Goal: Task Accomplishment & Management: Use online tool/utility

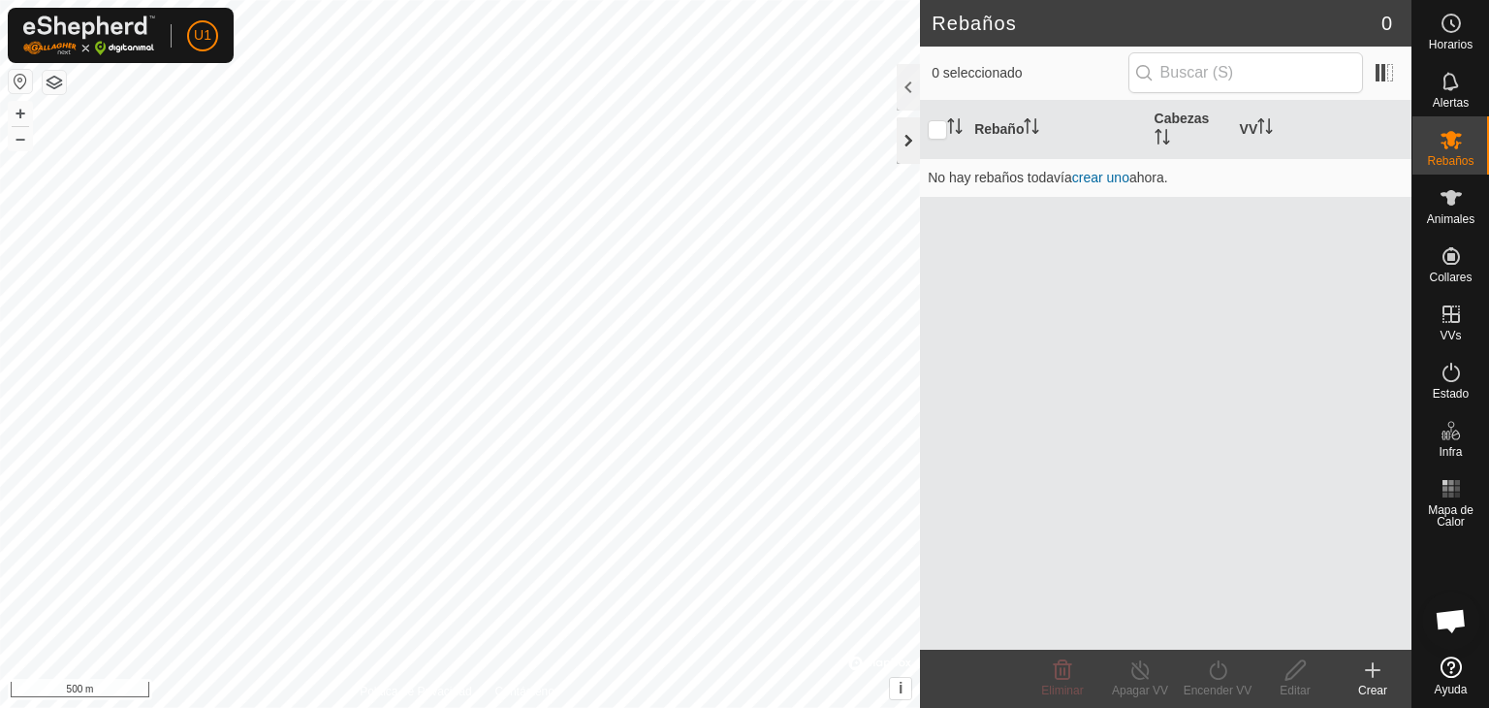
click at [902, 122] on div at bounding box center [908, 140] width 23 height 47
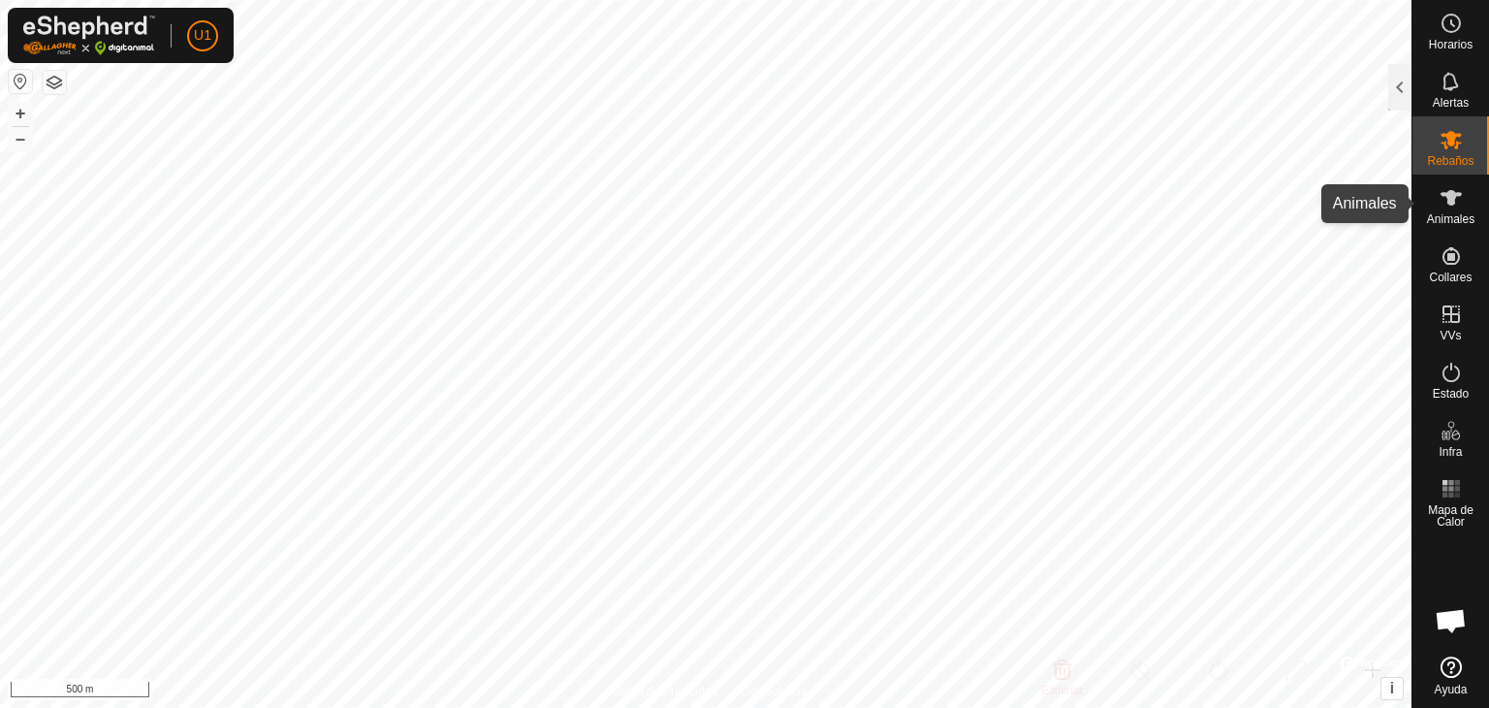
click at [1472, 206] on div "Animales" at bounding box center [1450, 203] width 77 height 58
click at [1468, 204] on div "Animales" at bounding box center [1450, 203] width 77 height 58
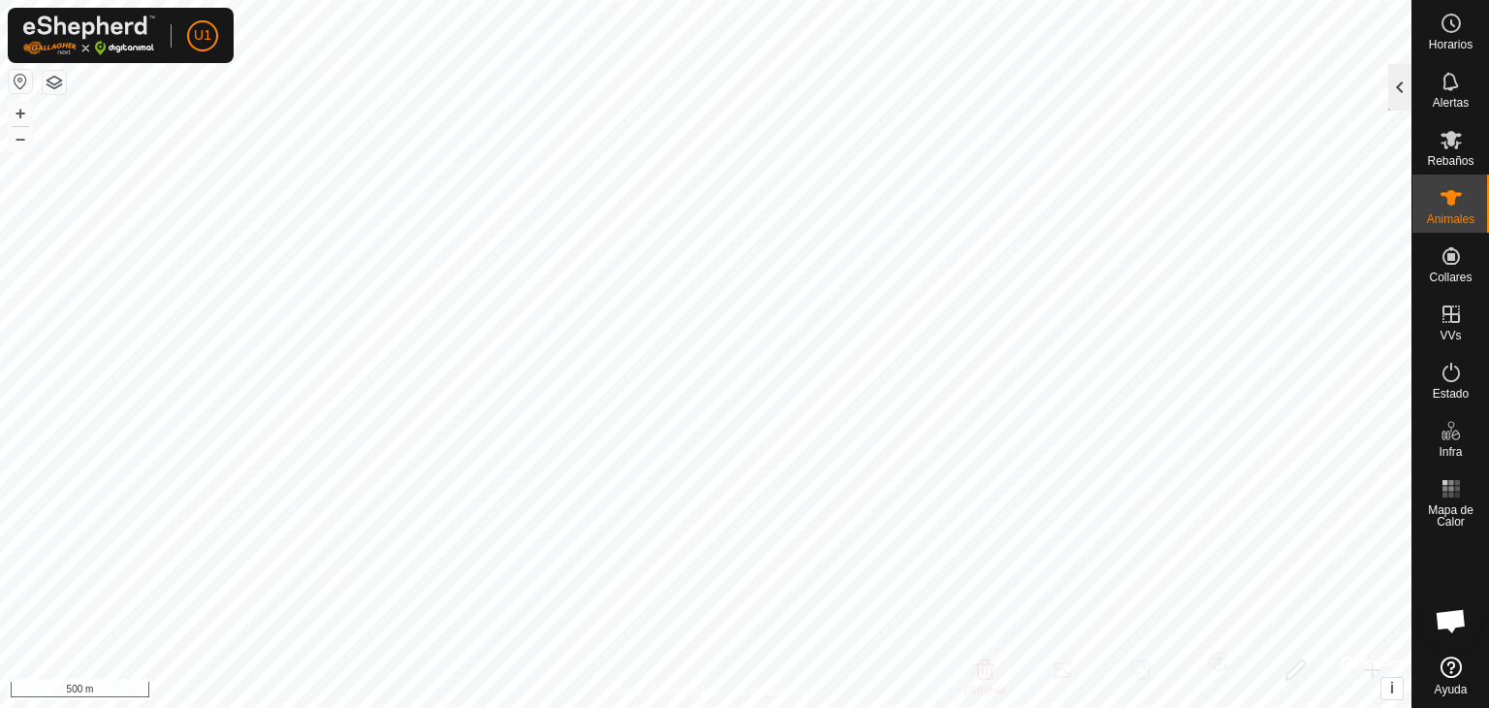
click at [1400, 84] on div at bounding box center [1399, 87] width 23 height 47
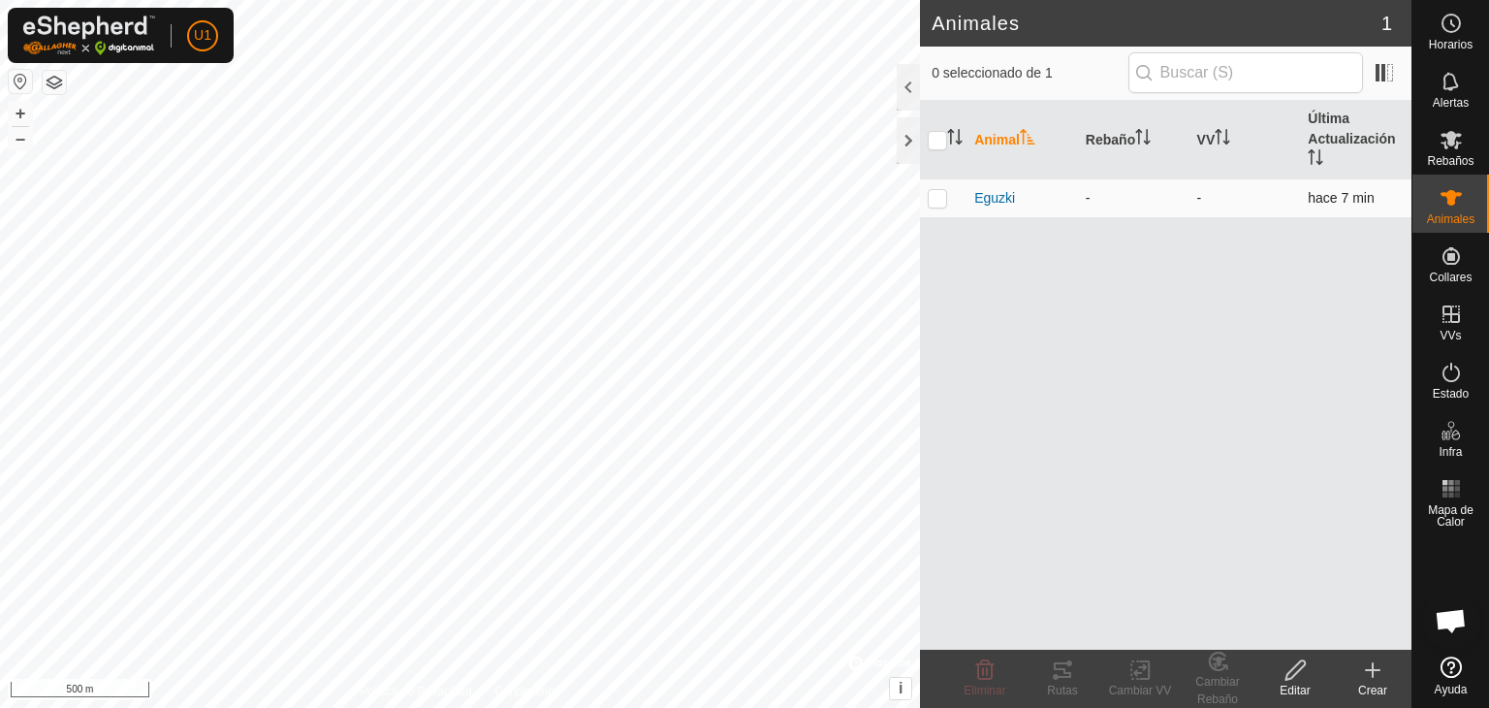
click at [1016, 204] on div "Eguzki" at bounding box center [1022, 198] width 96 height 20
click at [994, 190] on span "Eguzki" at bounding box center [994, 198] width 41 height 20
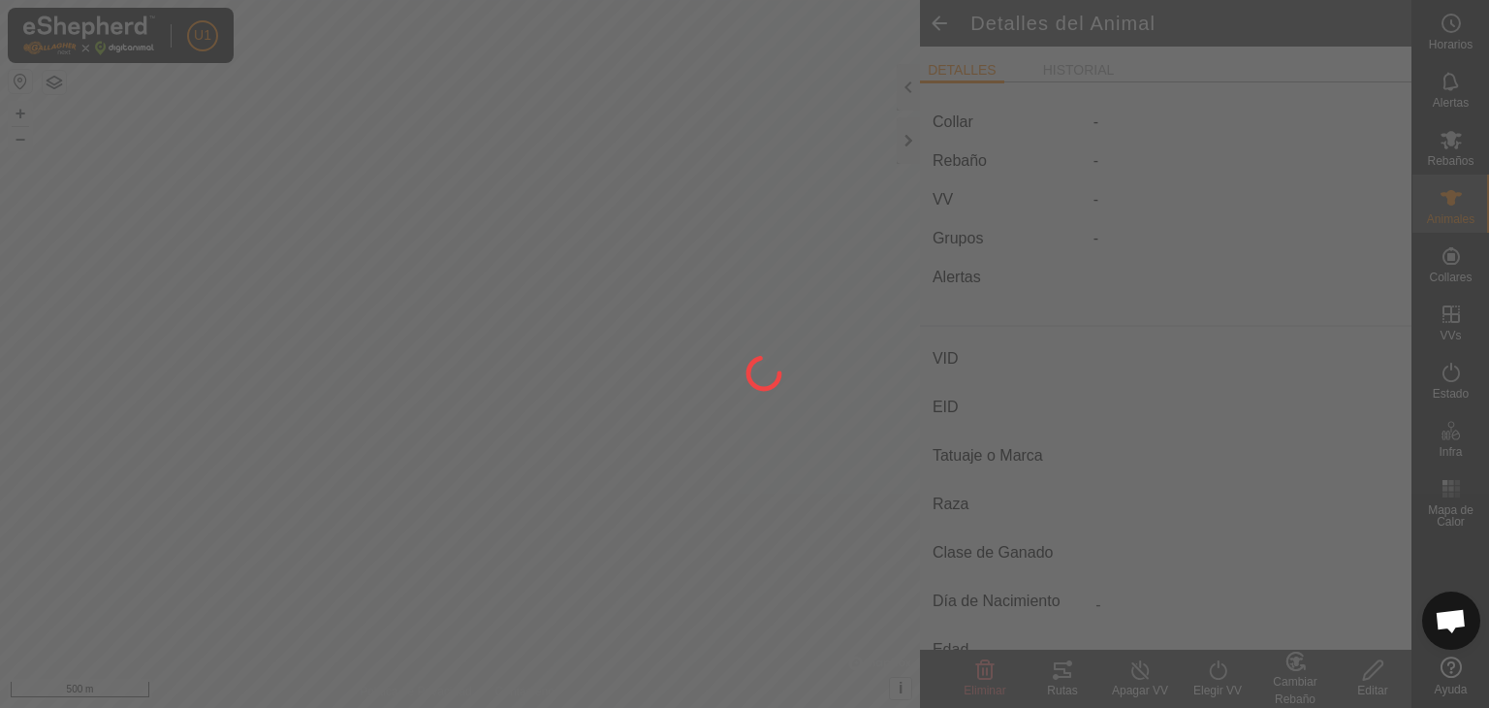
type input "Eguzki"
type input "-"
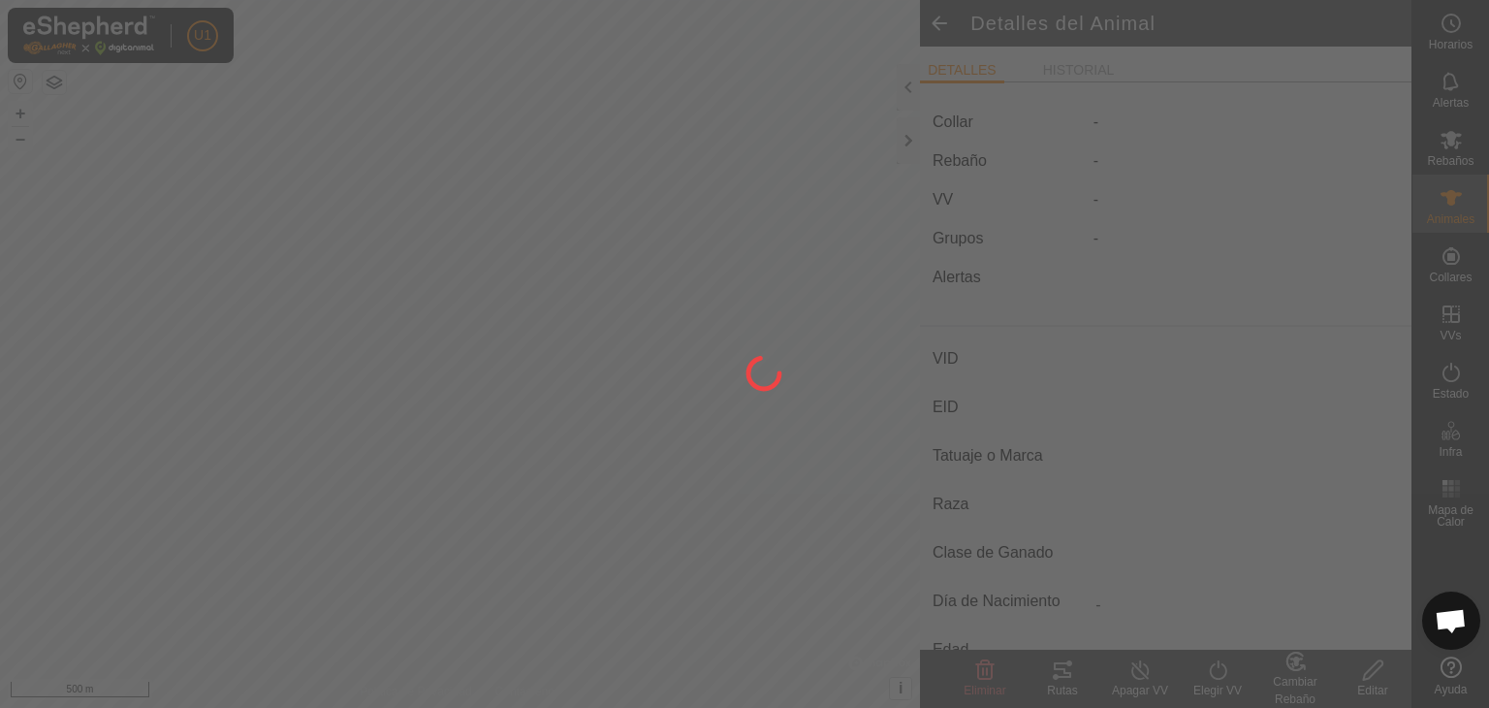
type input "0 kg"
type input "-"
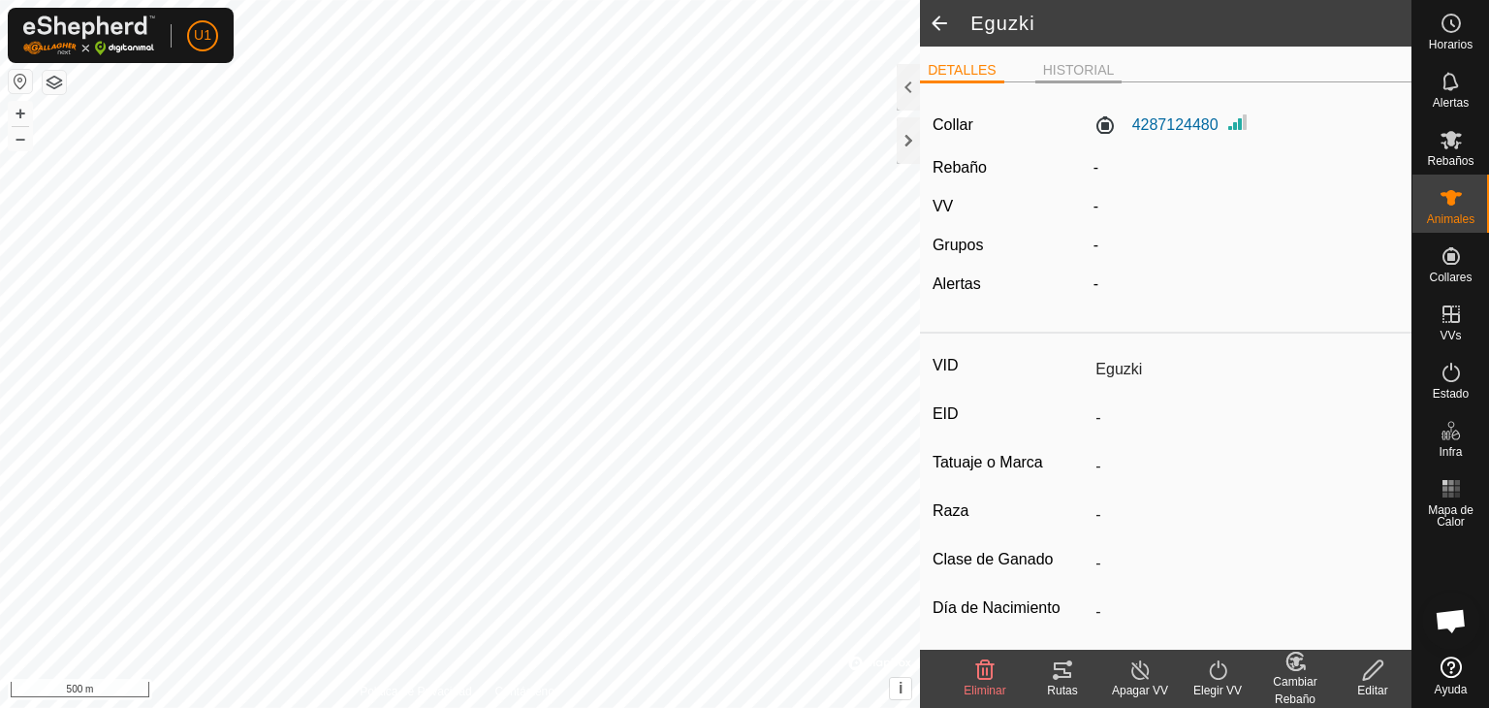
click at [1074, 66] on li "HISTORIAL" at bounding box center [1078, 71] width 87 height 23
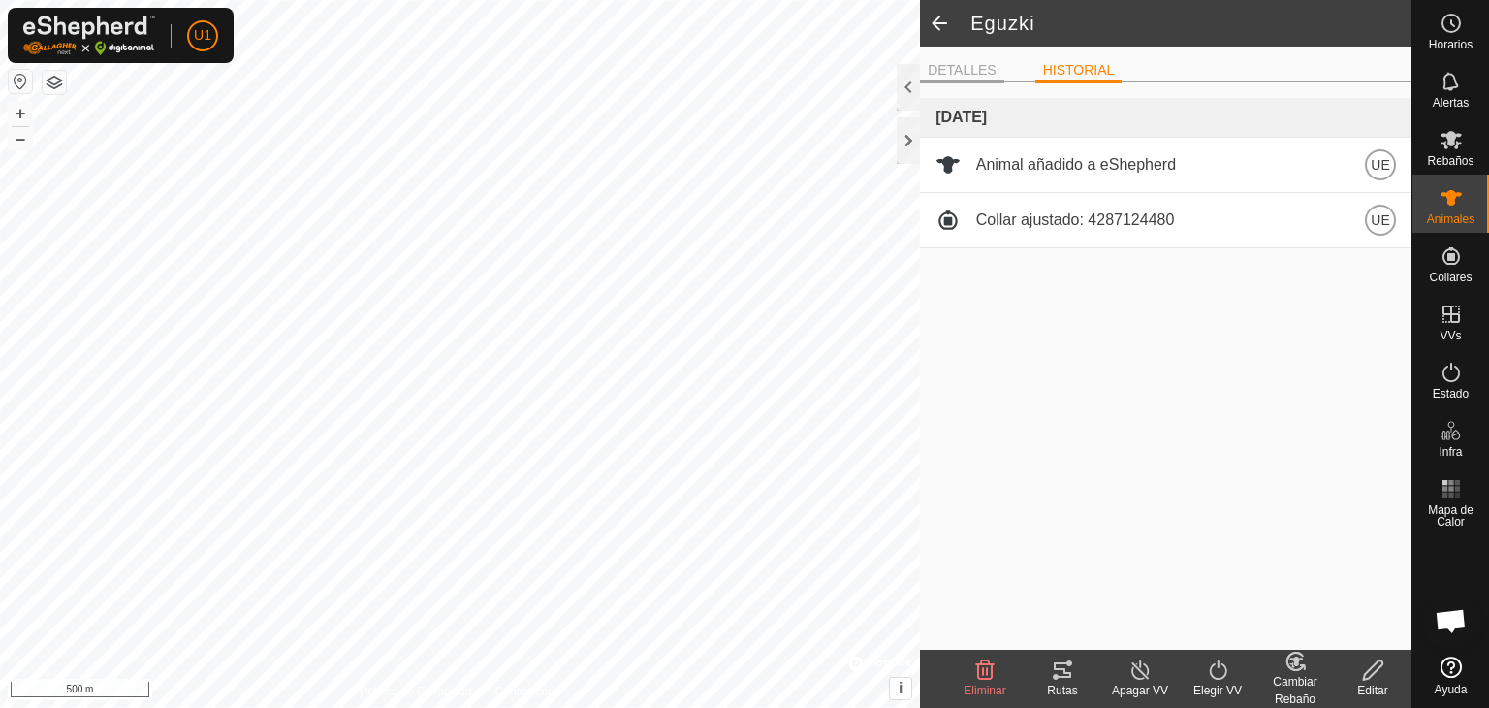
click at [953, 75] on li "DETALLES" at bounding box center [962, 71] width 84 height 23
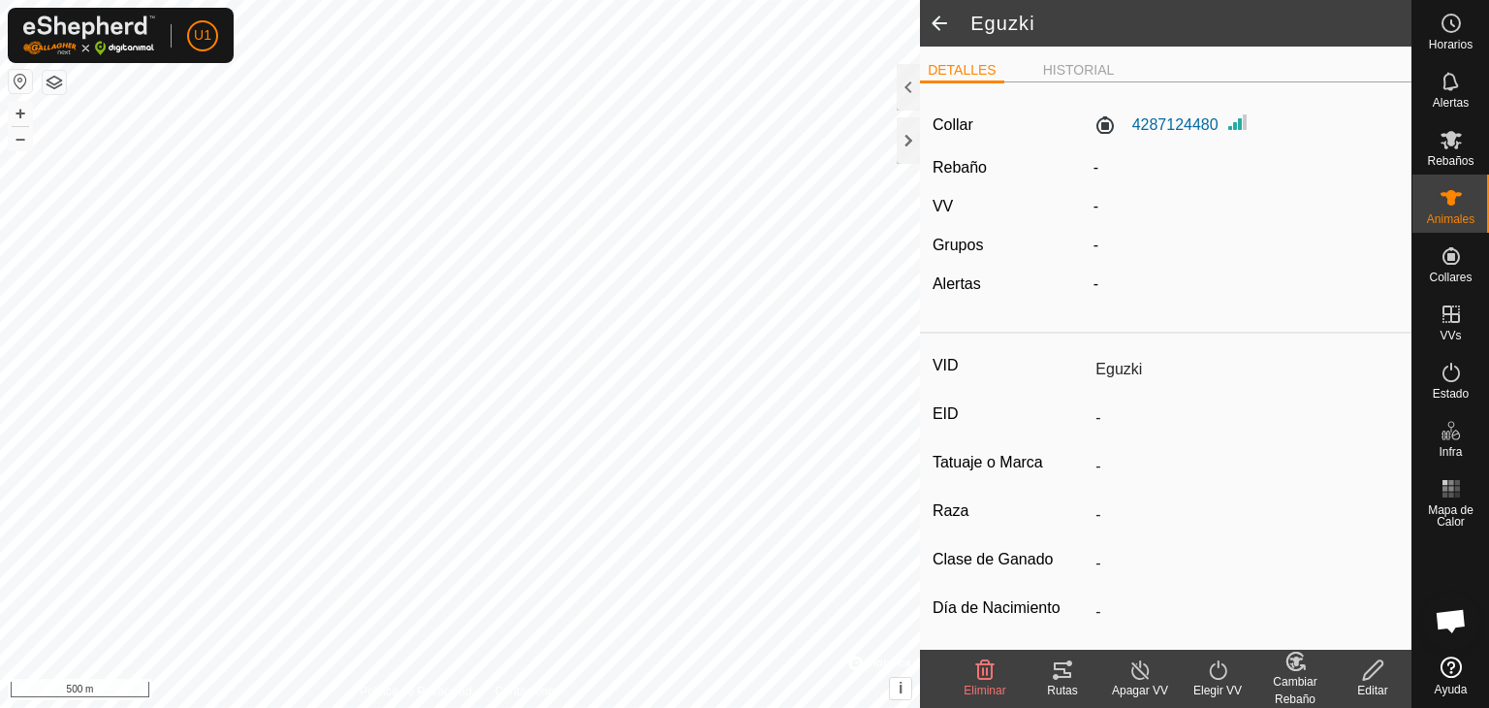
click at [936, 36] on span at bounding box center [939, 23] width 39 height 47
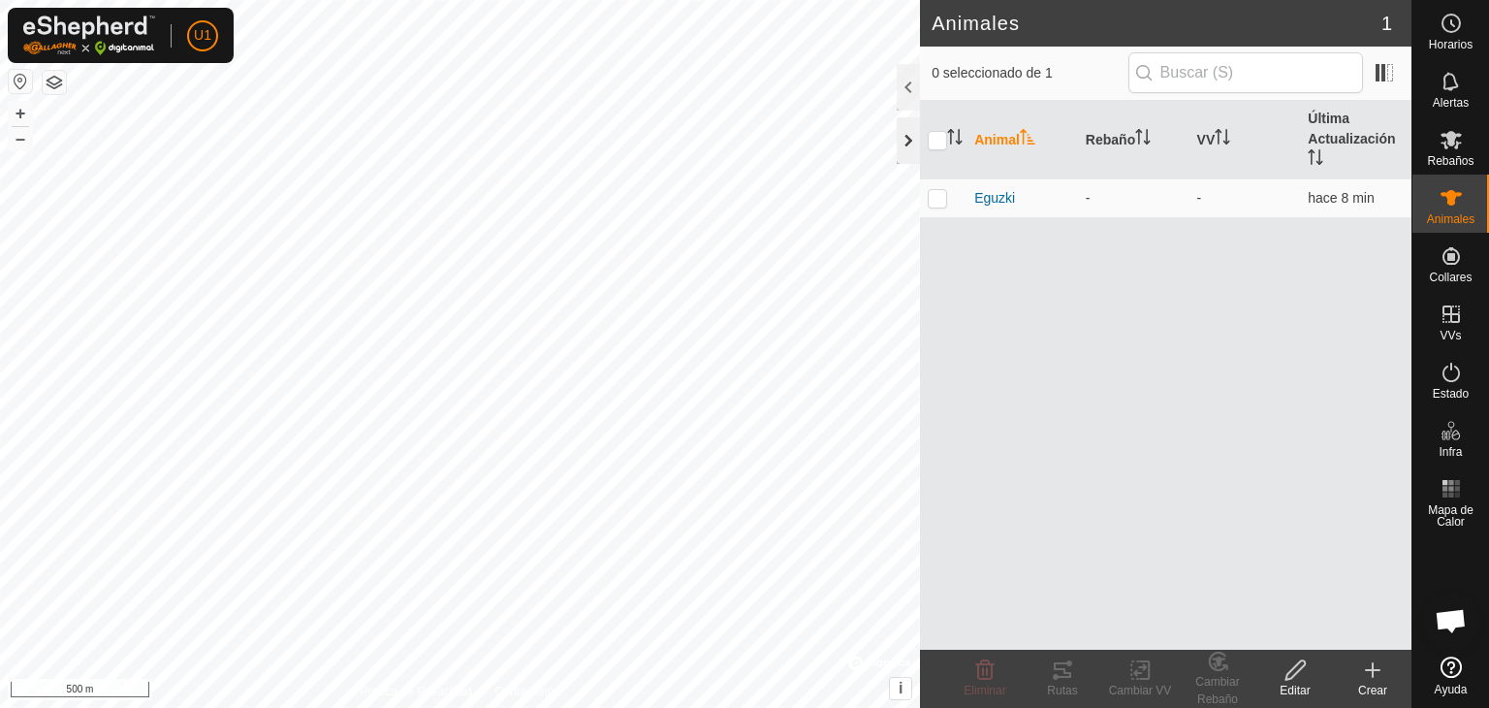
click at [912, 133] on div at bounding box center [908, 140] width 23 height 47
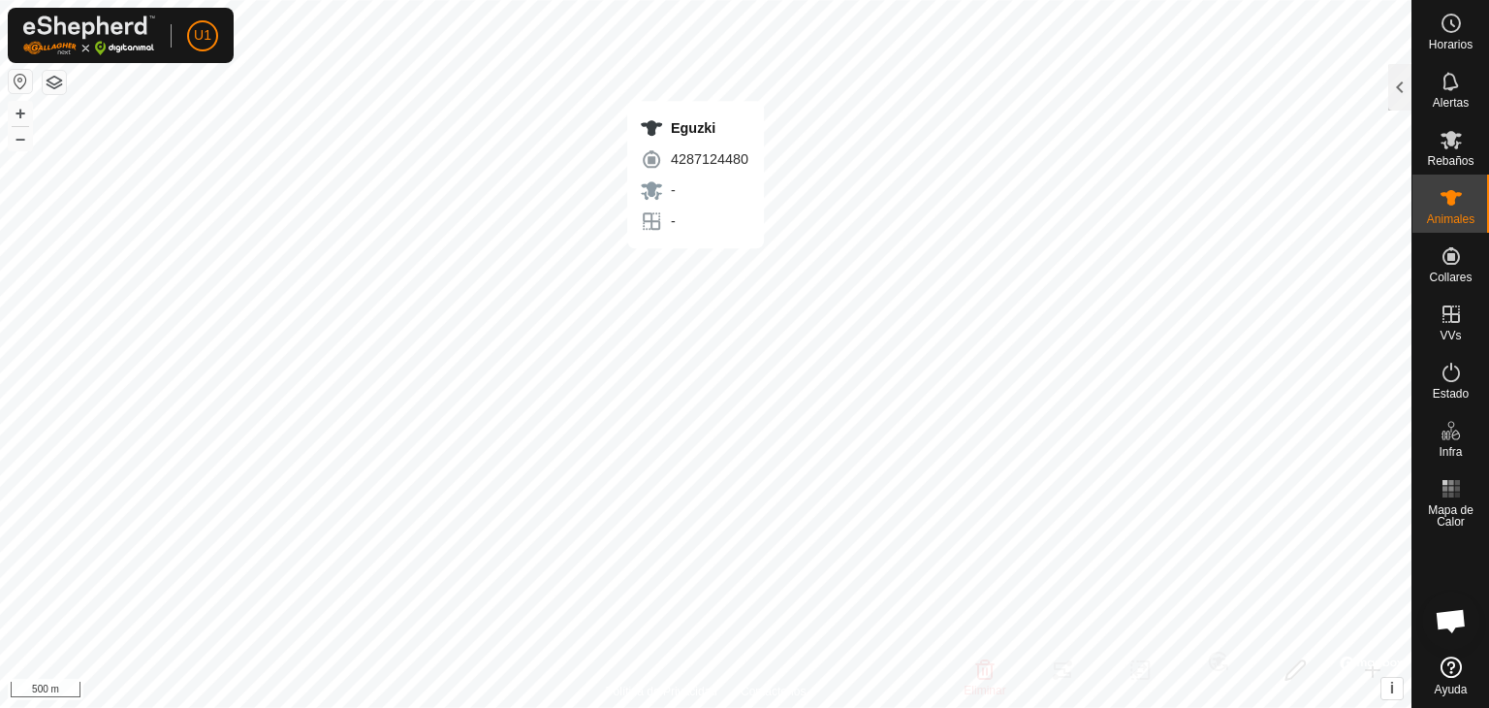
checkbox input "true"
checkbox input "false"
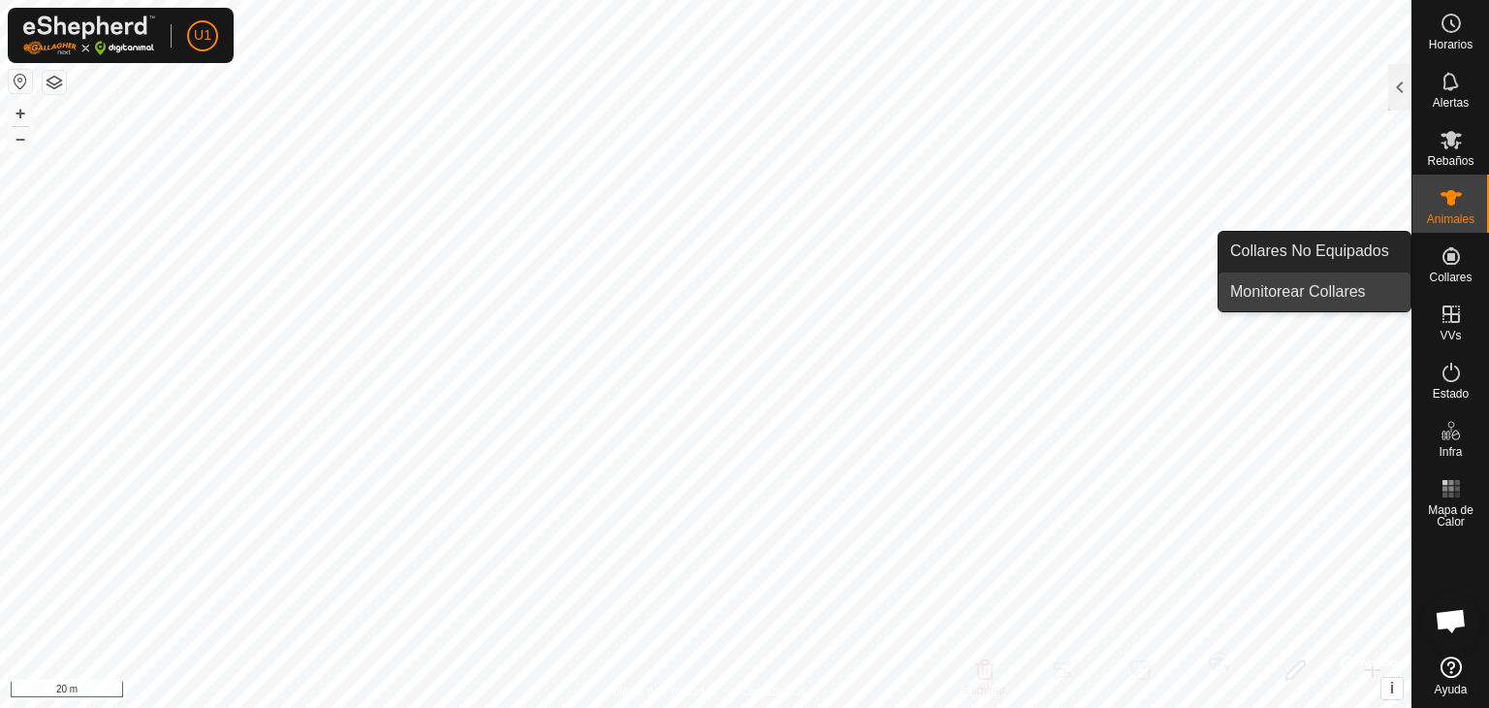
click at [1336, 292] on link "Monitorear Collares" at bounding box center [1314, 291] width 192 height 39
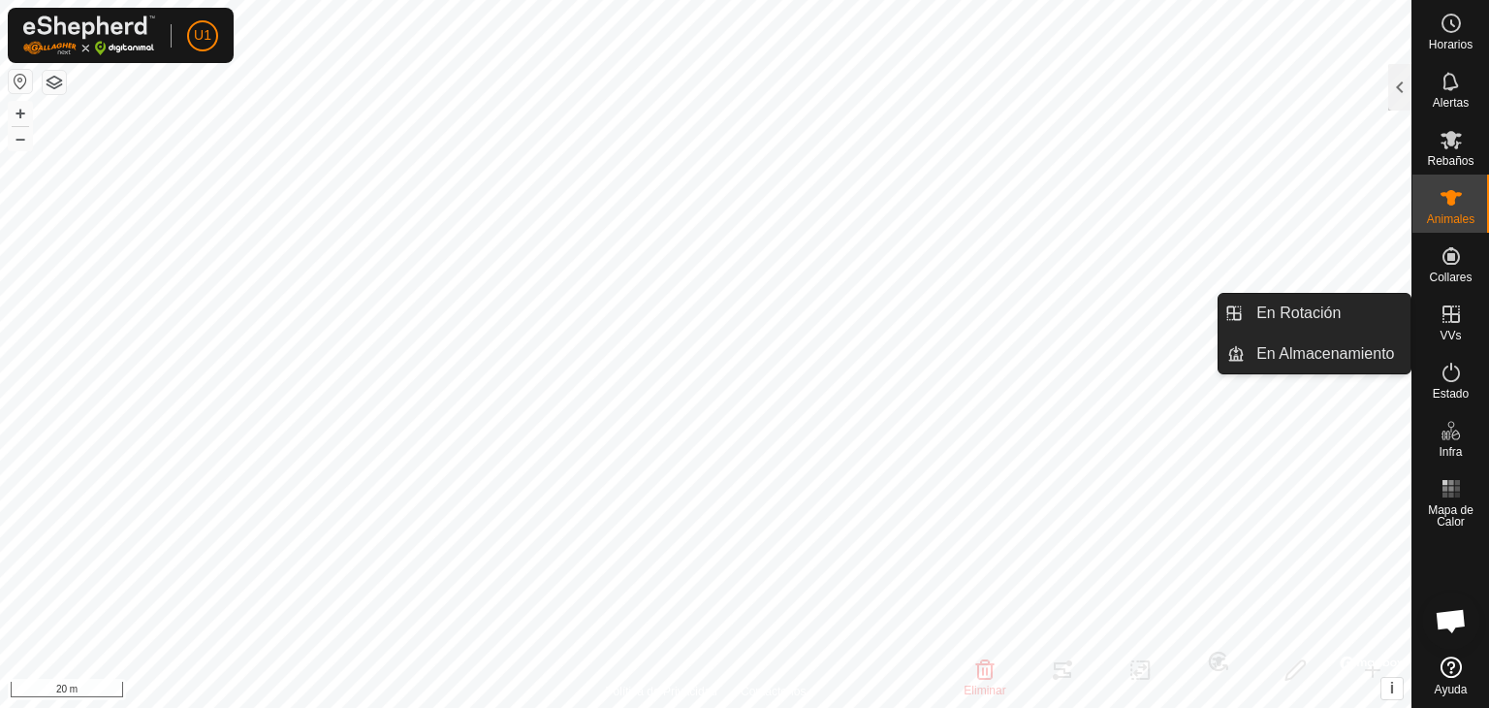
click at [1444, 320] on icon at bounding box center [1451, 313] width 23 height 23
click at [1445, 332] on span "VVs" at bounding box center [1450, 336] width 21 height 12
click at [1448, 312] on icon at bounding box center [1451, 313] width 23 height 23
click at [1318, 314] on link "En Rotación" at bounding box center [1328, 313] width 166 height 39
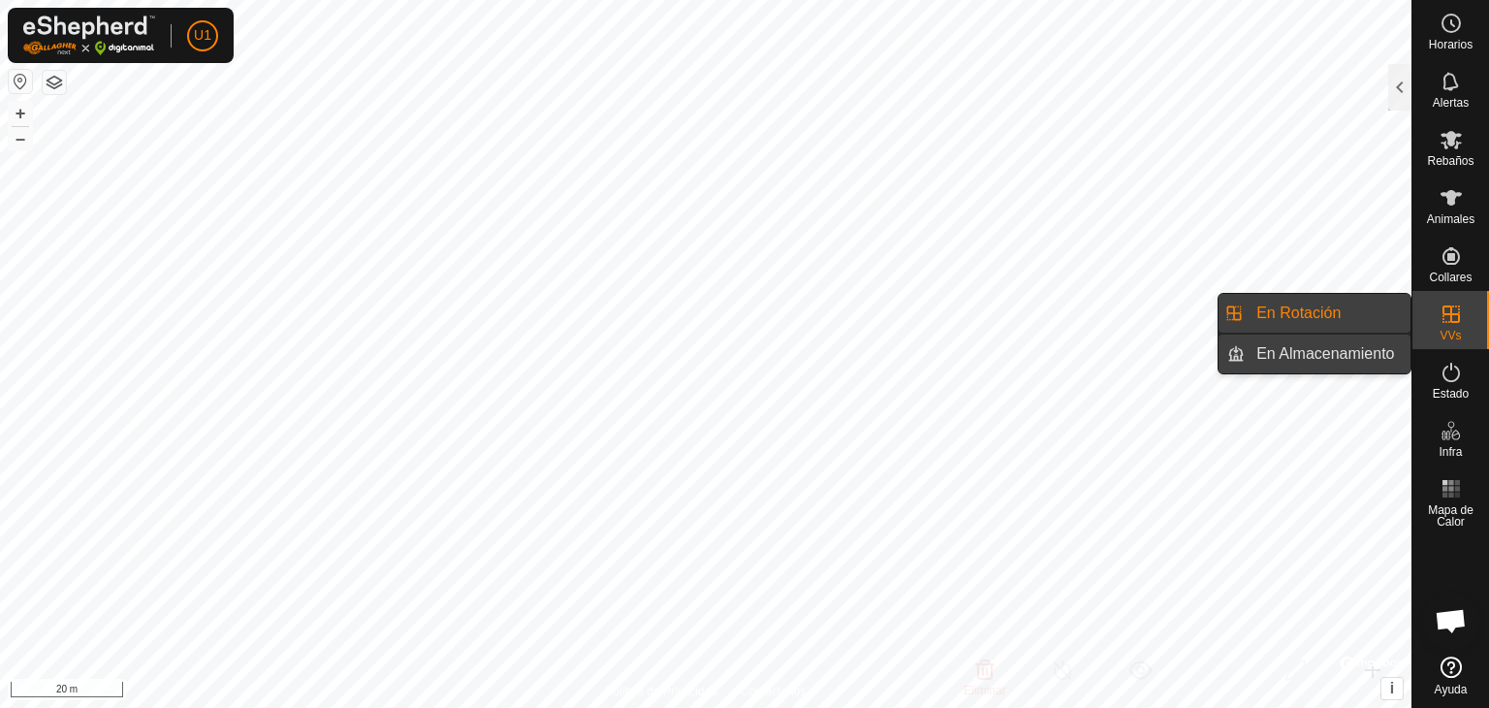
click at [1325, 348] on link "En Almacenamiento" at bounding box center [1328, 353] width 166 height 39
click at [1319, 302] on link "En Rotación" at bounding box center [1328, 313] width 166 height 39
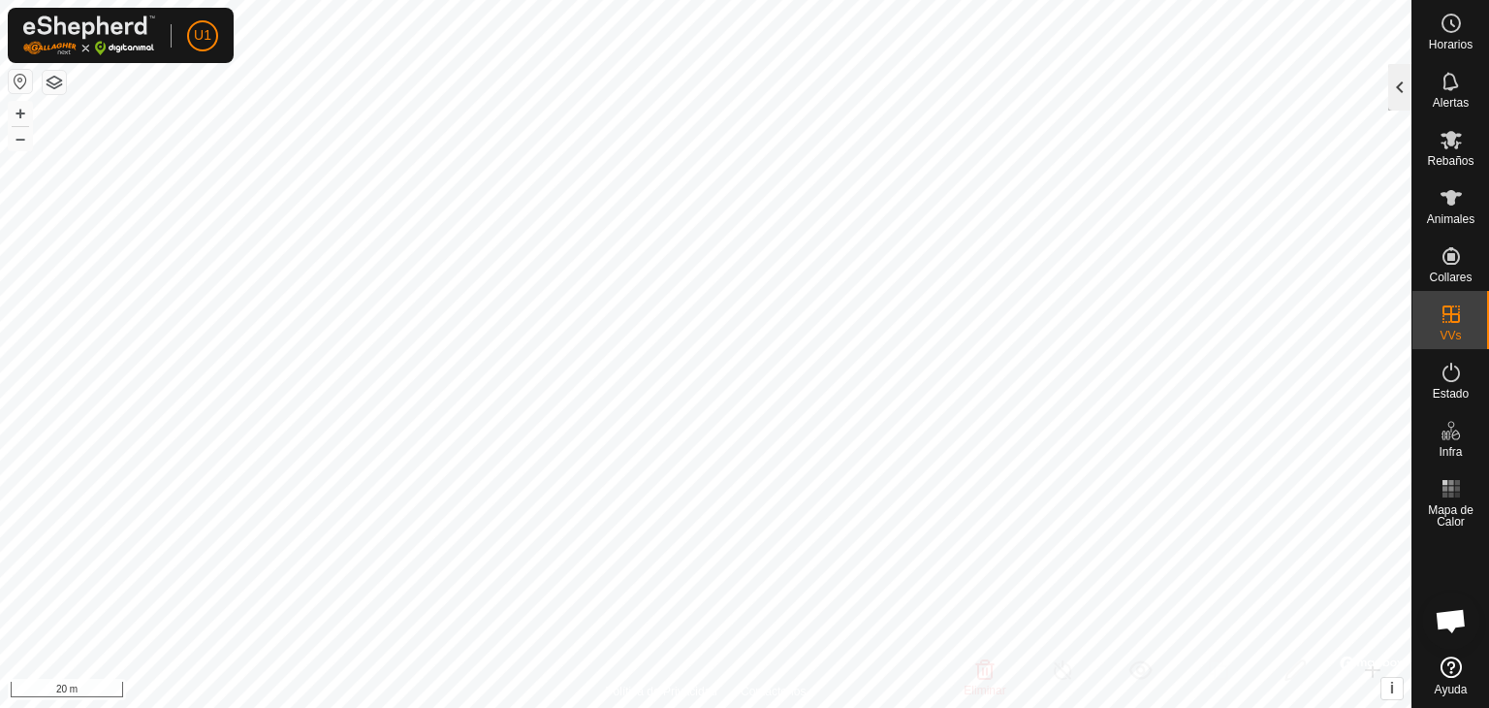
click at [1394, 89] on div at bounding box center [1399, 87] width 23 height 47
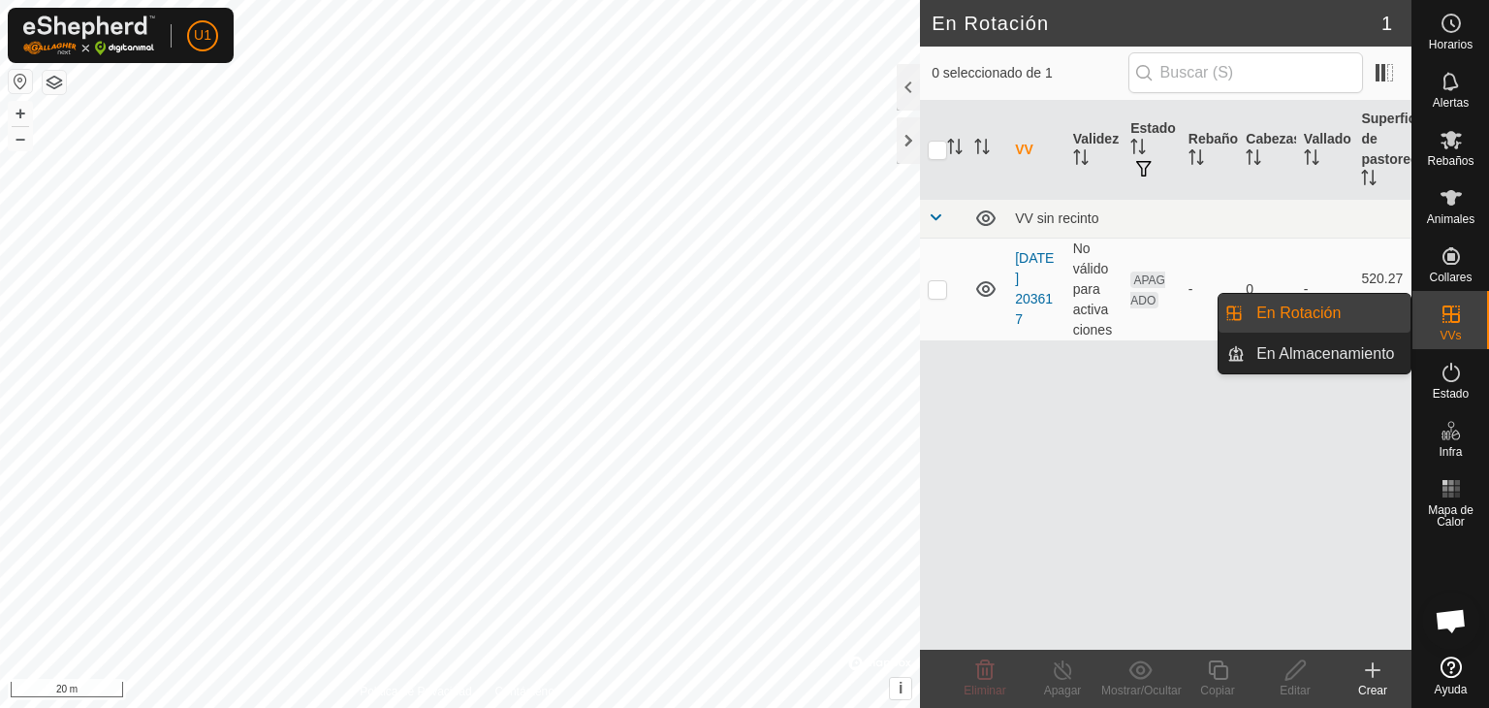
click at [1450, 323] on icon at bounding box center [1451, 313] width 23 height 23
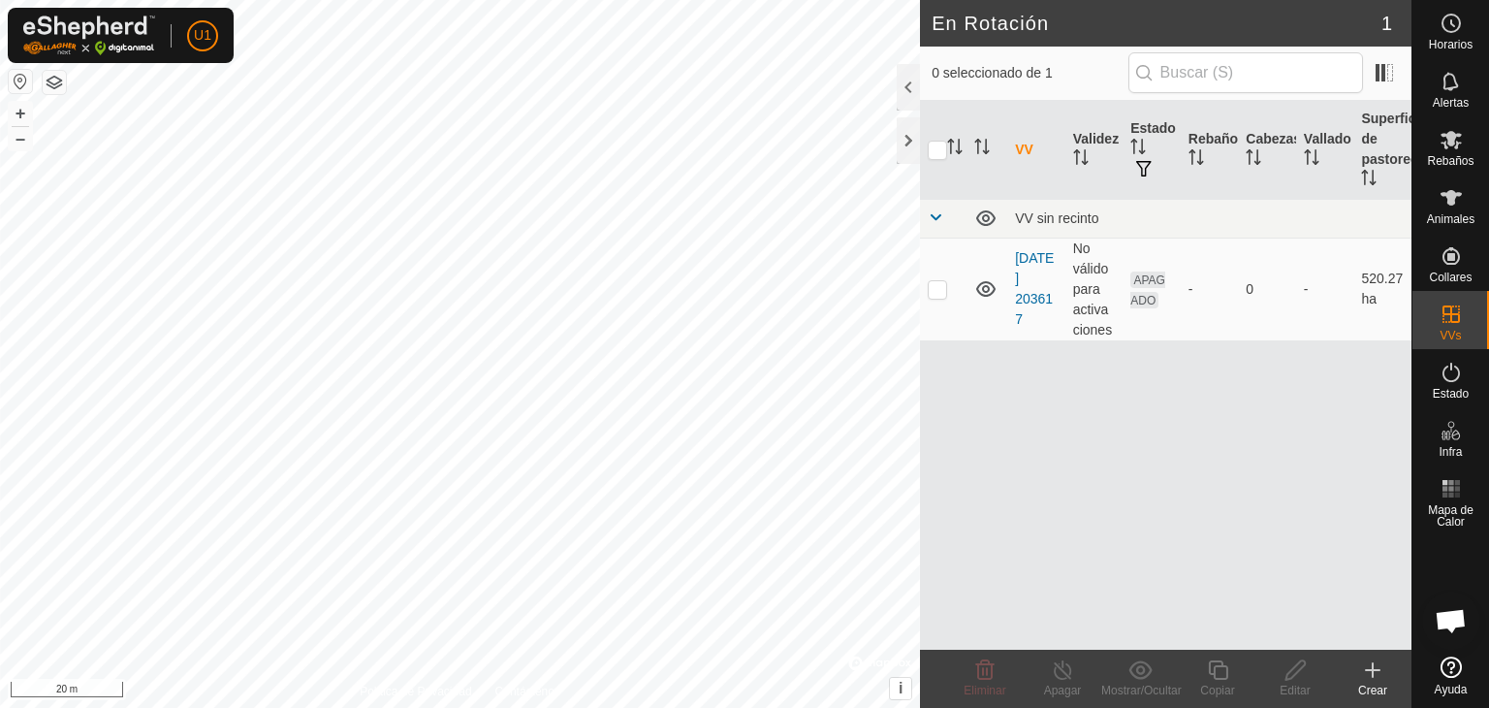
click at [1375, 678] on icon at bounding box center [1372, 669] width 23 height 23
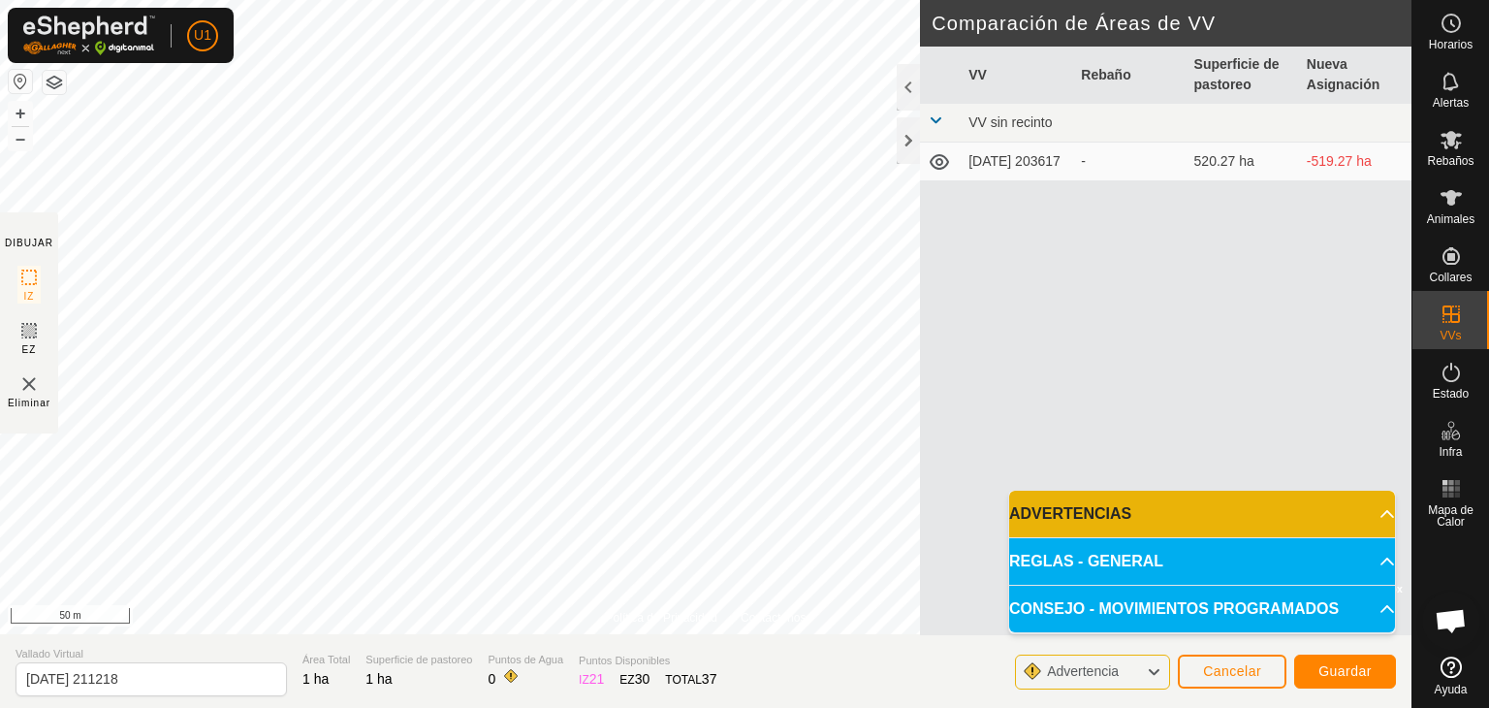
click at [1160, 669] on icon at bounding box center [1154, 671] width 16 height 25
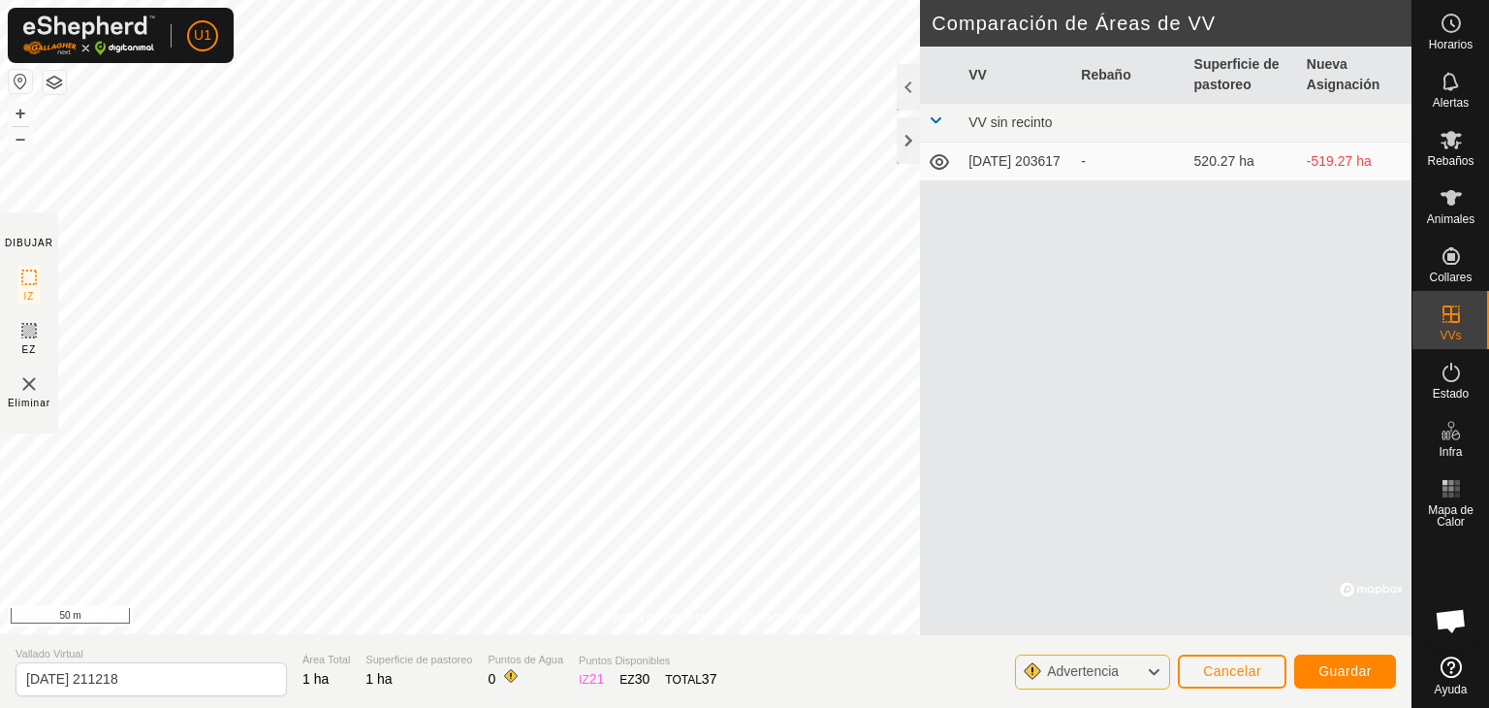
click at [1160, 669] on icon at bounding box center [1154, 671] width 16 height 25
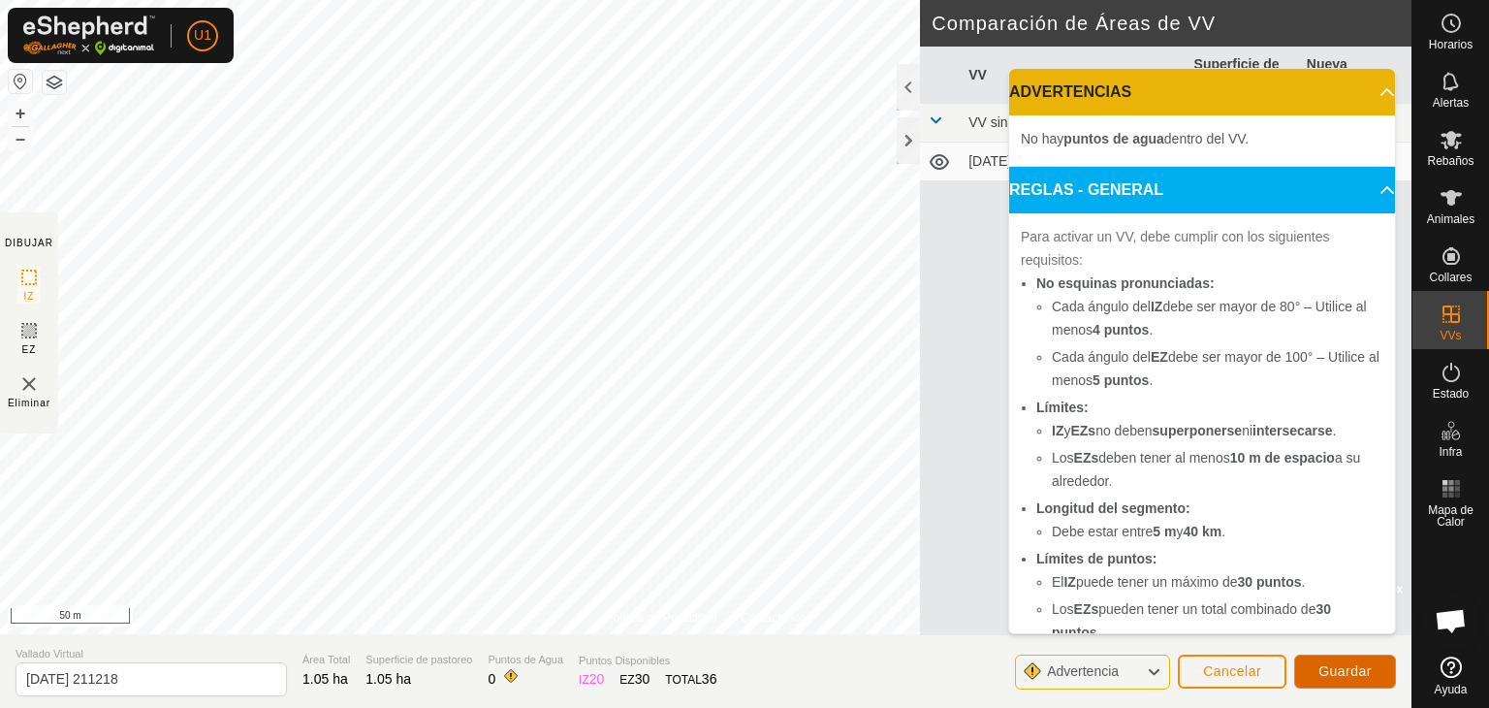
click at [1373, 676] on button "Guardar" at bounding box center [1345, 671] width 102 height 34
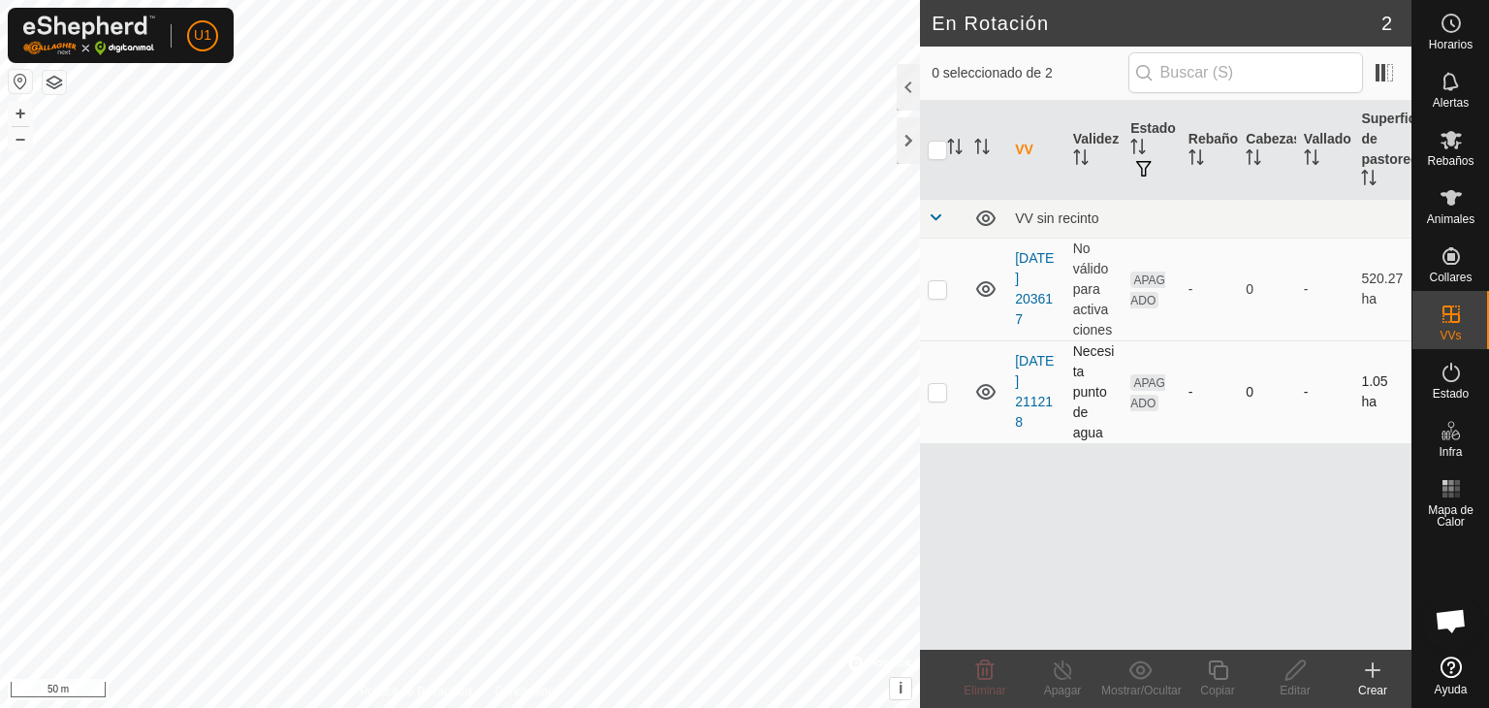
click at [1101, 400] on td "Necesita punto de agua" at bounding box center [1094, 391] width 58 height 103
click at [1097, 389] on td "Necesita punto de agua" at bounding box center [1094, 391] width 58 height 103
checkbox input "true"
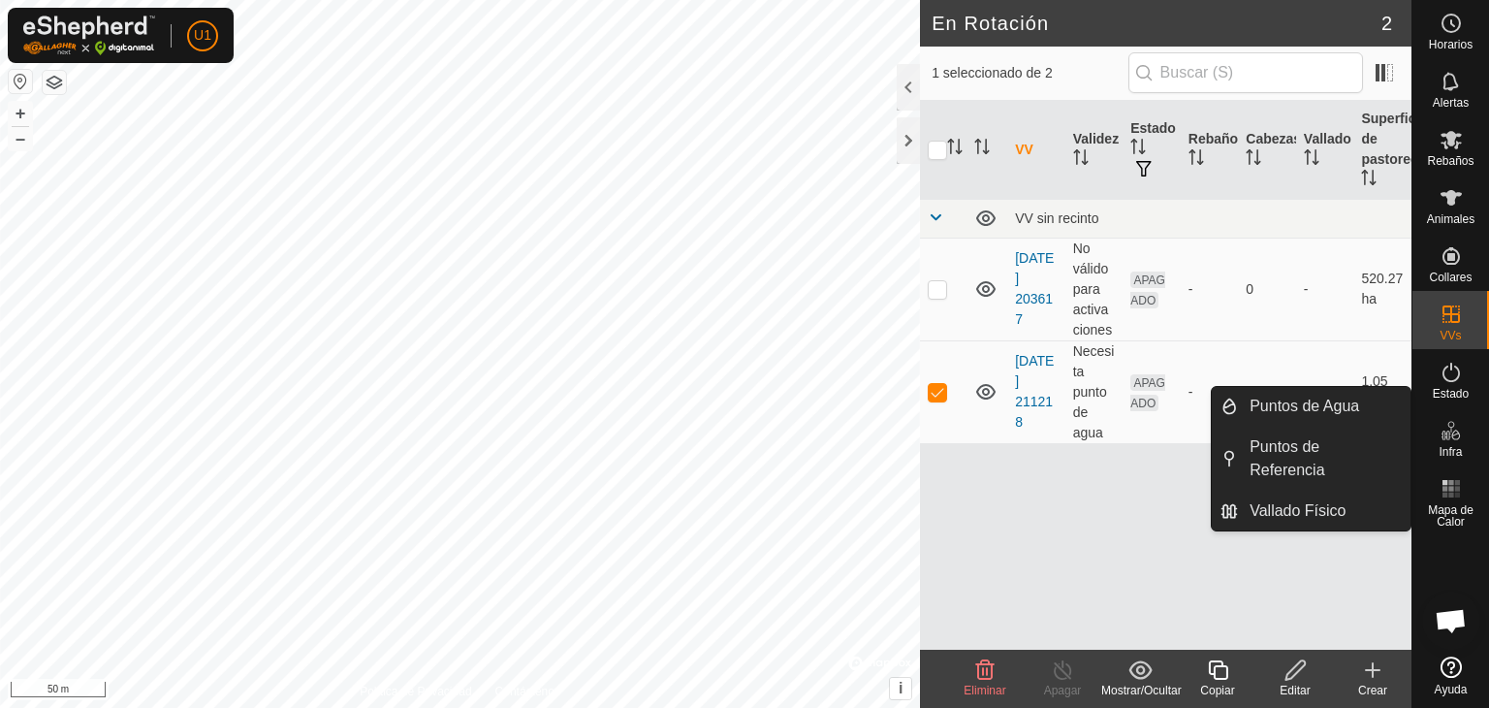
click at [1305, 680] on icon at bounding box center [1295, 669] width 24 height 23
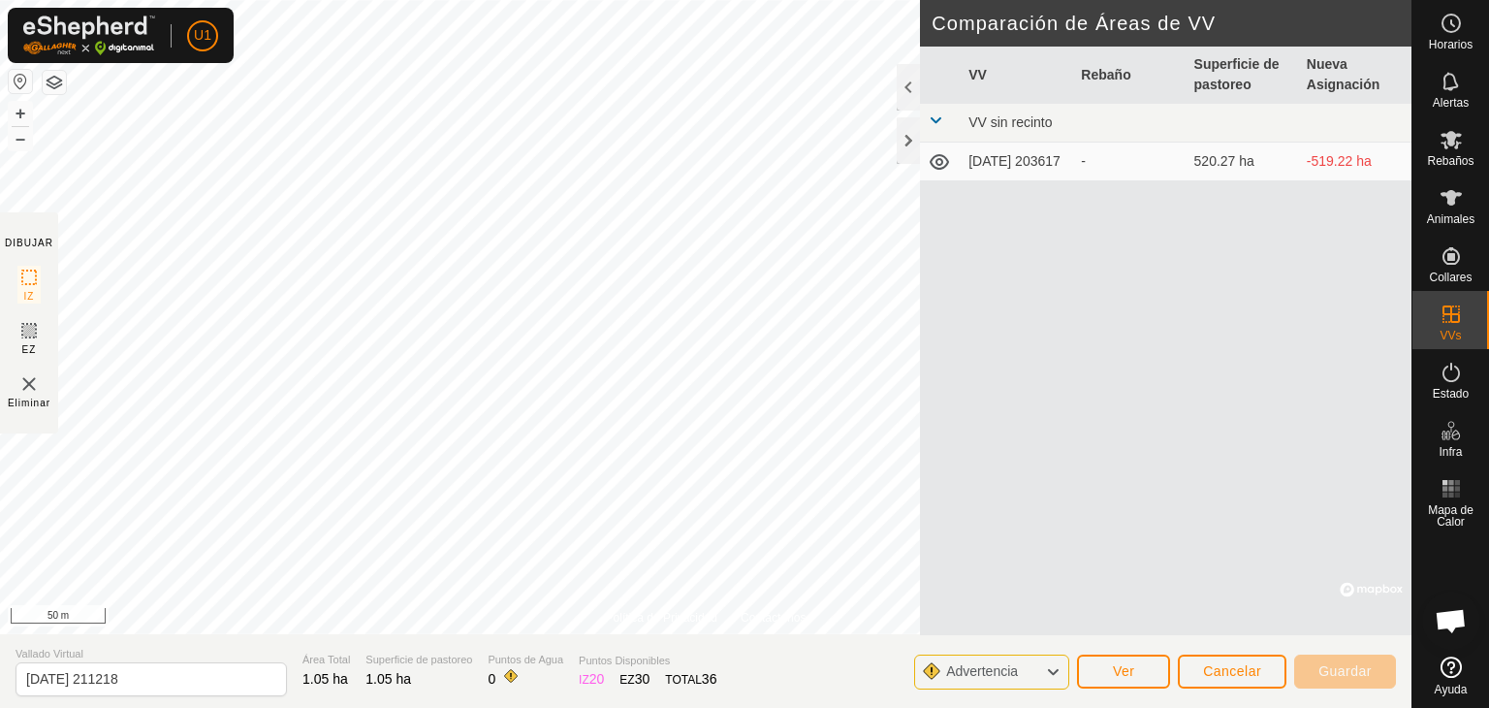
click at [1045, 668] on div "Advertencia" at bounding box center [991, 671] width 155 height 35
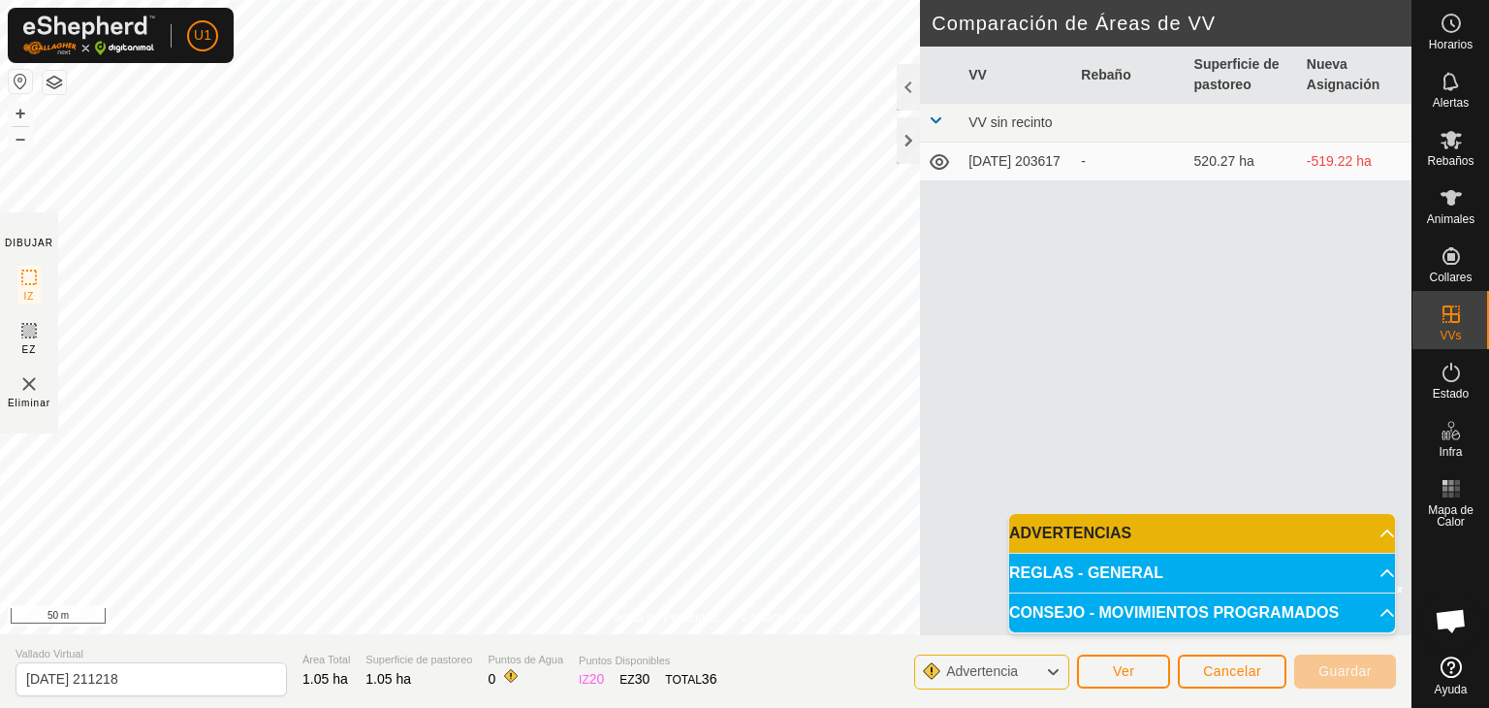
click at [1137, 583] on p-accordion-header "REGLAS - GENERAL" at bounding box center [1202, 573] width 386 height 39
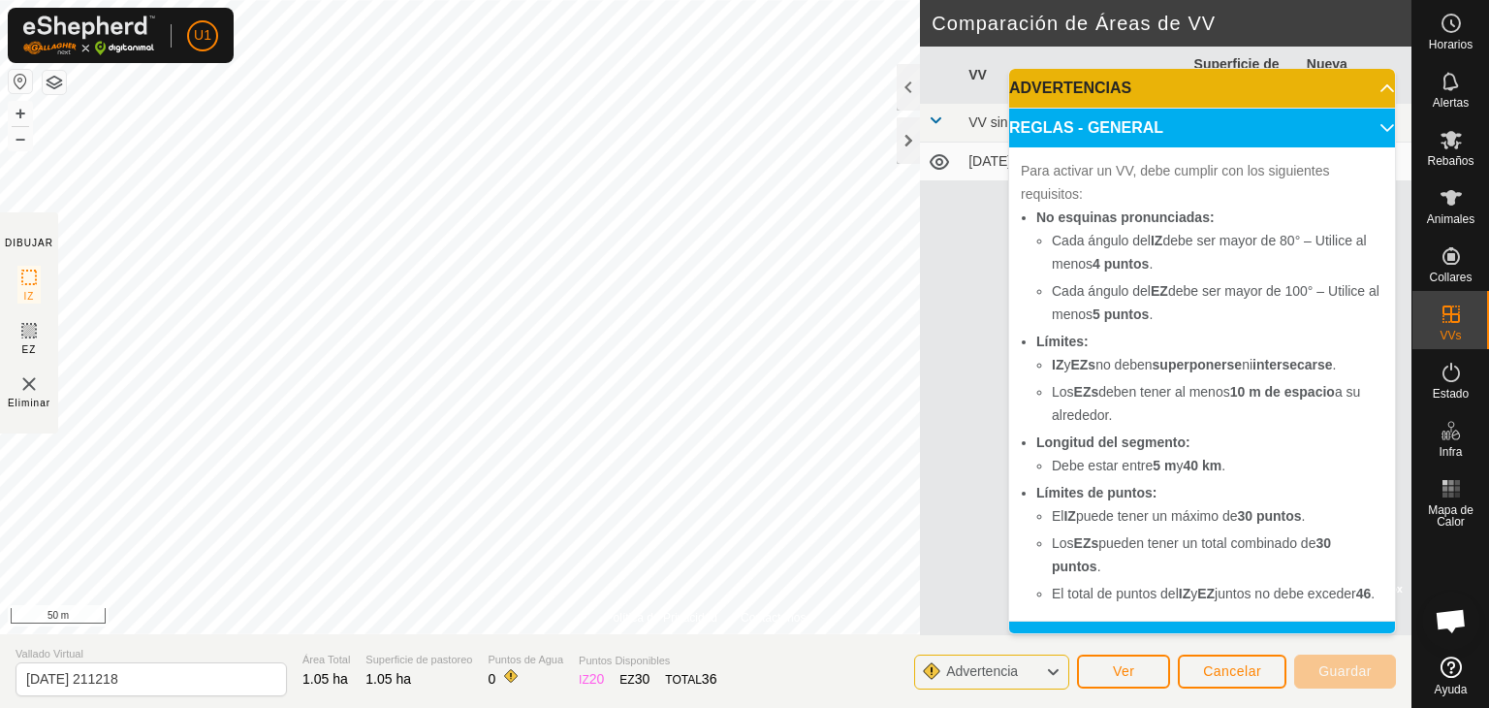
click at [1187, 112] on p-accordion-header "REGLAS - GENERAL" at bounding box center [1202, 128] width 386 height 39
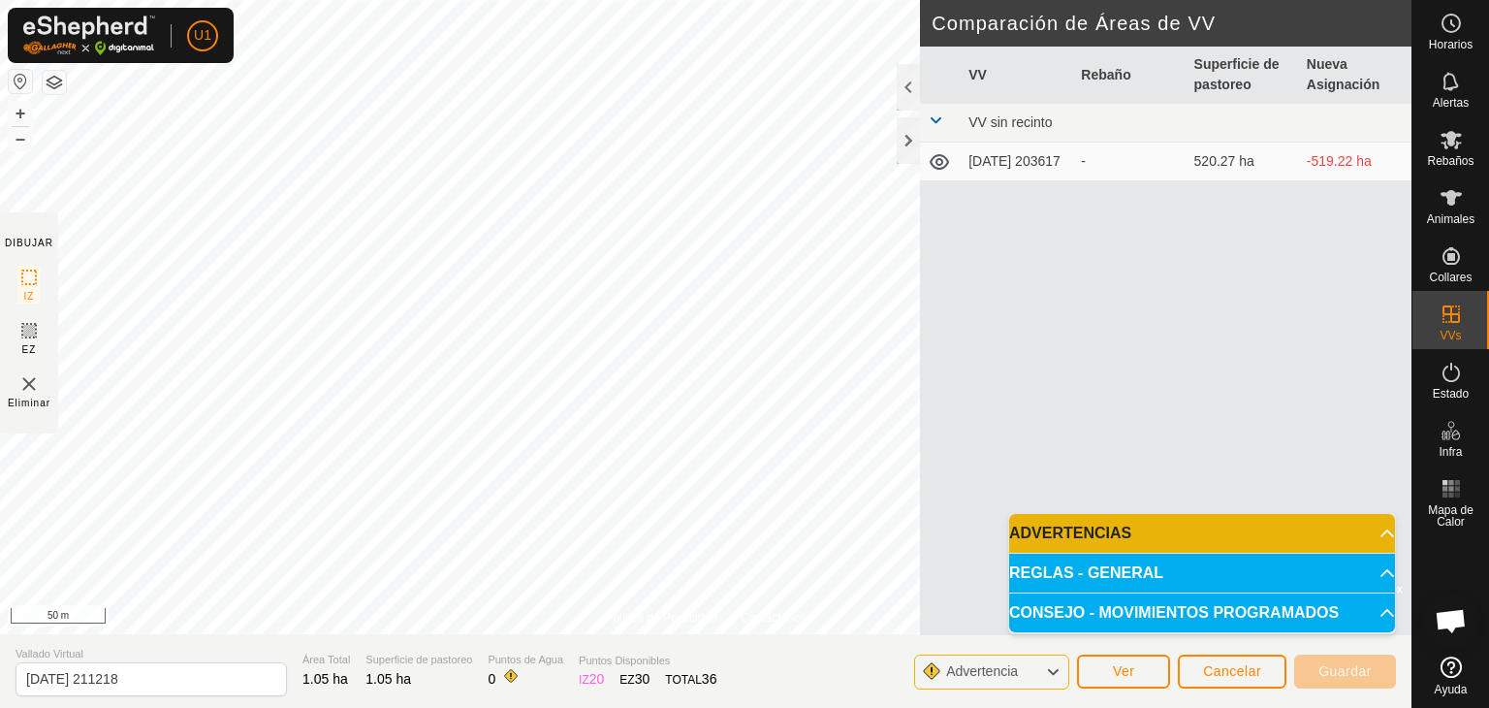
click at [1370, 524] on p-accordion-header "ADVERTENCIAS" at bounding box center [1202, 533] width 386 height 39
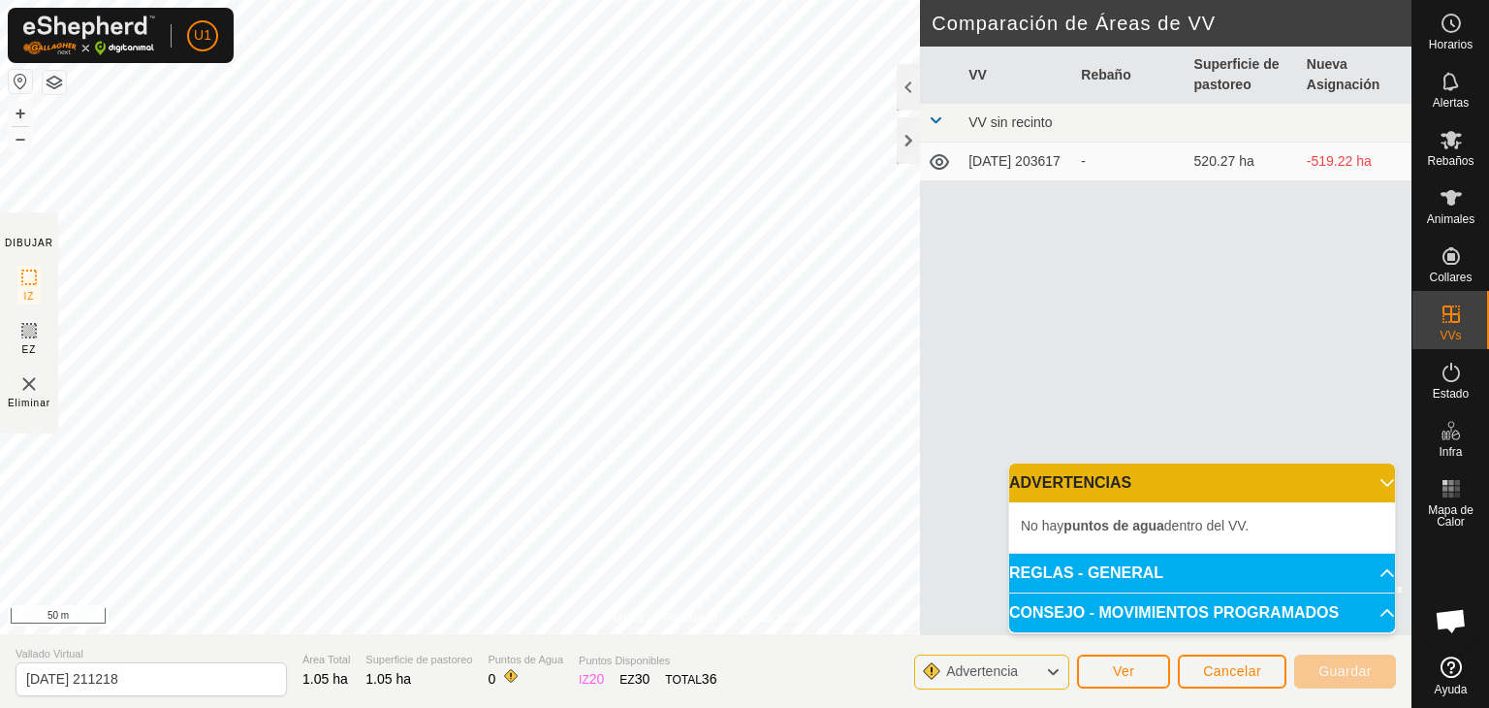
click at [1176, 505] on div "No hay puntos de agua dentro del VV." at bounding box center [1202, 527] width 386 height 50
click at [1124, 668] on span "Ver" at bounding box center [1124, 671] width 22 height 16
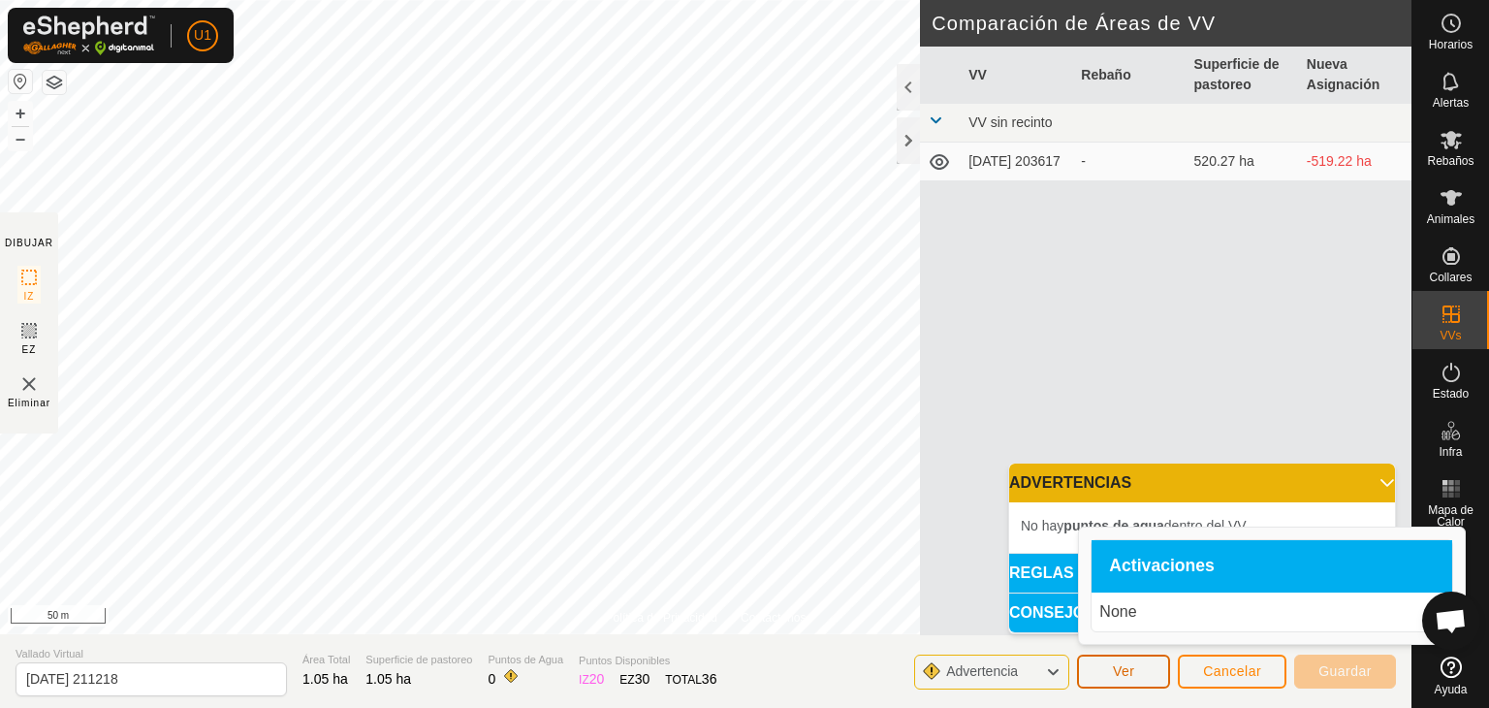
click at [1124, 668] on span "Ver" at bounding box center [1124, 671] width 22 height 16
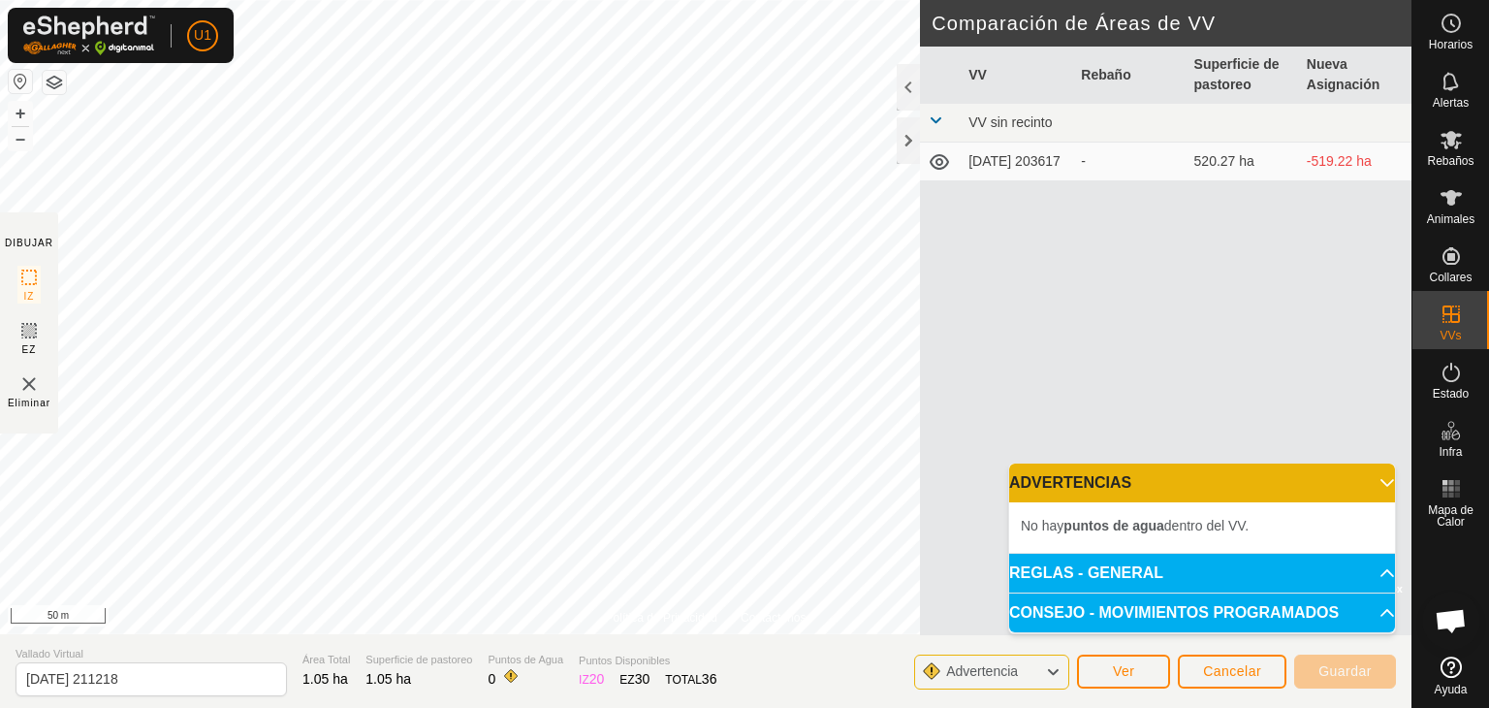
click at [1044, 664] on div "Advertencia" at bounding box center [991, 671] width 155 height 35
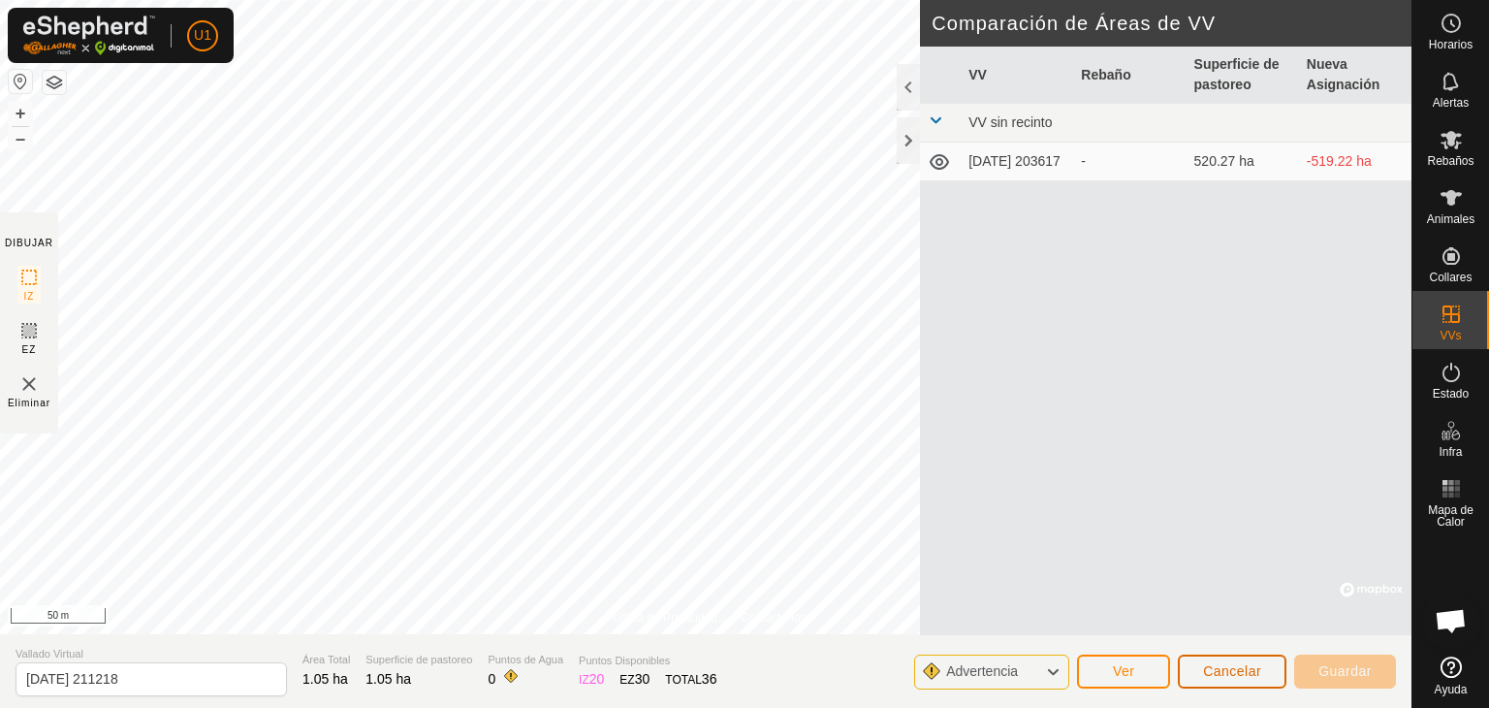
click at [1276, 676] on button "Cancelar" at bounding box center [1232, 671] width 109 height 34
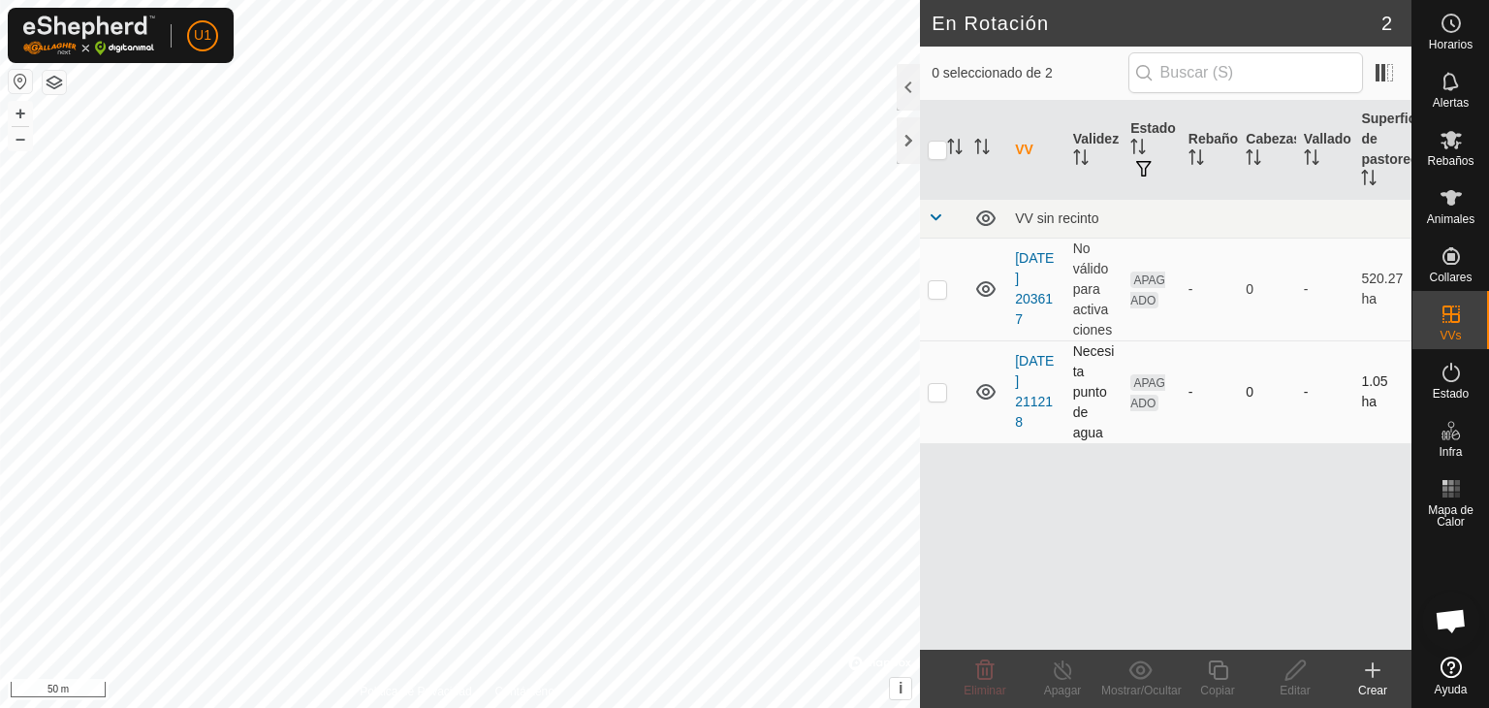
click at [934, 394] on p-checkbox at bounding box center [937, 392] width 19 height 16
checkbox input "false"
click at [1028, 392] on td "[DATE] 211218" at bounding box center [1036, 391] width 58 height 103
click at [1043, 364] on link "[DATE] 211218" at bounding box center [1034, 391] width 39 height 77
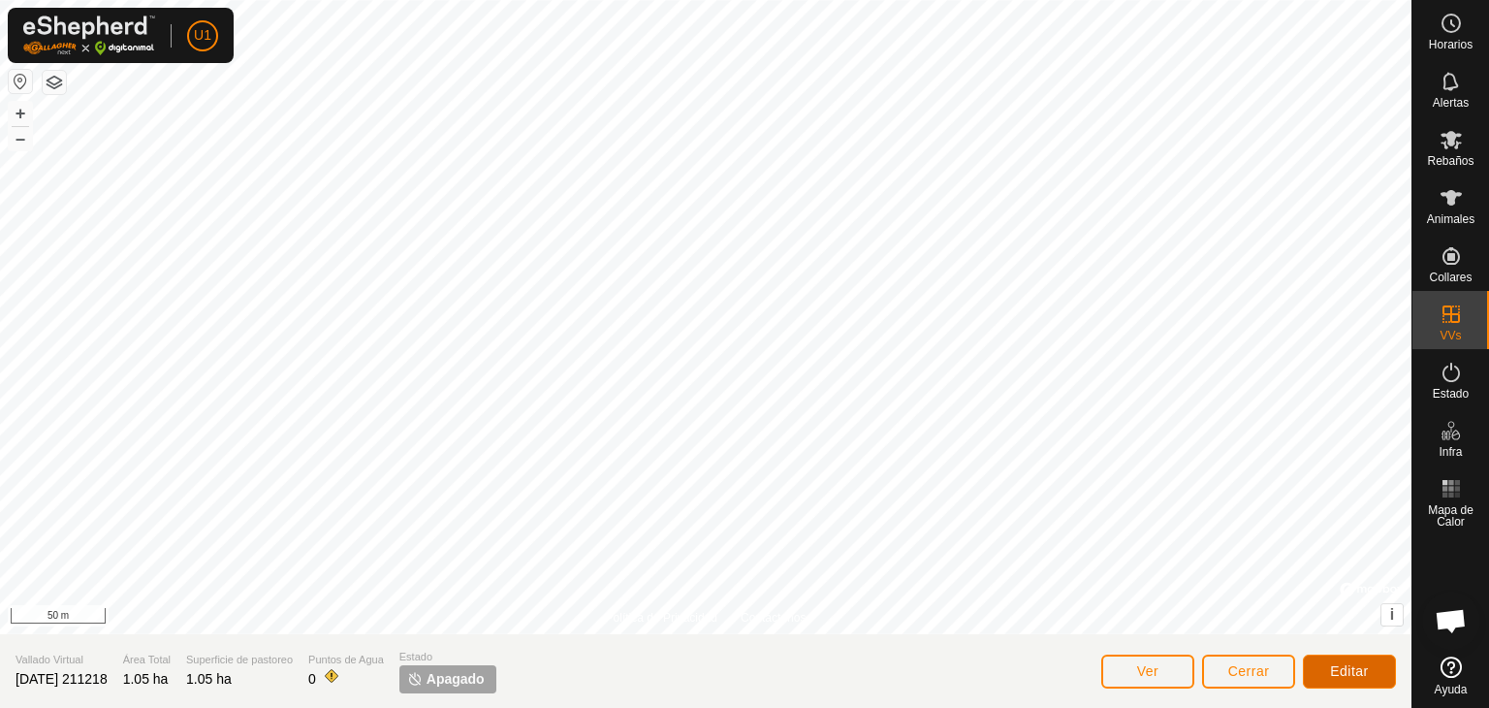
click at [1332, 676] on span "Editar" at bounding box center [1349, 671] width 39 height 16
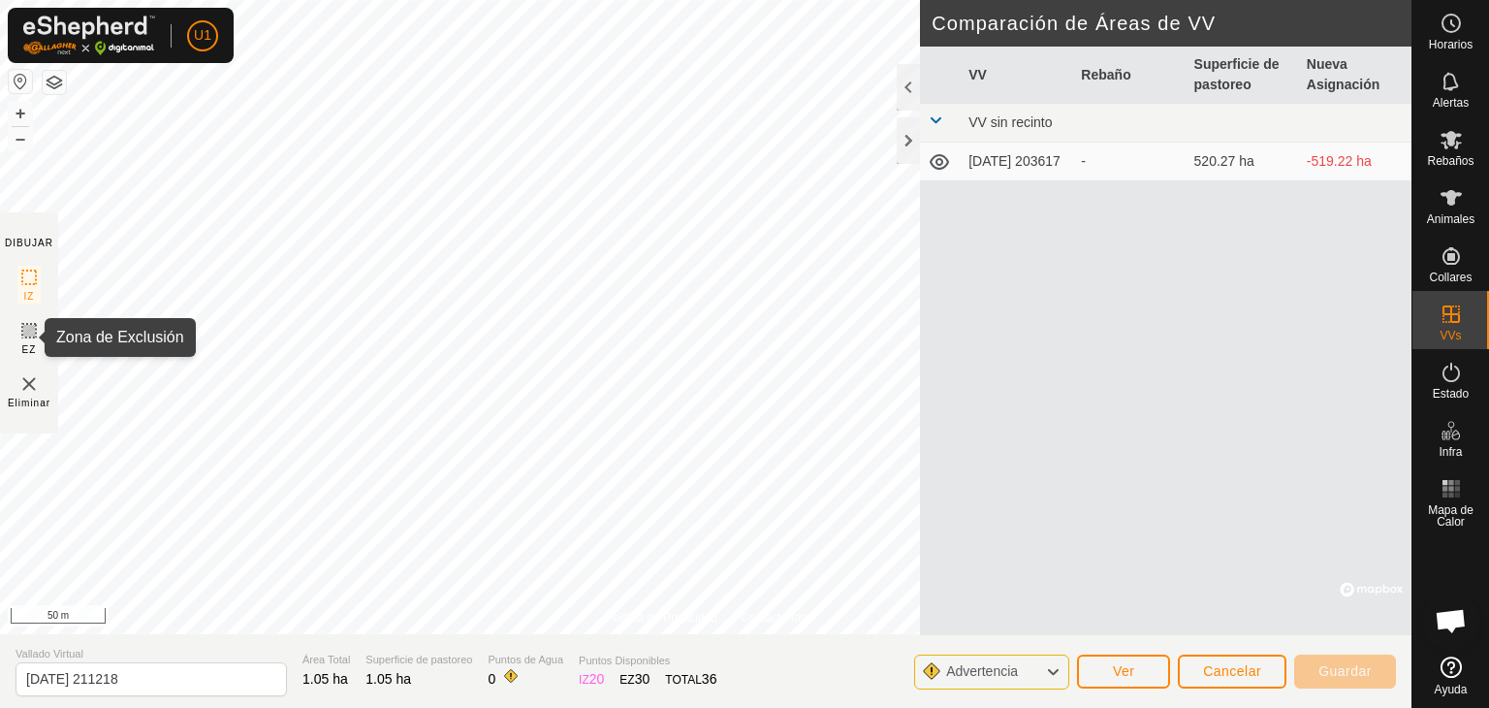
click at [27, 340] on icon at bounding box center [28, 330] width 23 height 23
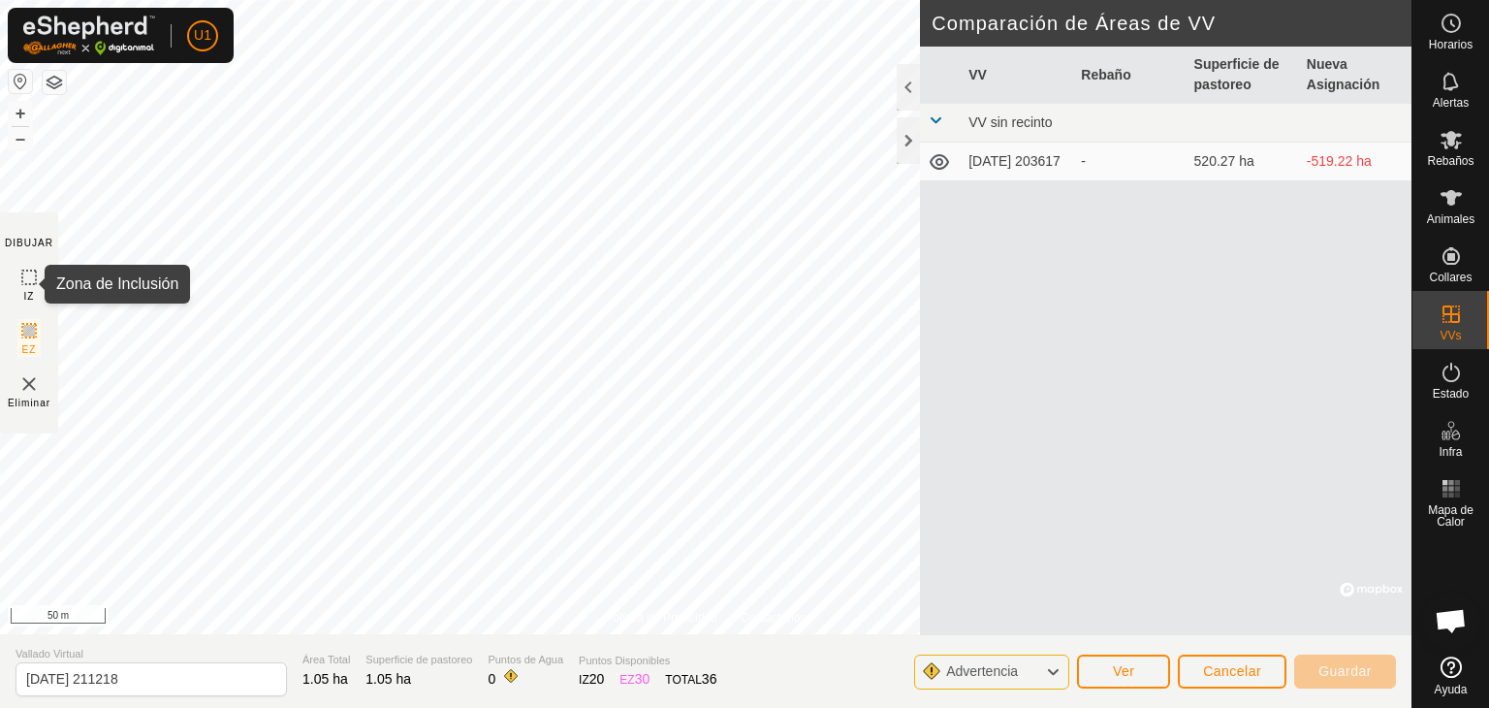
click at [27, 275] on icon at bounding box center [28, 277] width 23 height 23
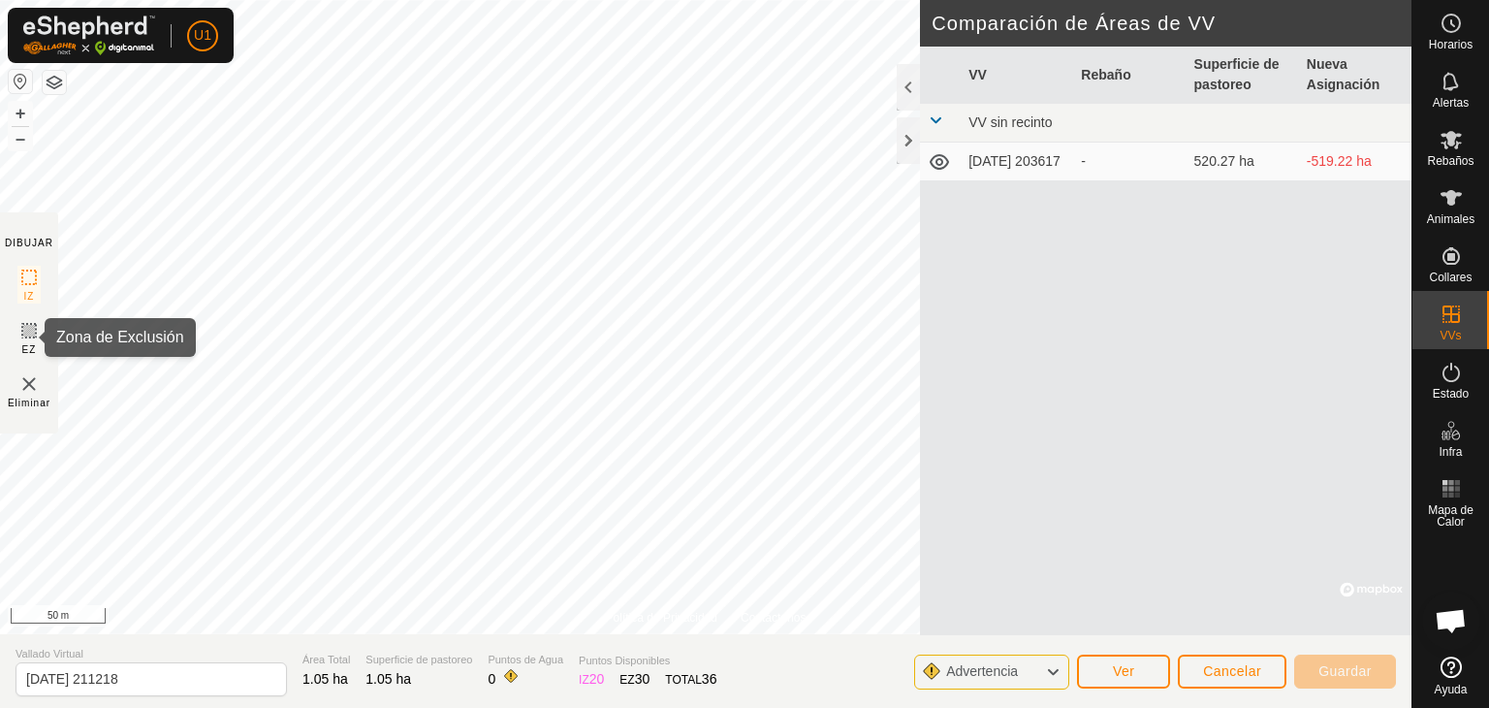
click at [24, 331] on icon at bounding box center [28, 330] width 23 height 23
click at [59, 82] on button "button" at bounding box center [54, 82] width 23 height 23
click at [1251, 675] on span "Cancelar" at bounding box center [1232, 671] width 58 height 16
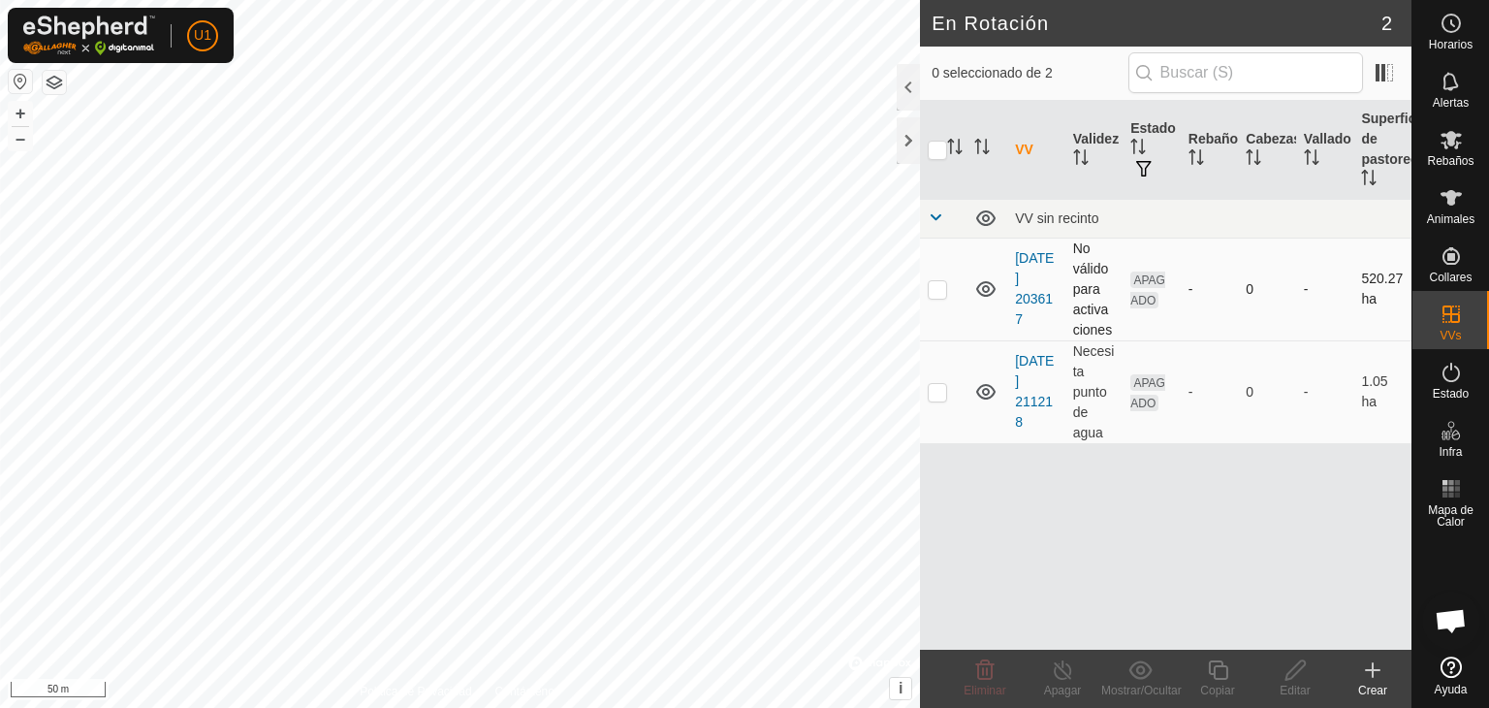
click at [1079, 286] on td "No válido para activaciones" at bounding box center [1094, 288] width 58 height 103
click at [1039, 286] on td "[DATE] 203617" at bounding box center [1036, 288] width 58 height 103
click at [985, 395] on icon at bounding box center [985, 391] width 23 height 23
click at [985, 395] on icon at bounding box center [985, 394] width 19 height 8
click at [1032, 149] on th "VV" at bounding box center [1036, 150] width 58 height 99
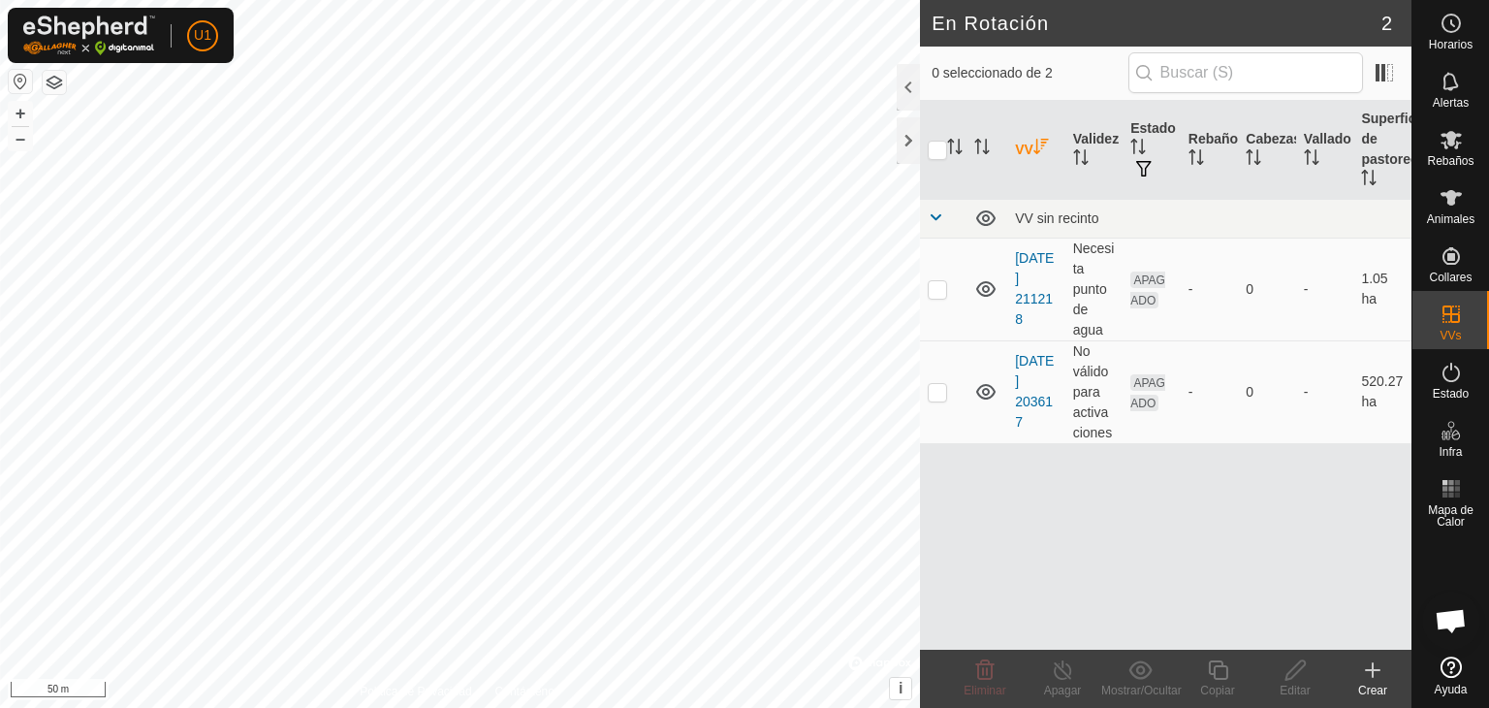
click at [1032, 149] on th "VV" at bounding box center [1036, 150] width 58 height 99
click at [1378, 86] on span at bounding box center [1384, 72] width 31 height 31
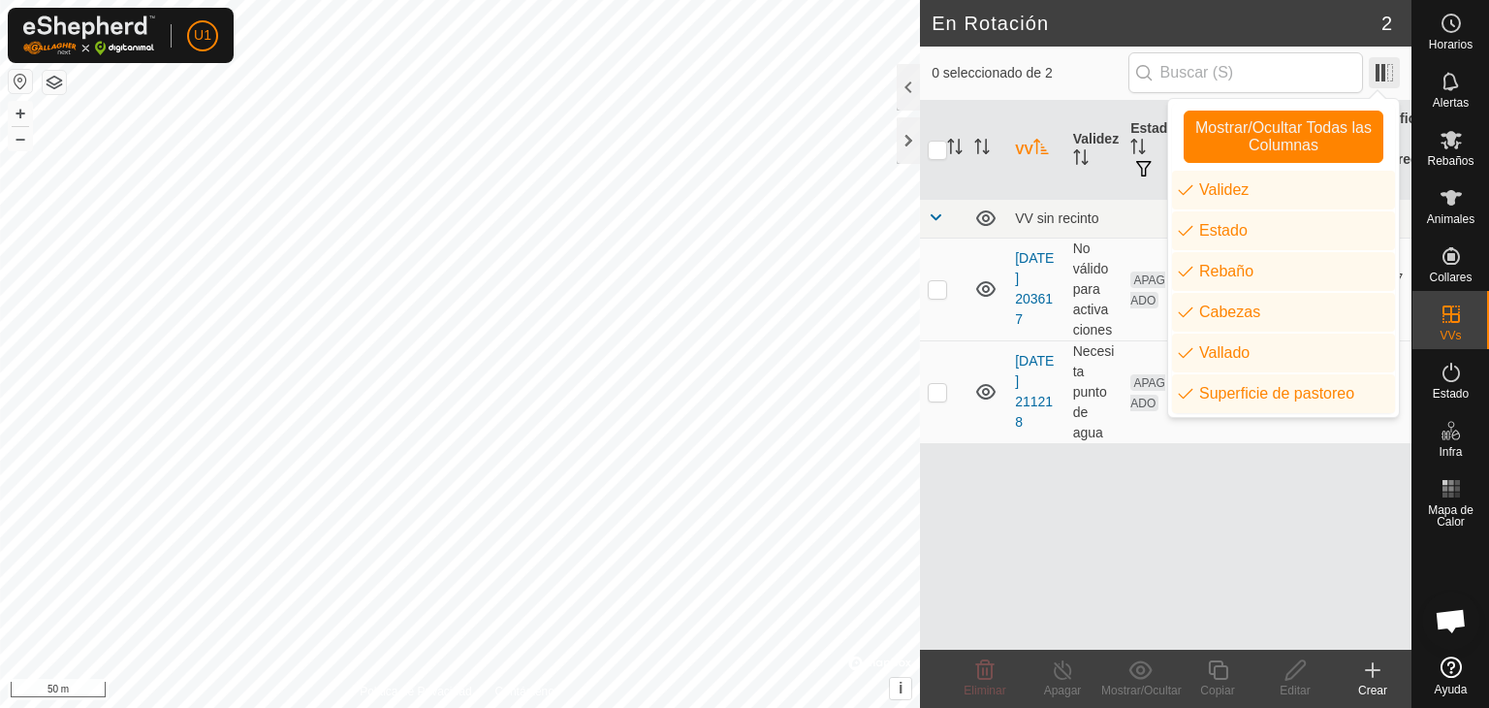
click at [1378, 86] on span at bounding box center [1384, 72] width 31 height 31
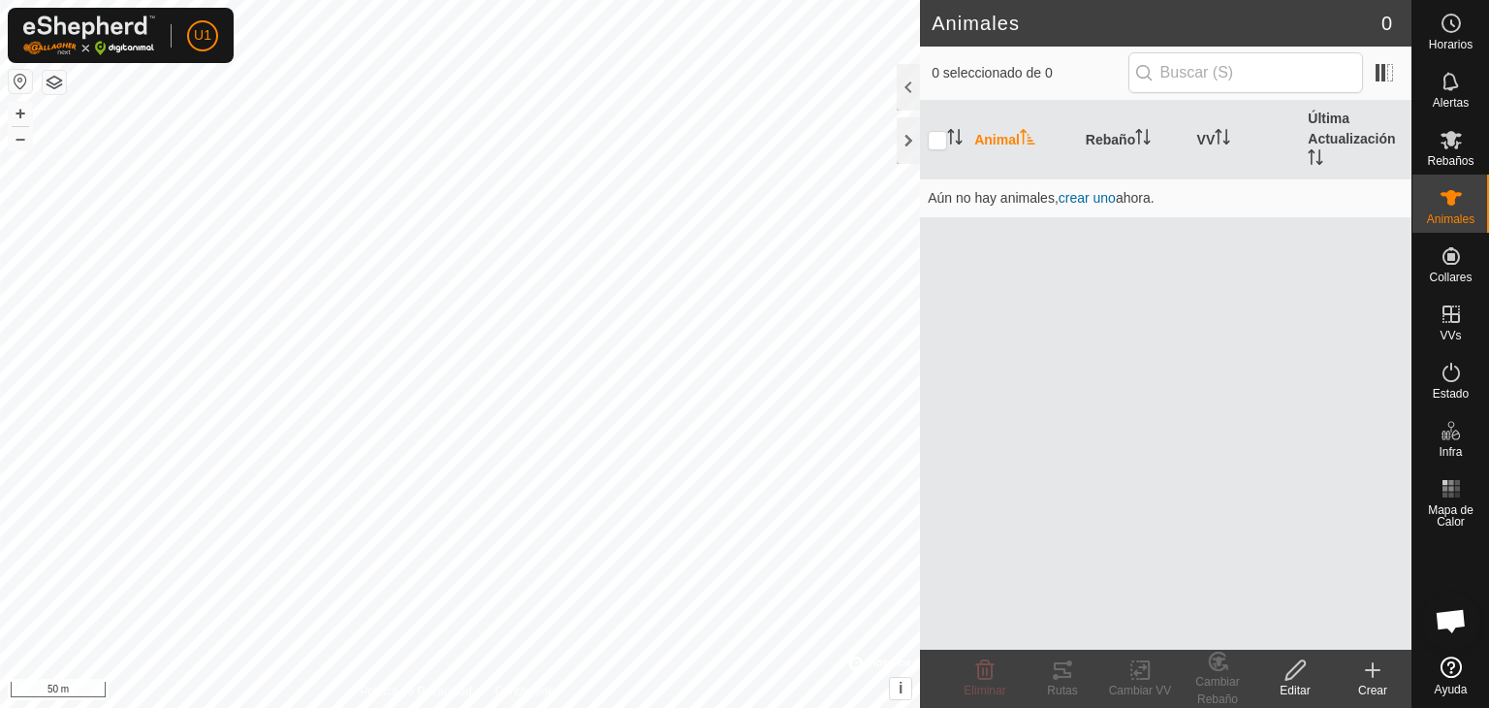
checkbox input "true"
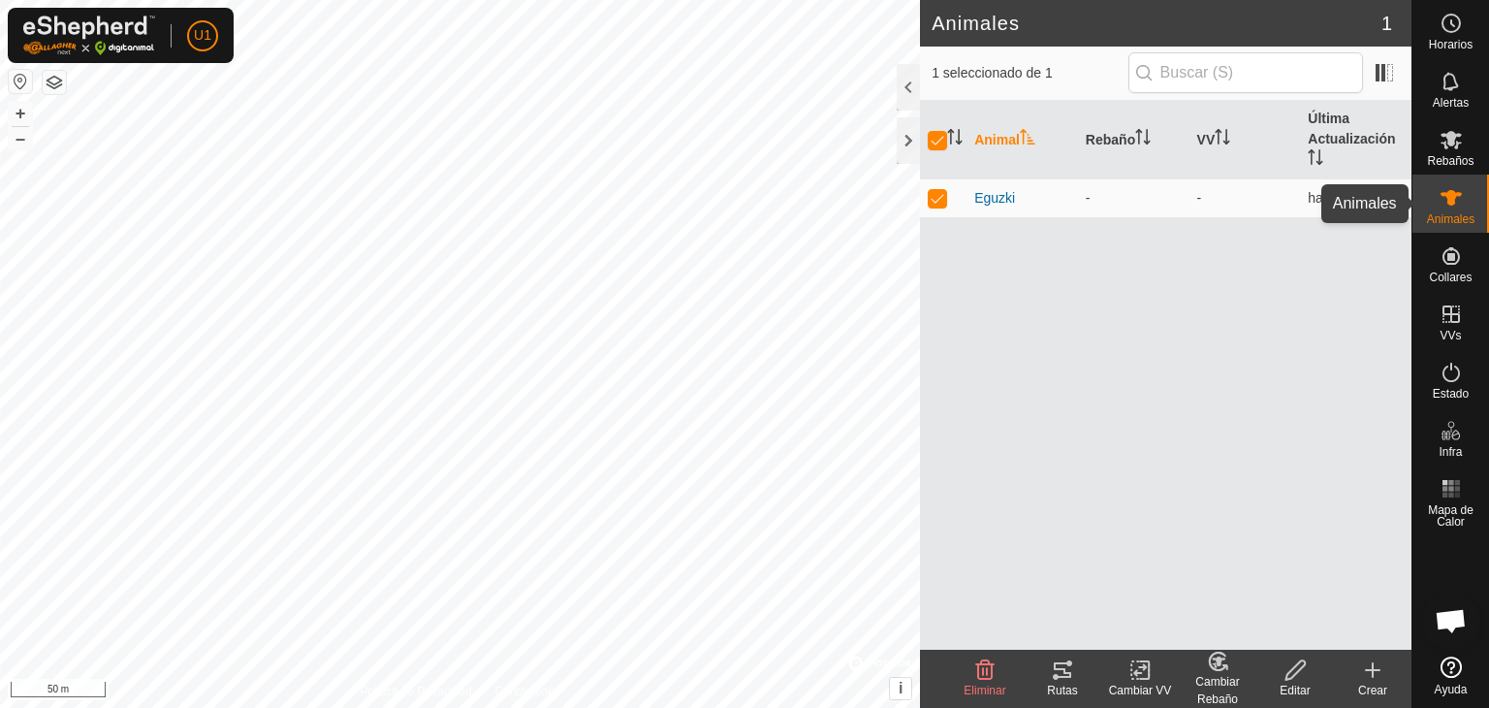
click at [1453, 198] on icon at bounding box center [1450, 198] width 21 height 16
click at [1236, 214] on td "-" at bounding box center [1244, 197] width 111 height 39
click at [1119, 193] on div "-" at bounding box center [1134, 198] width 96 height 20
click at [1096, 203] on div "-" at bounding box center [1134, 198] width 96 height 20
click at [991, 196] on span "Eguzki" at bounding box center [994, 198] width 41 height 20
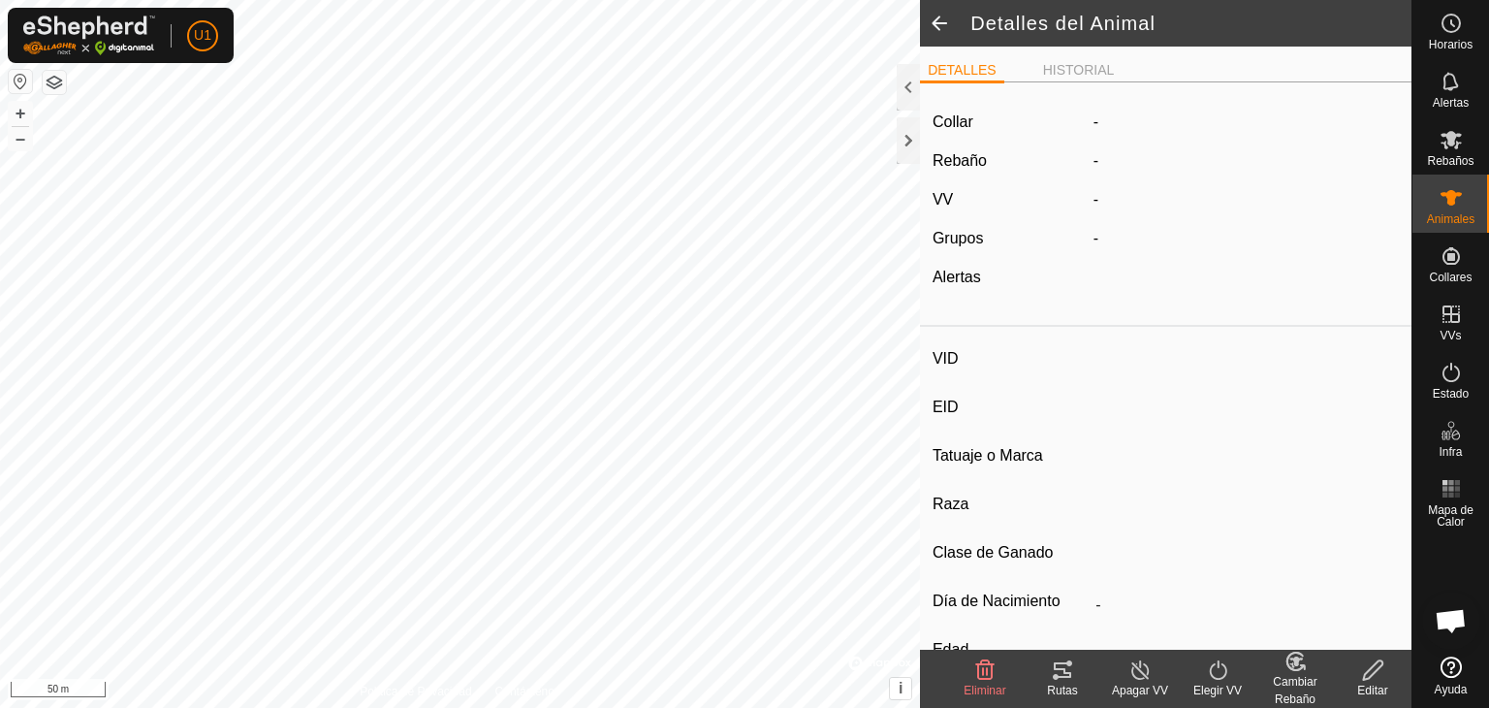
type input "Eguzki"
type input "-"
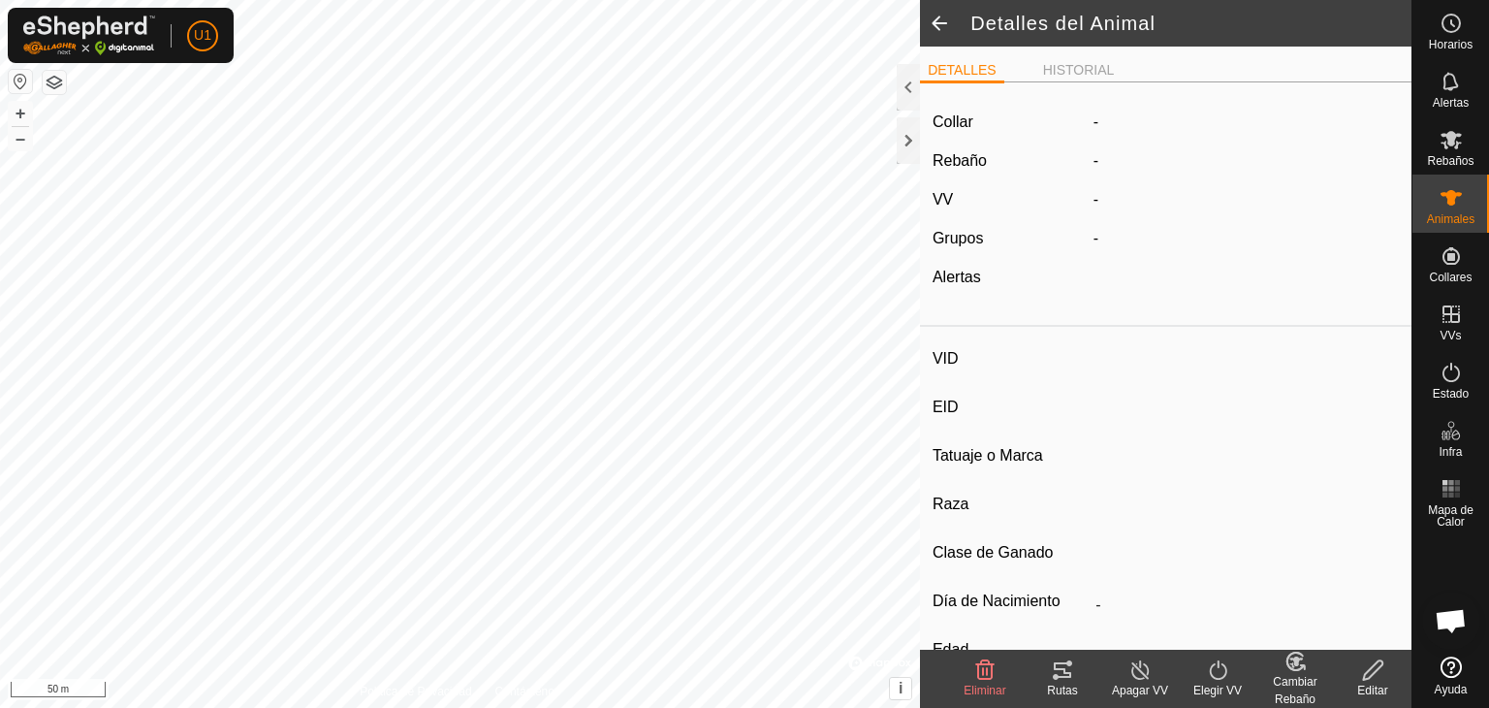
type input "0 kg"
type input "-"
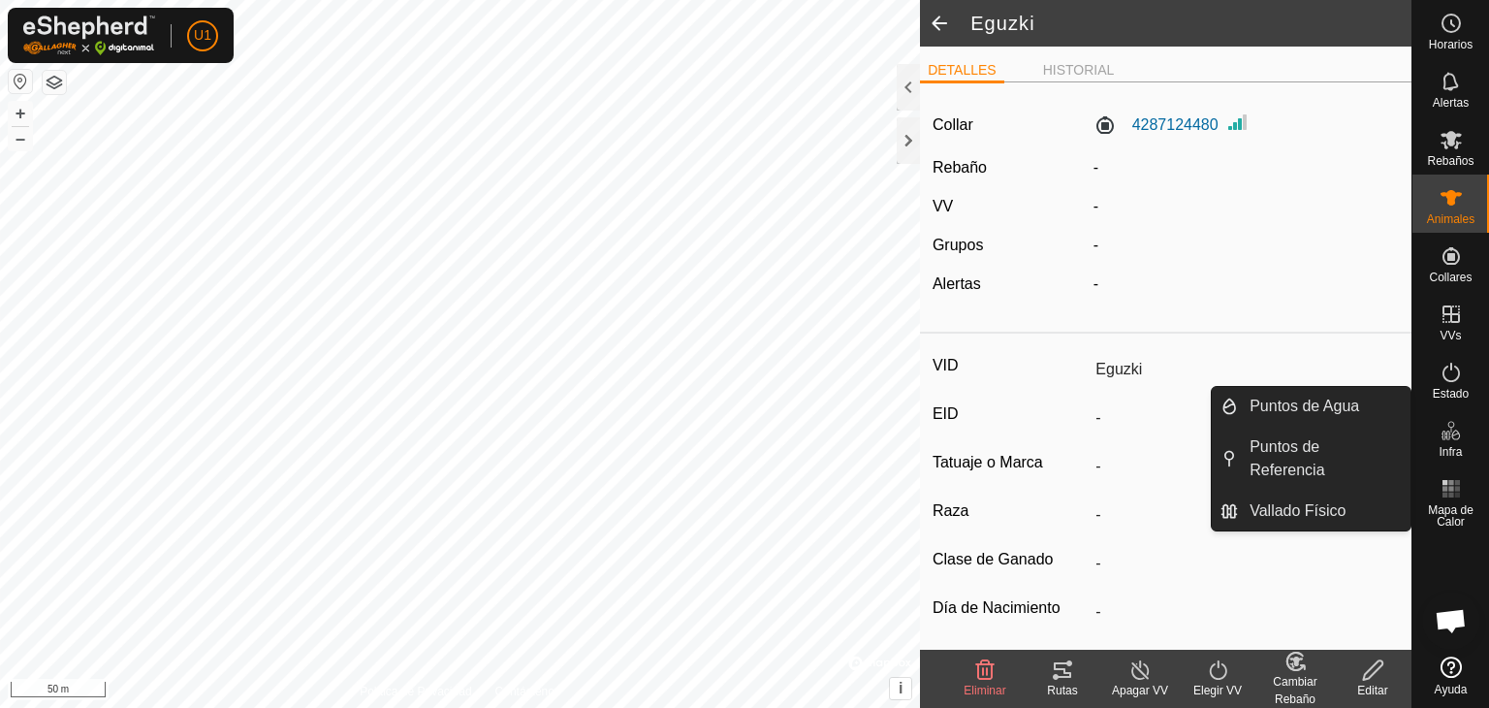
drag, startPoint x: 1458, startPoint y: 459, endPoint x: 1454, endPoint y: 448, distance: 12.3
click at [1454, 448] on span "Infra" at bounding box center [1450, 452] width 23 height 12
click at [1351, 417] on link "Puntos de Agua" at bounding box center [1324, 406] width 173 height 39
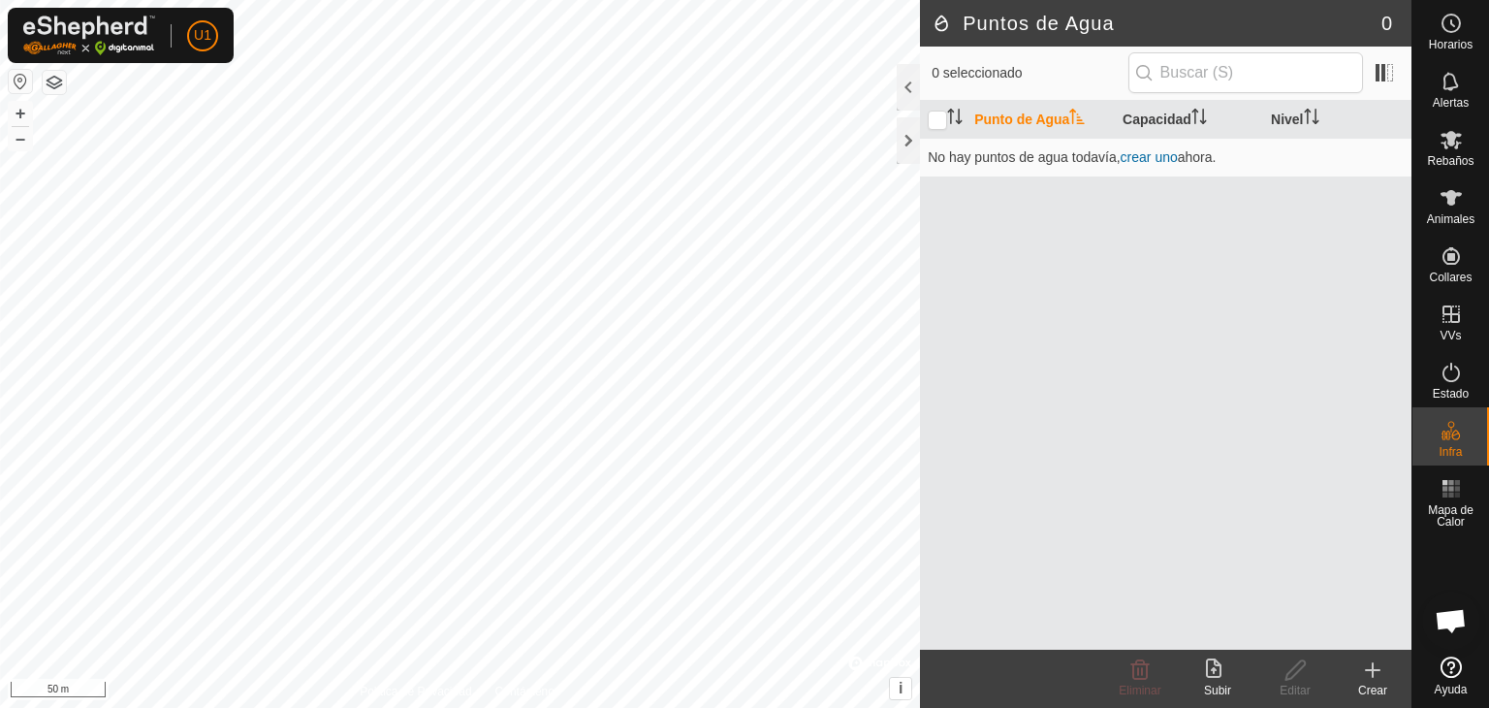
click at [1378, 665] on icon at bounding box center [1372, 669] width 23 height 23
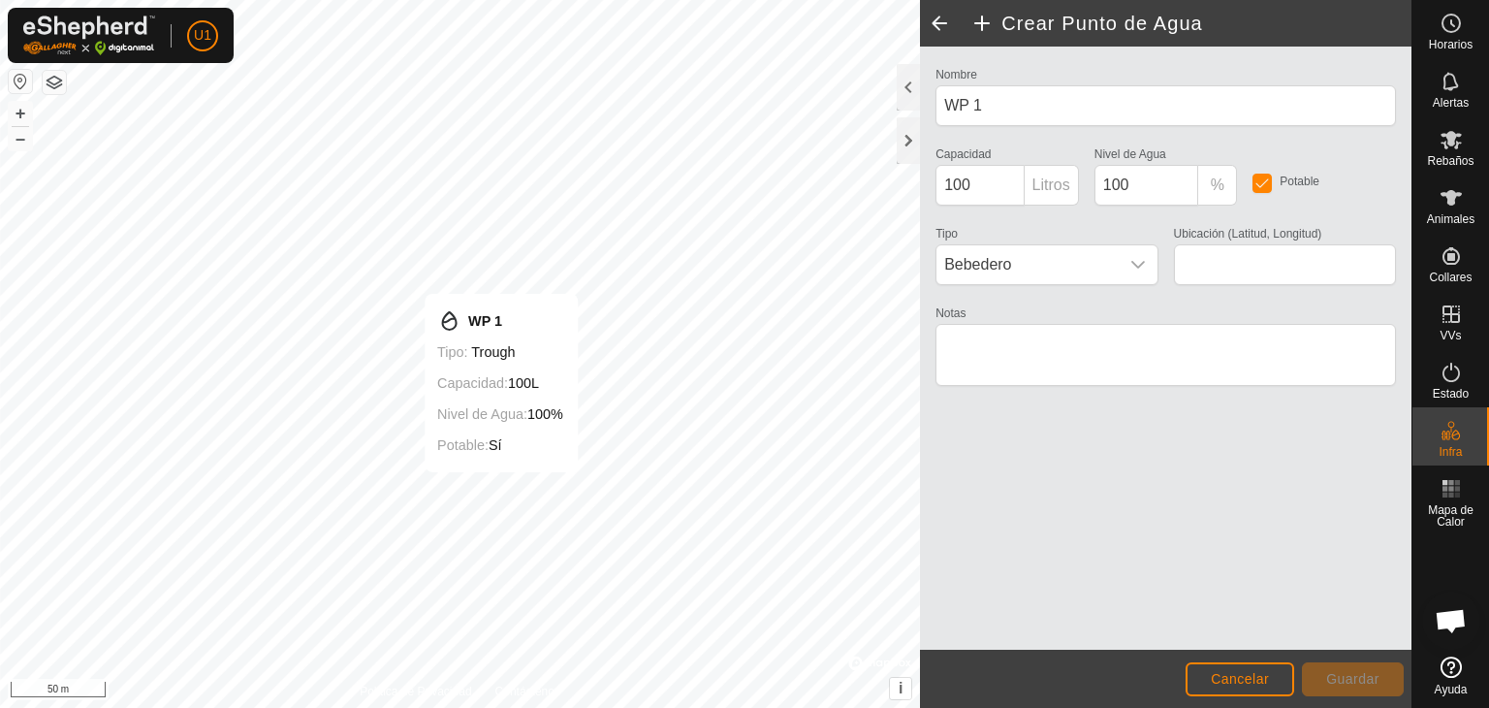
type input "43.157167, -1.577670"
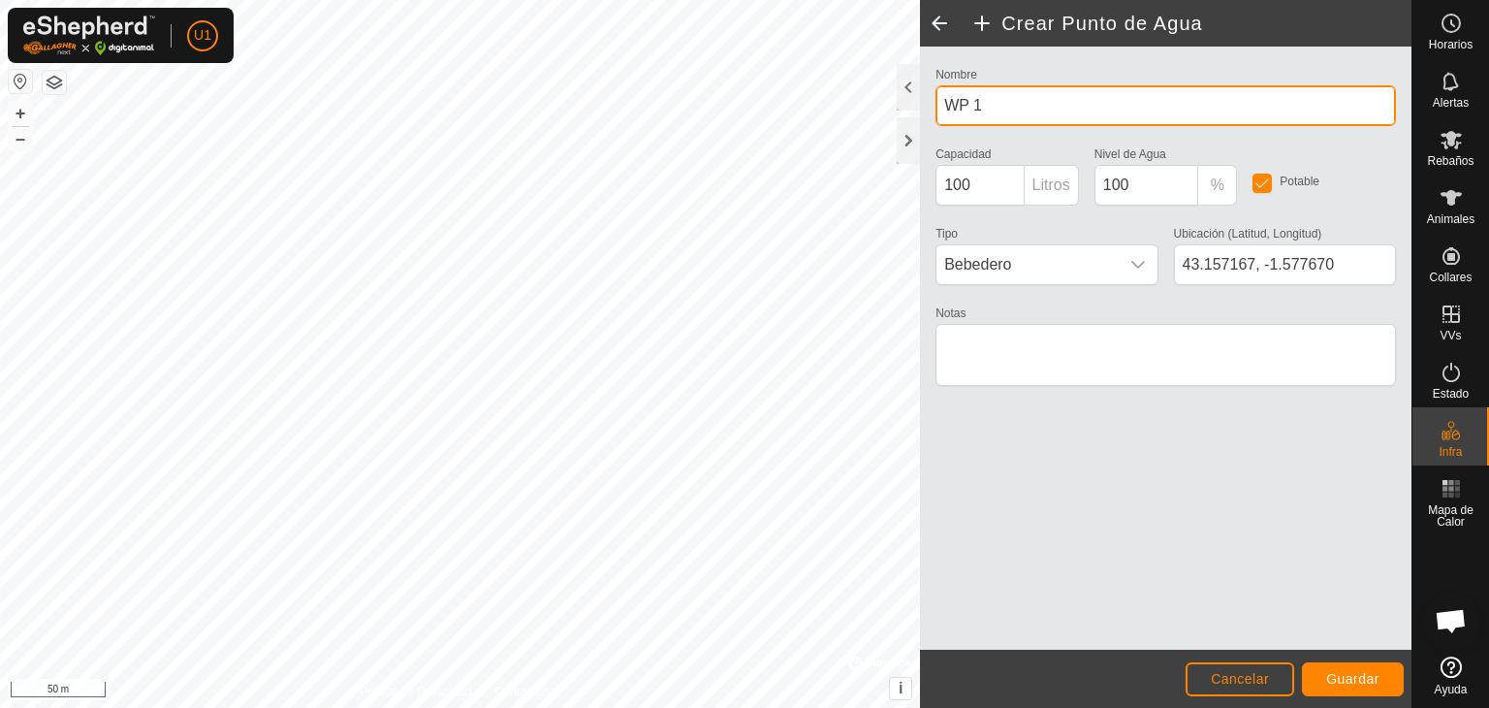
click at [1004, 107] on input "WP 1" at bounding box center [1165, 105] width 460 height 41
type input "W"
type input "beitiko aska"
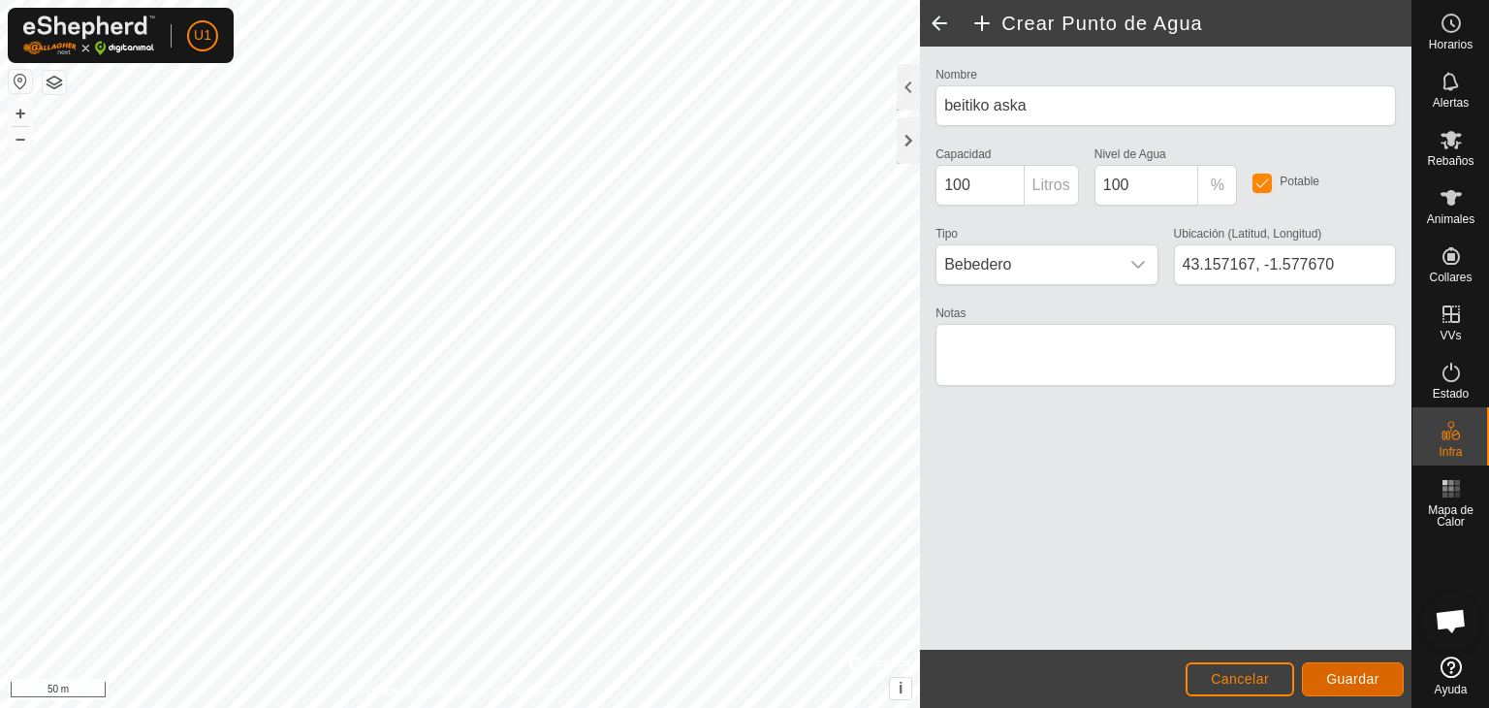
click at [1355, 676] on span "Guardar" at bounding box center [1352, 679] width 53 height 16
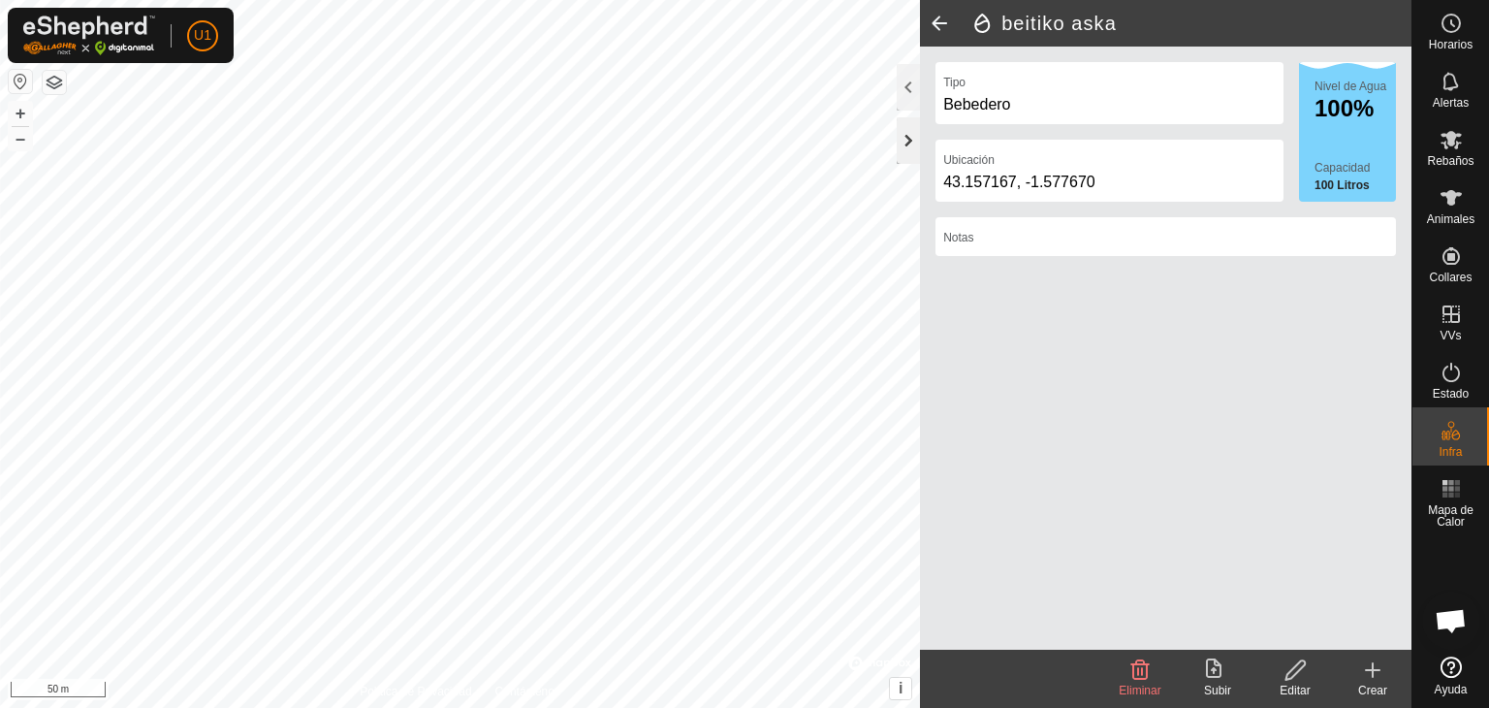
click at [913, 137] on div at bounding box center [908, 140] width 23 height 47
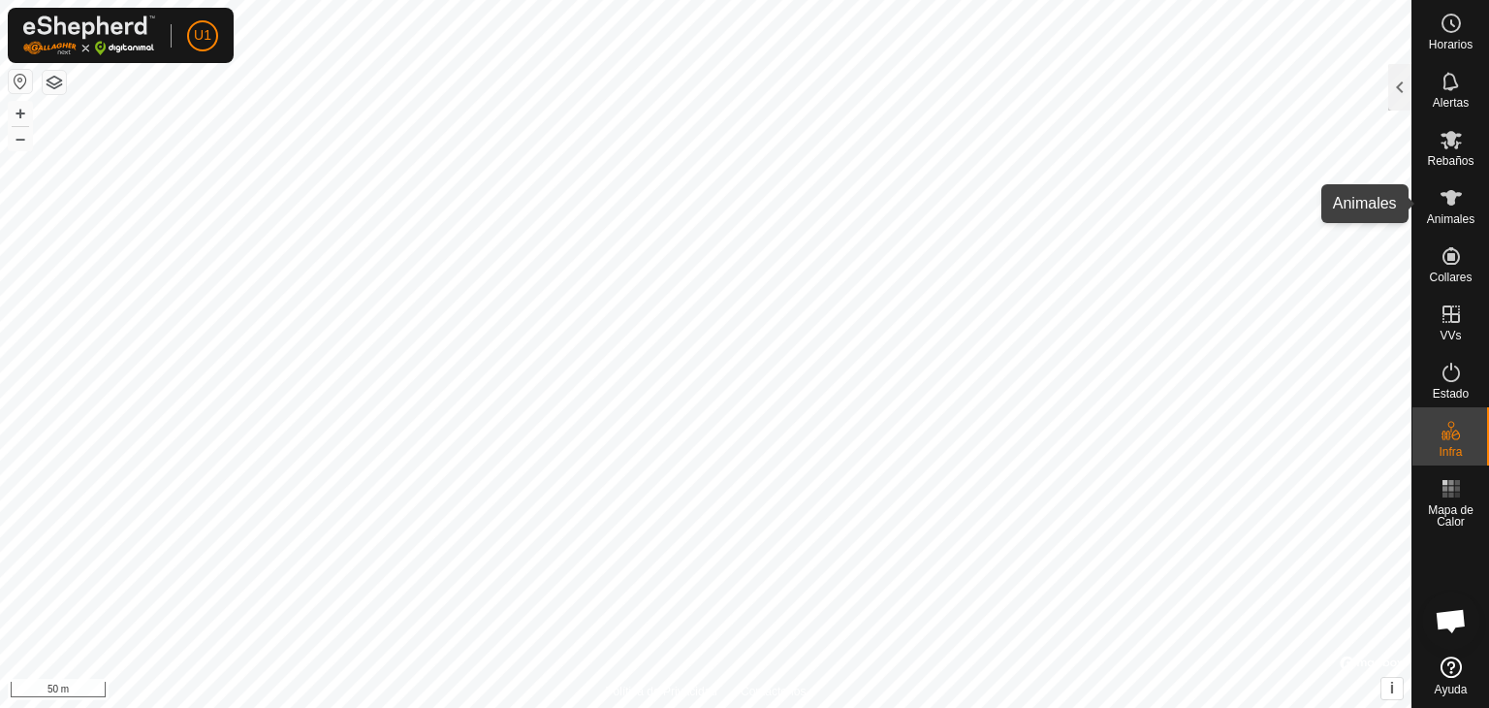
click at [1450, 192] on icon at bounding box center [1450, 198] width 21 height 16
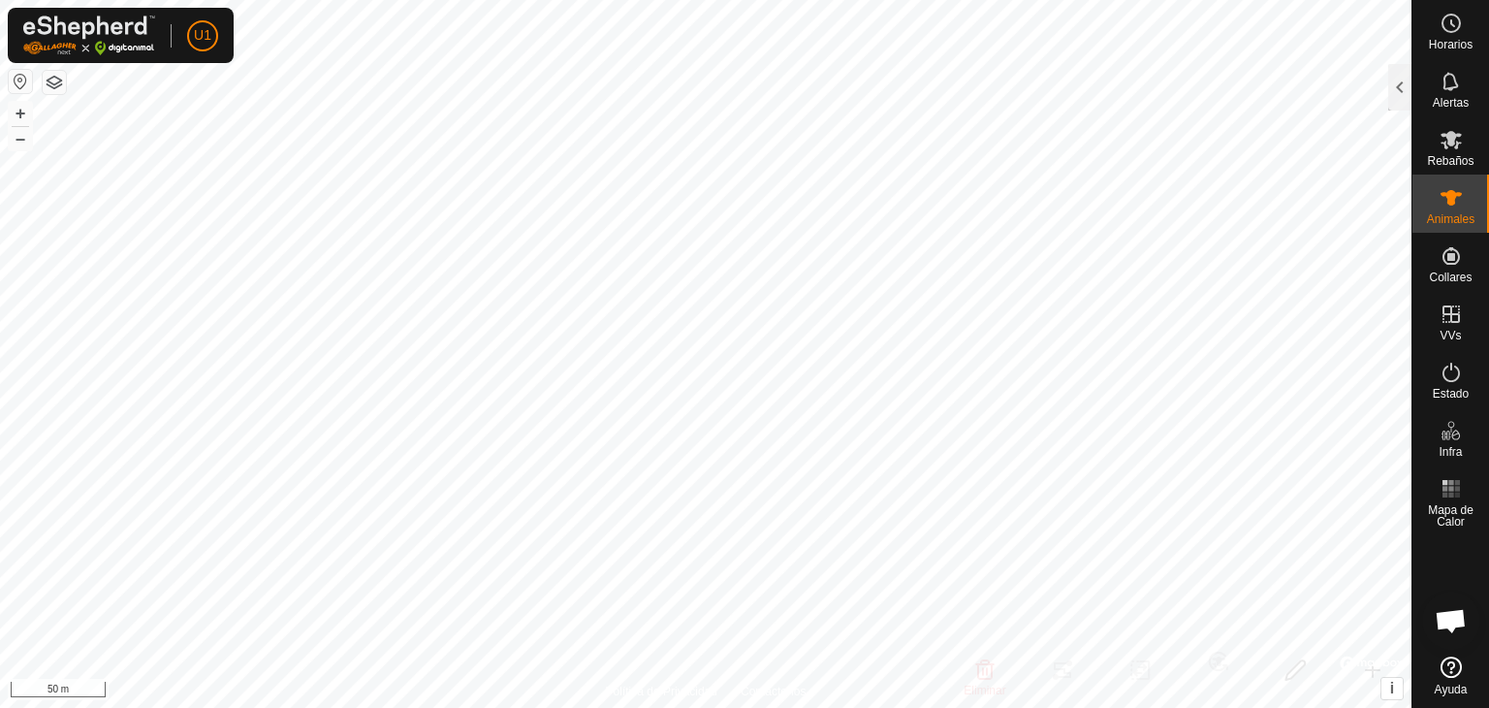
click at [1450, 198] on icon at bounding box center [1450, 198] width 21 height 16
click at [1441, 202] on icon at bounding box center [1451, 197] width 23 height 23
click at [1449, 198] on icon at bounding box center [1450, 198] width 21 height 16
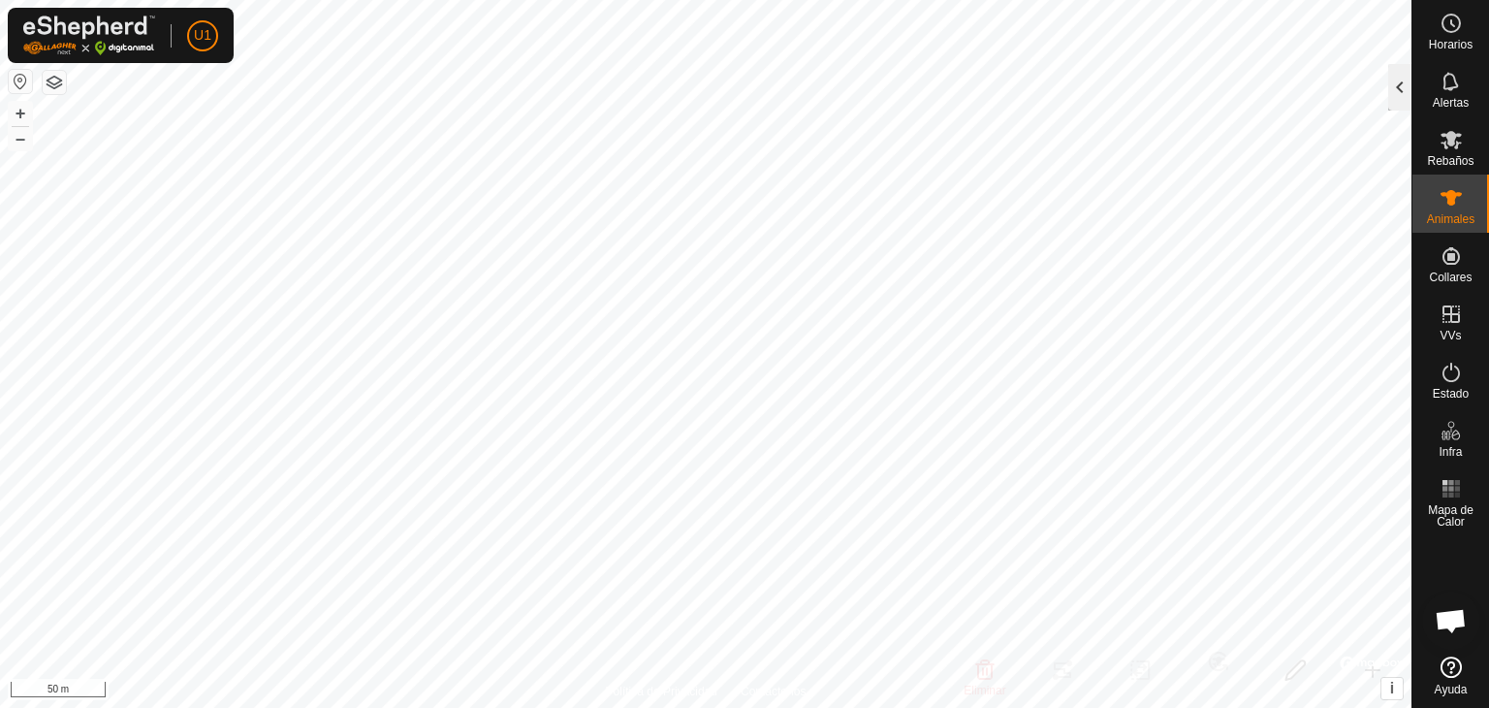
click at [1400, 106] on div at bounding box center [1399, 87] width 23 height 47
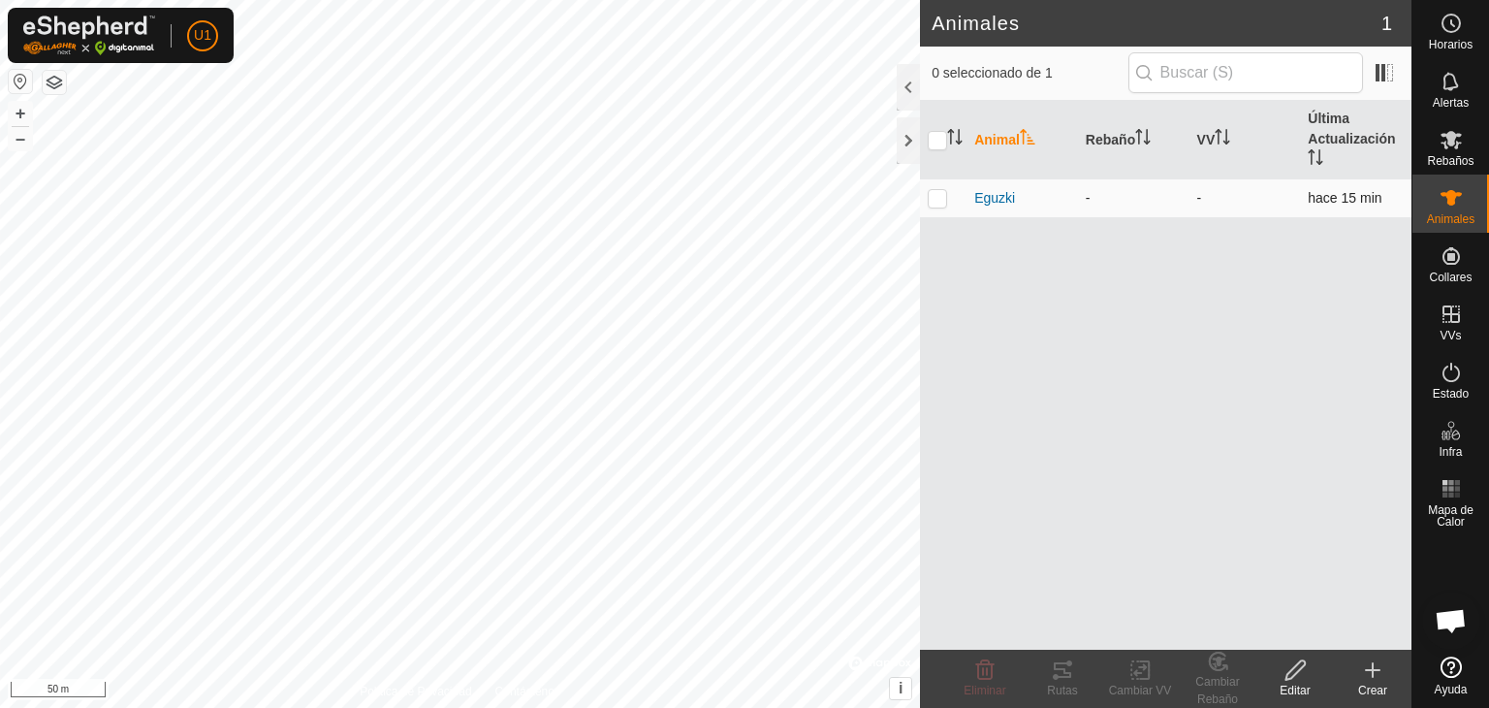
click at [938, 195] on p-checkbox at bounding box center [937, 198] width 19 height 16
checkbox input "true"
click at [1124, 675] on change-vp-svg-icon at bounding box center [1140, 669] width 78 height 23
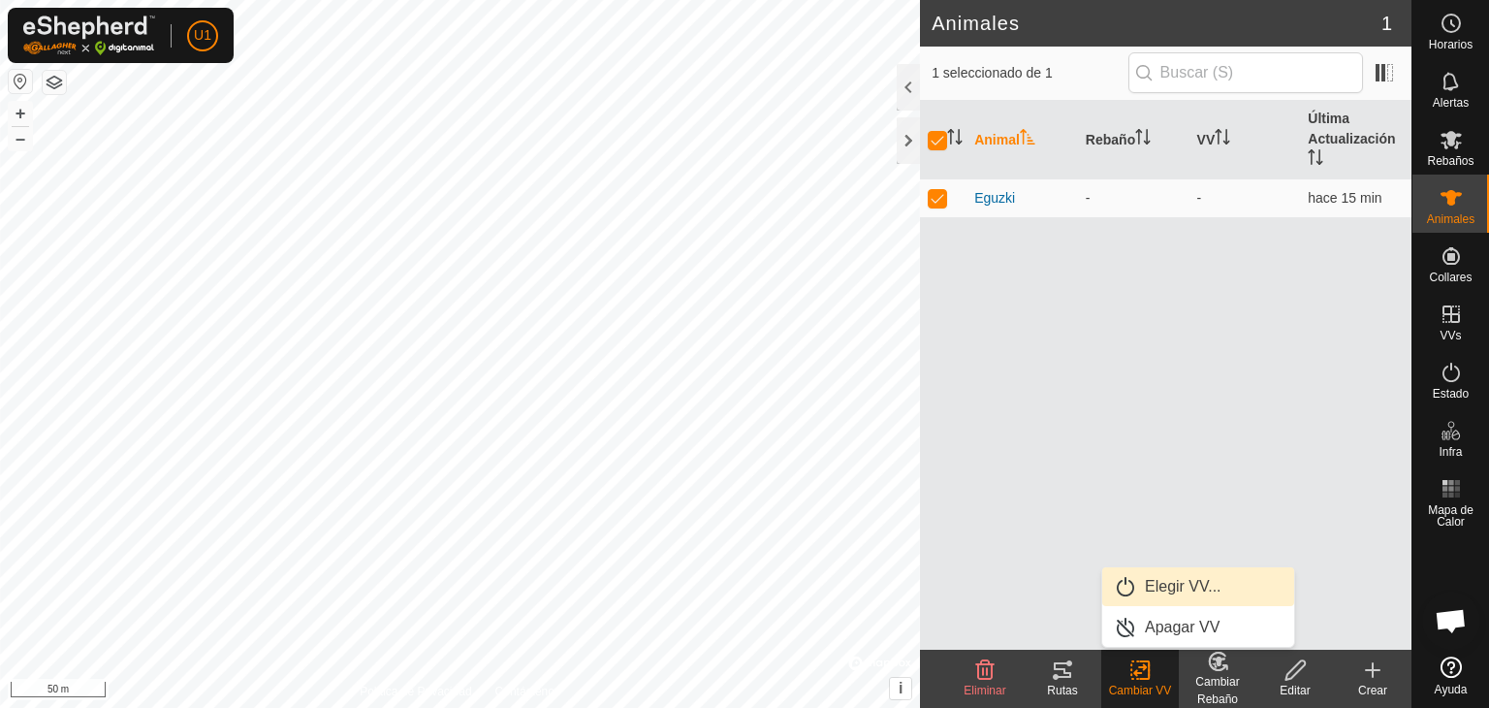
click at [1201, 585] on link "Elegir VV..." at bounding box center [1198, 586] width 192 height 39
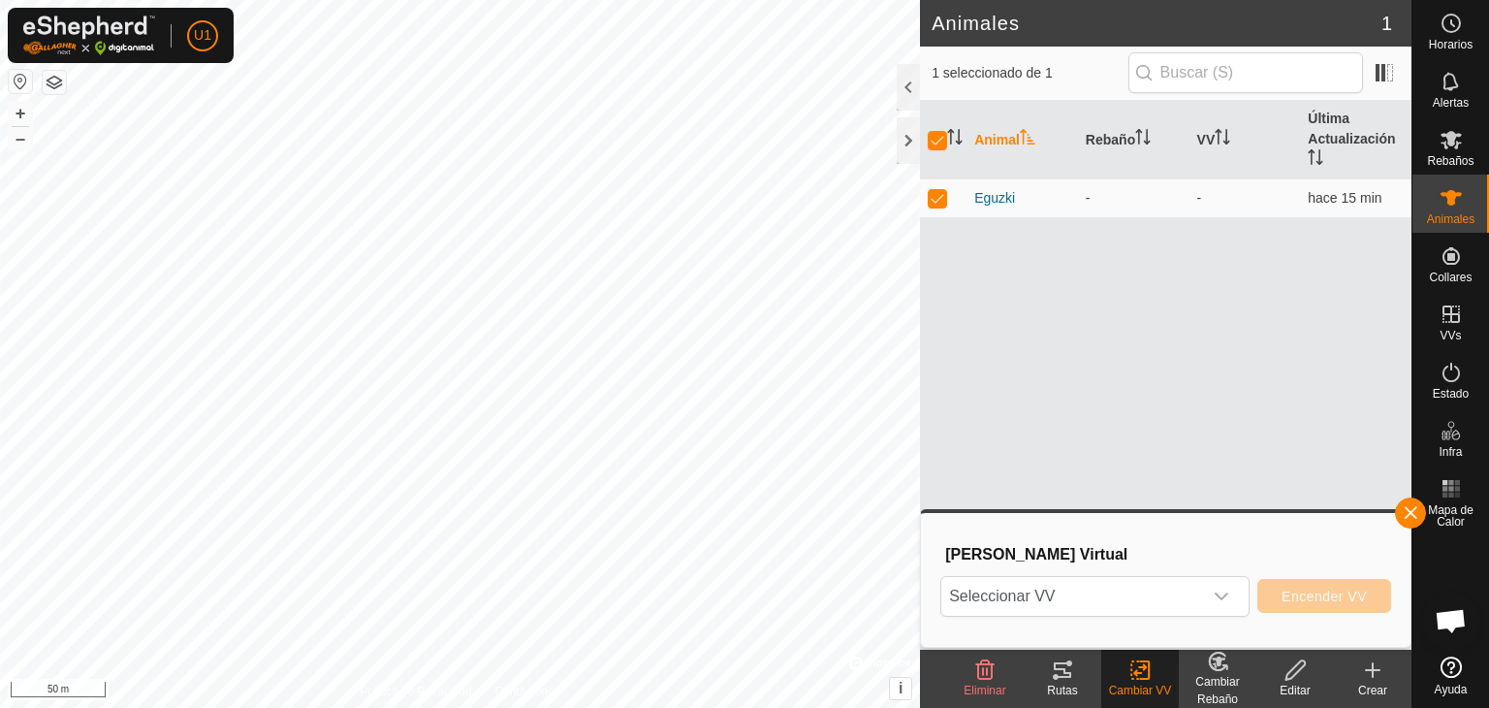
click at [1201, 585] on span "Seleccionar VV" at bounding box center [1071, 596] width 261 height 39
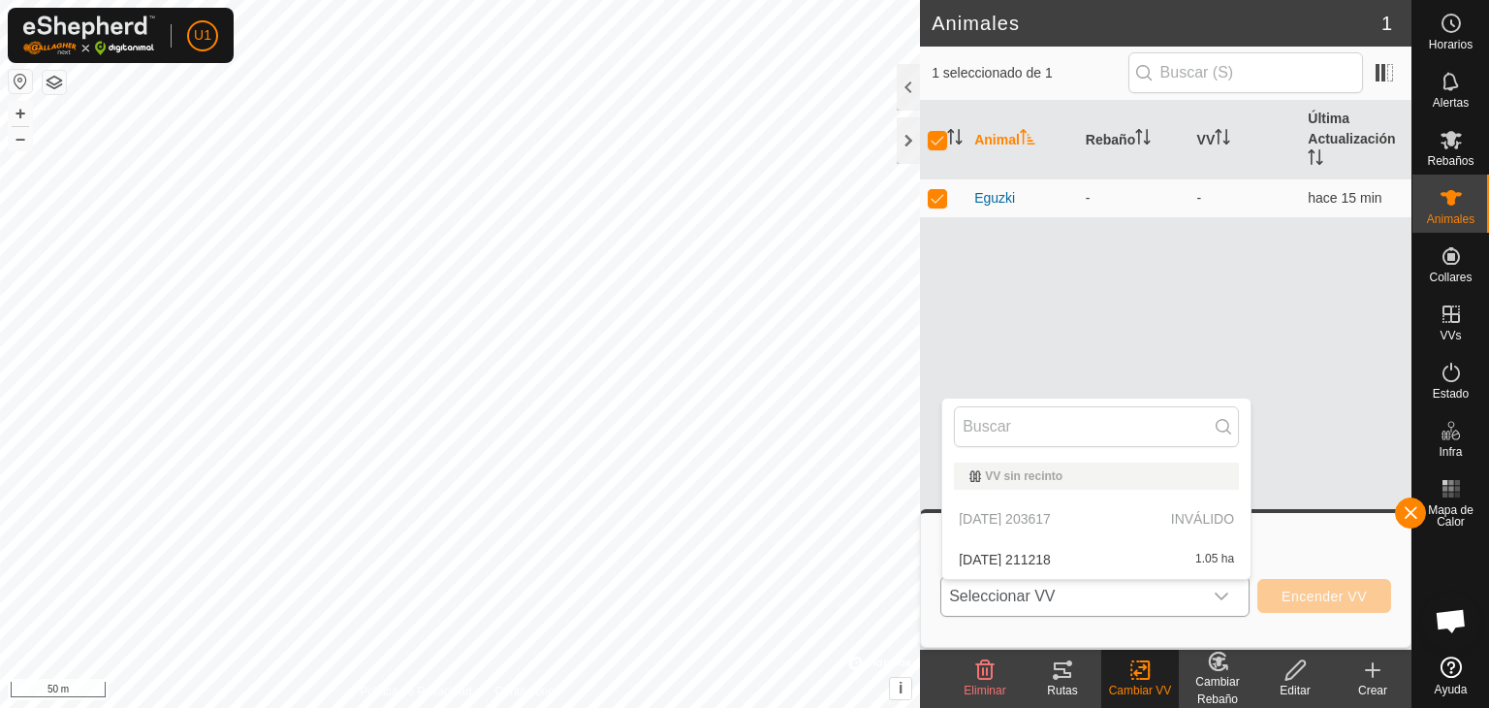
click at [1122, 558] on li "[DATE] [DATE] 1.05 ha" at bounding box center [1096, 559] width 308 height 39
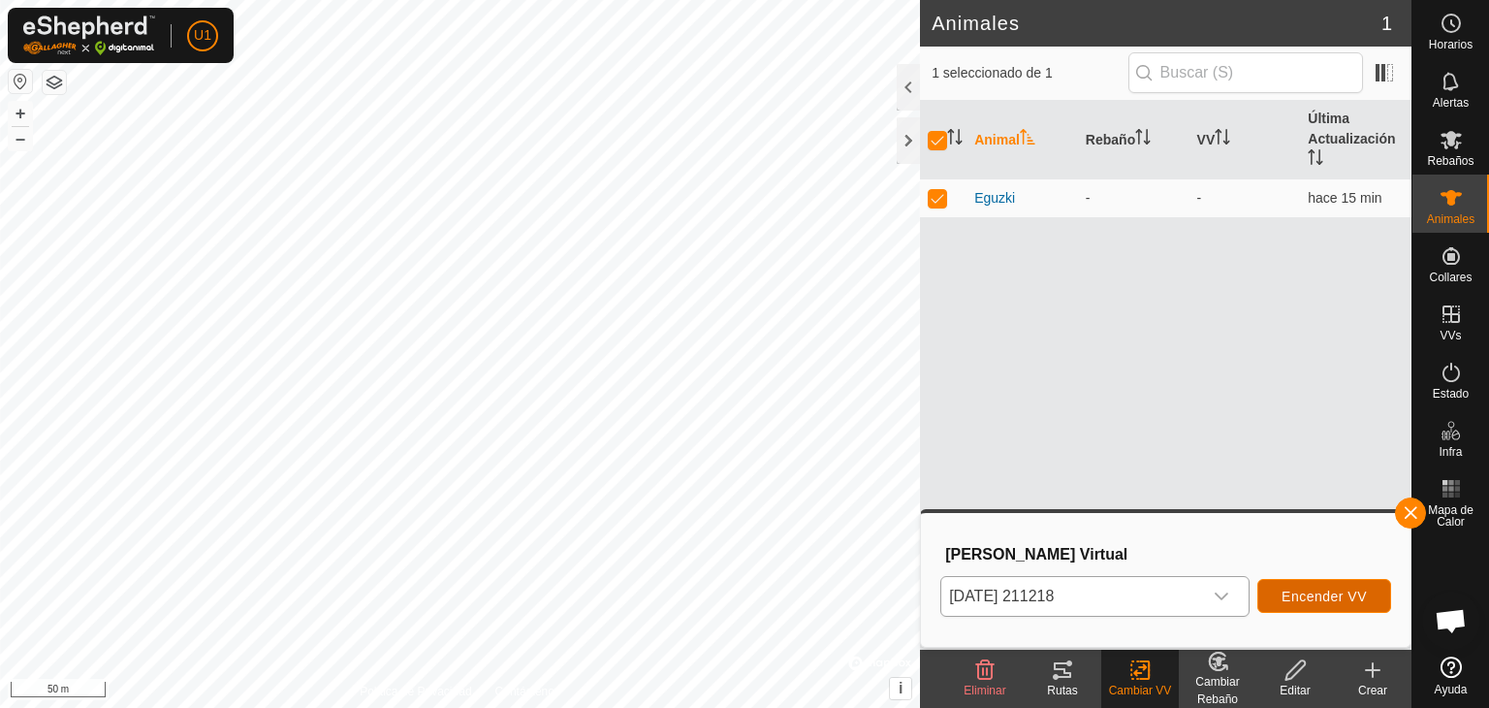
click at [1318, 598] on span "Encender VV" at bounding box center [1324, 596] width 85 height 16
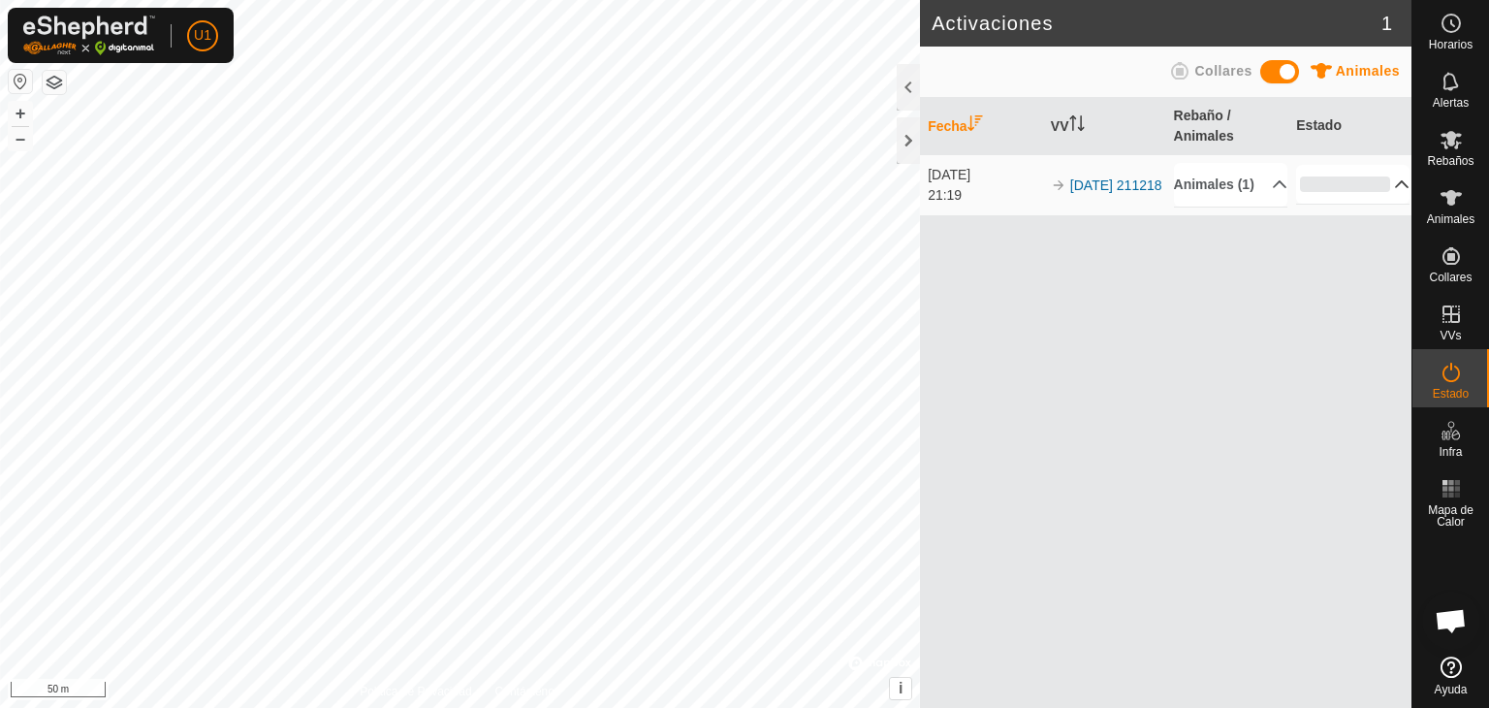
click at [1398, 195] on p-accordion-header "0%" at bounding box center [1352, 184] width 113 height 39
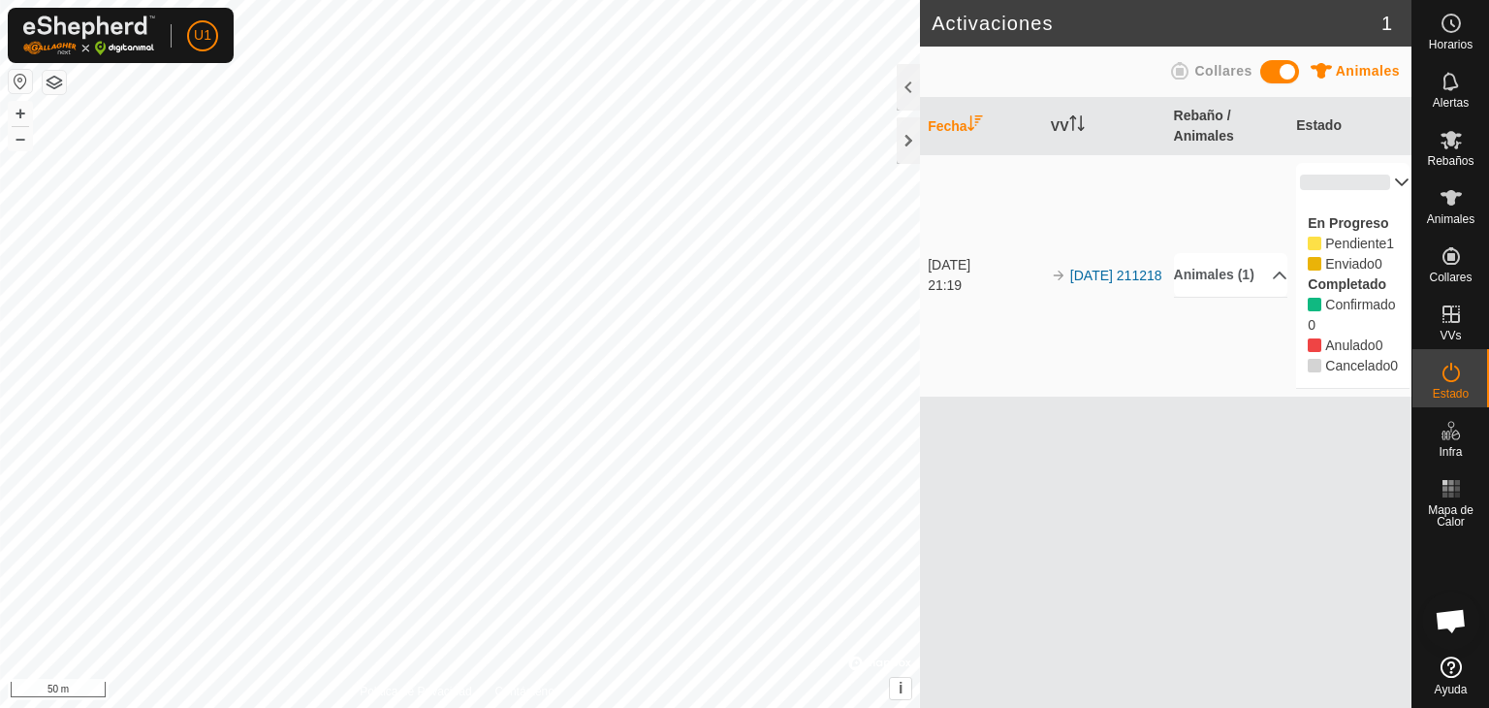
click at [1396, 179] on p-accordion-header "0%" at bounding box center [1352, 182] width 113 height 39
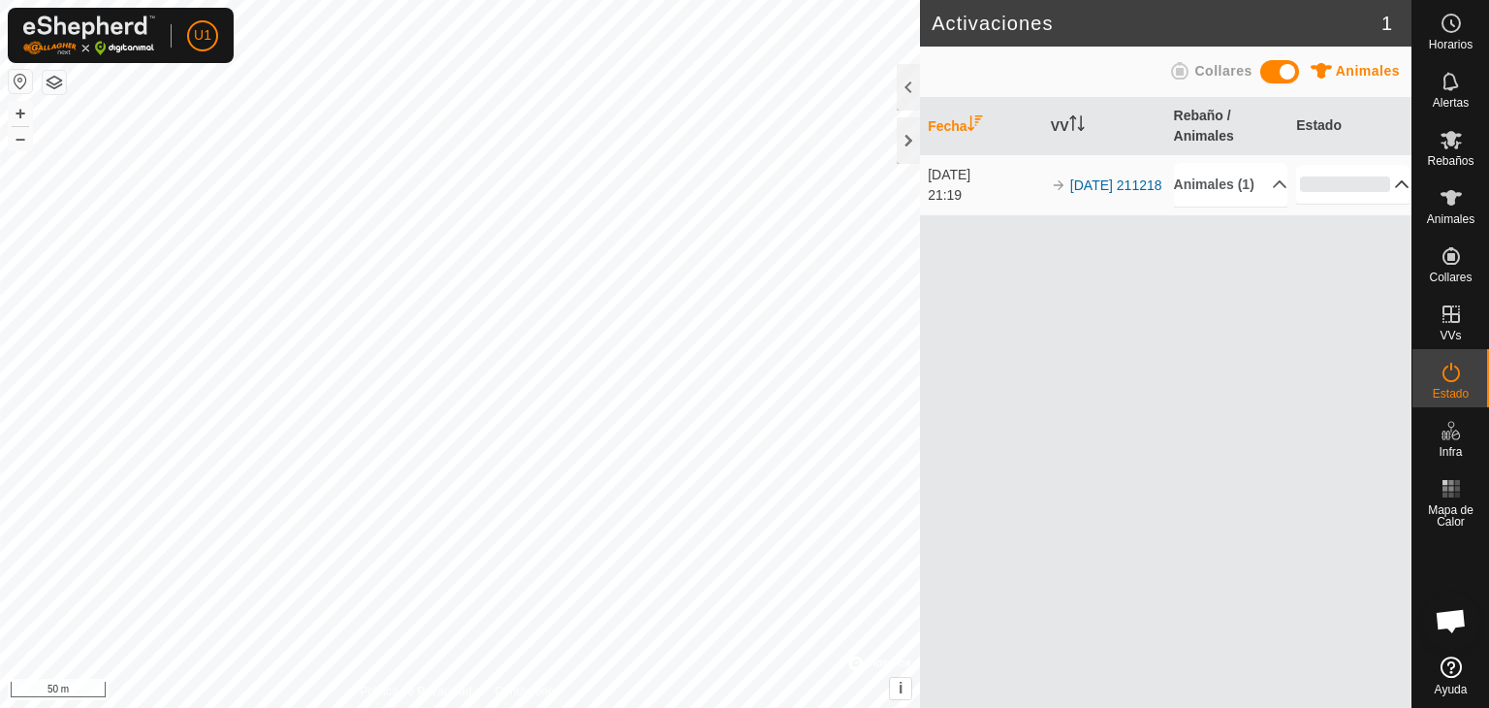
click at [919, 137] on div at bounding box center [908, 140] width 23 height 47
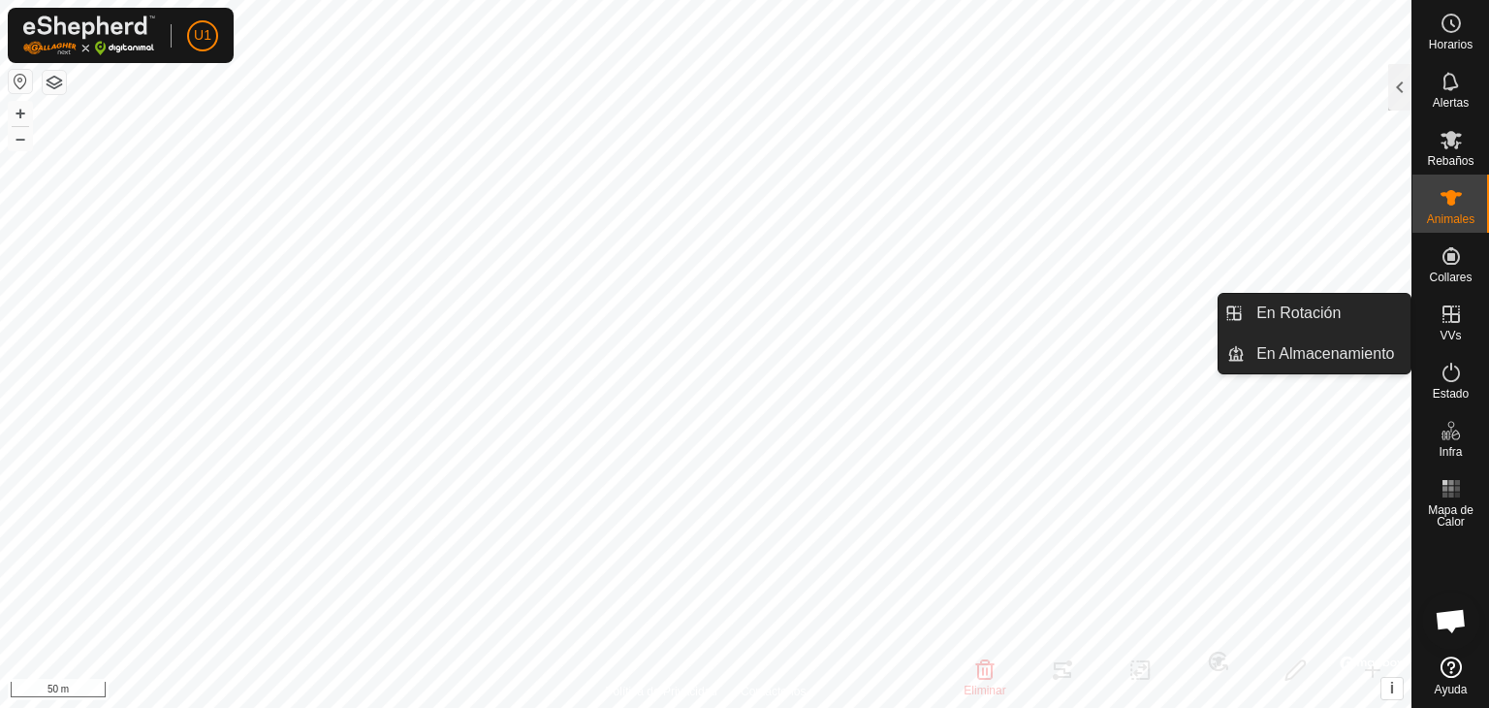
click at [1462, 321] on icon at bounding box center [1451, 313] width 23 height 23
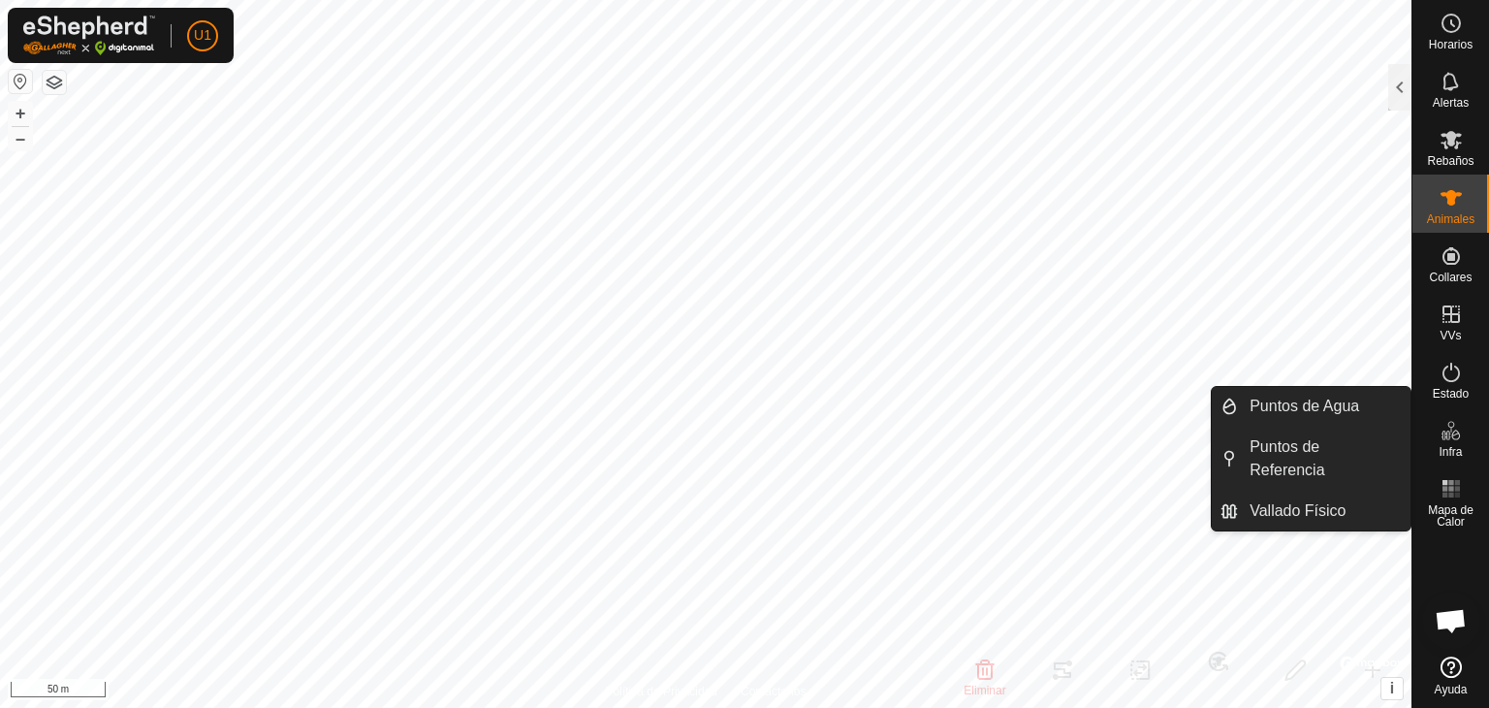
click at [1446, 439] on icon at bounding box center [1445, 435] width 10 height 10
click at [1352, 413] on link "Puntos de Agua" at bounding box center [1324, 406] width 173 height 39
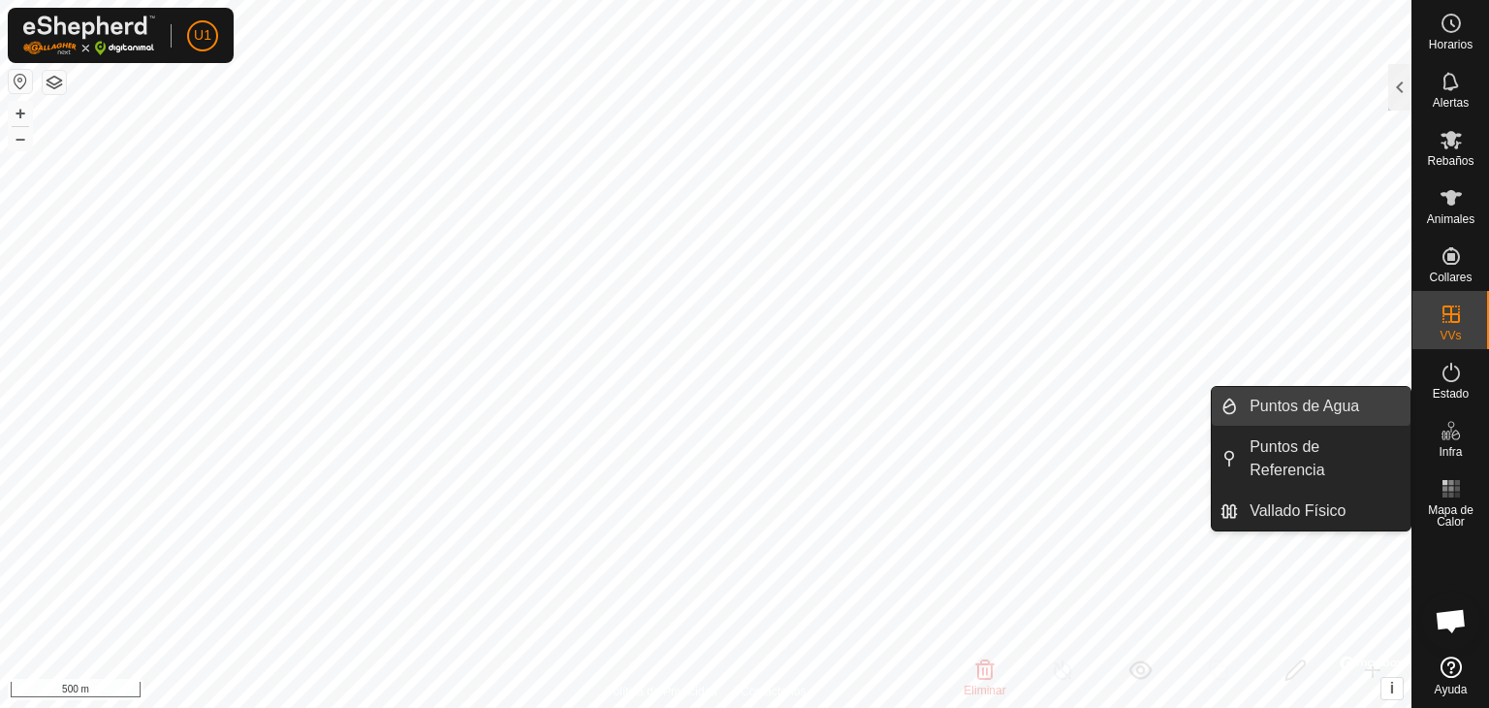
click at [1317, 411] on link "Puntos de Agua" at bounding box center [1324, 406] width 173 height 39
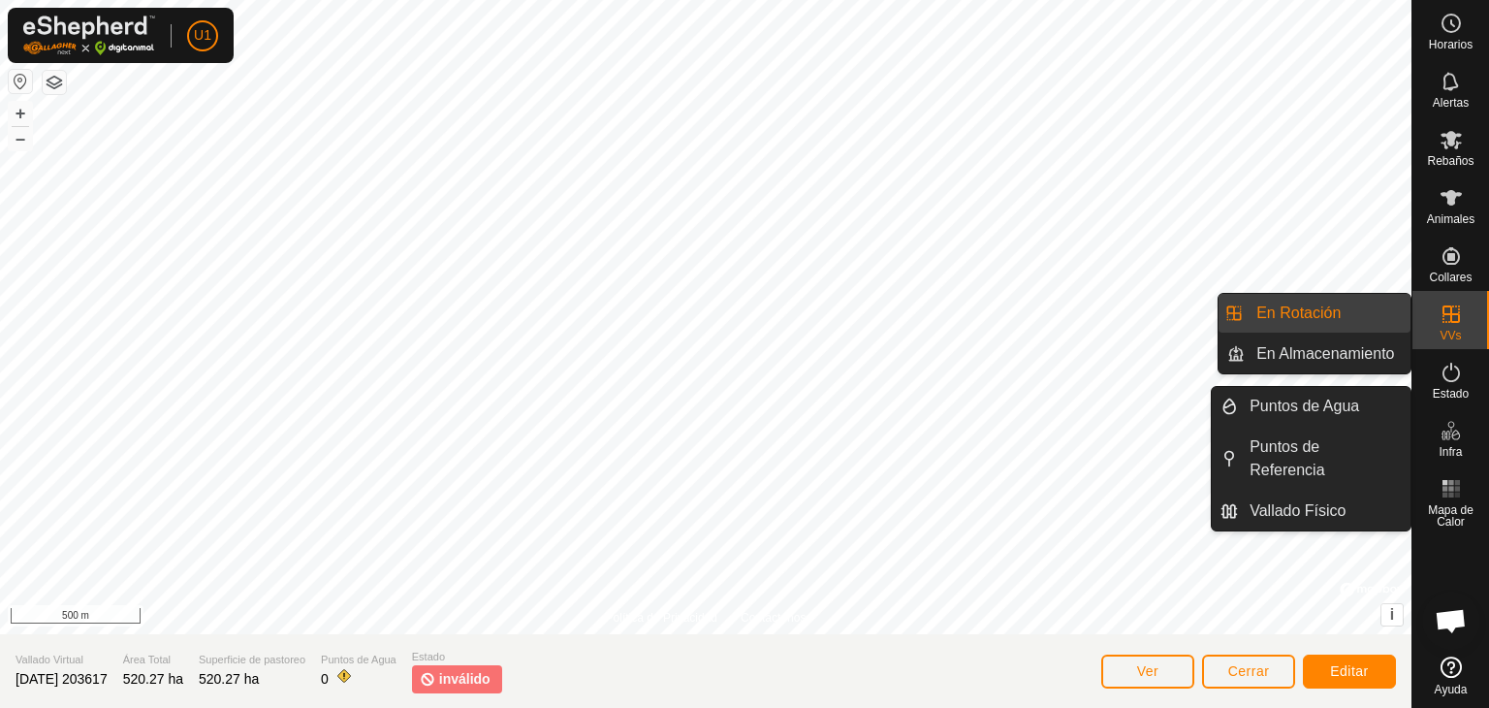
click at [1450, 435] on icon at bounding box center [1451, 430] width 23 height 23
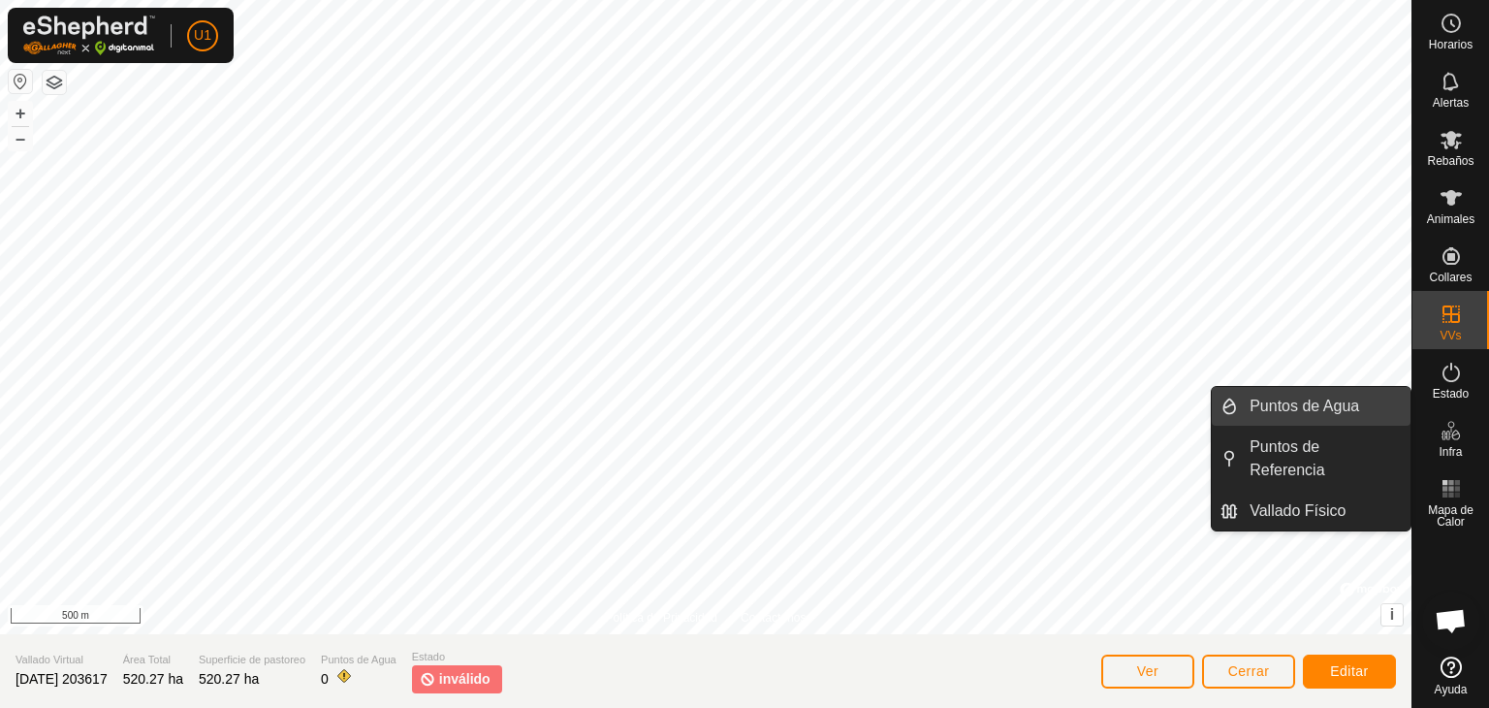
click at [1313, 401] on link "Puntos de Agua" at bounding box center [1324, 406] width 173 height 39
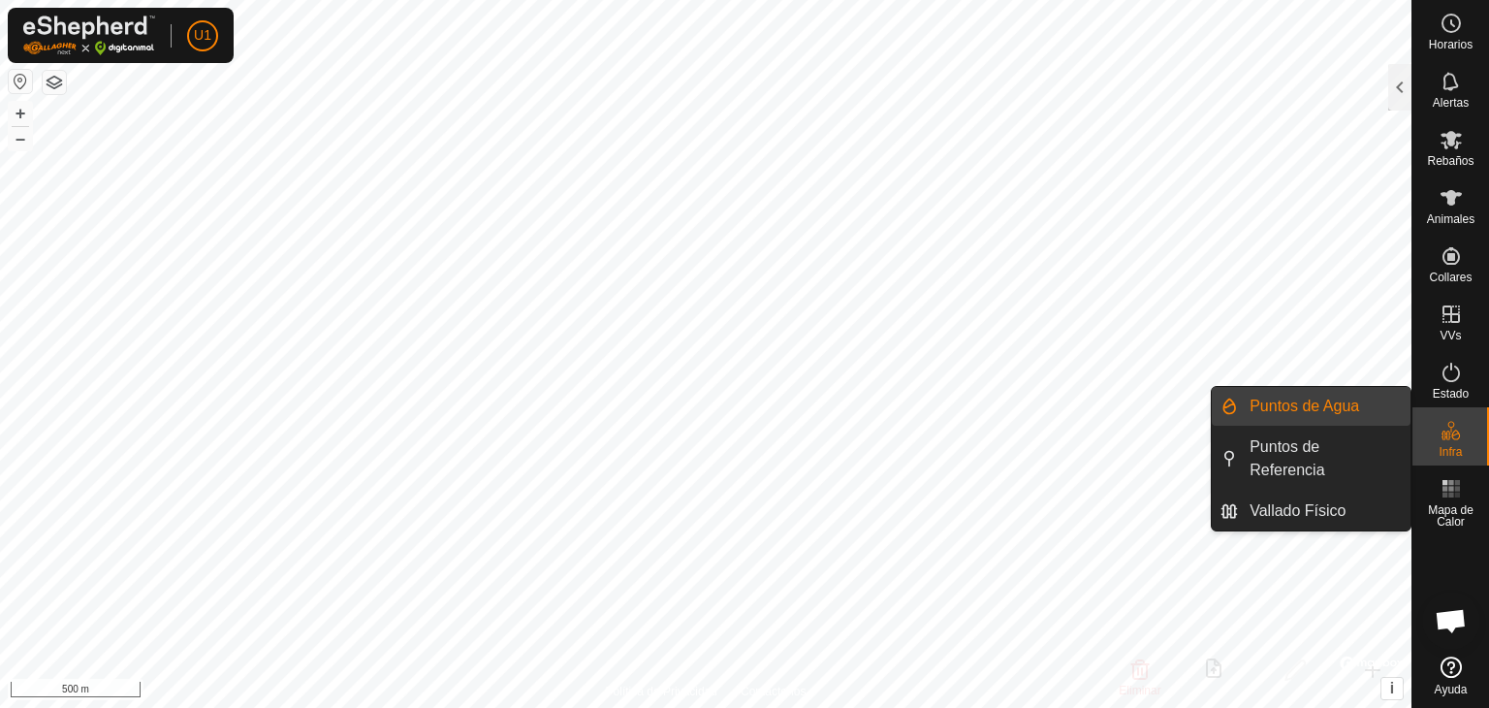
click at [1313, 401] on link "Puntos de Agua" at bounding box center [1324, 406] width 173 height 39
click at [1312, 401] on link "Puntos de Agua" at bounding box center [1324, 406] width 173 height 39
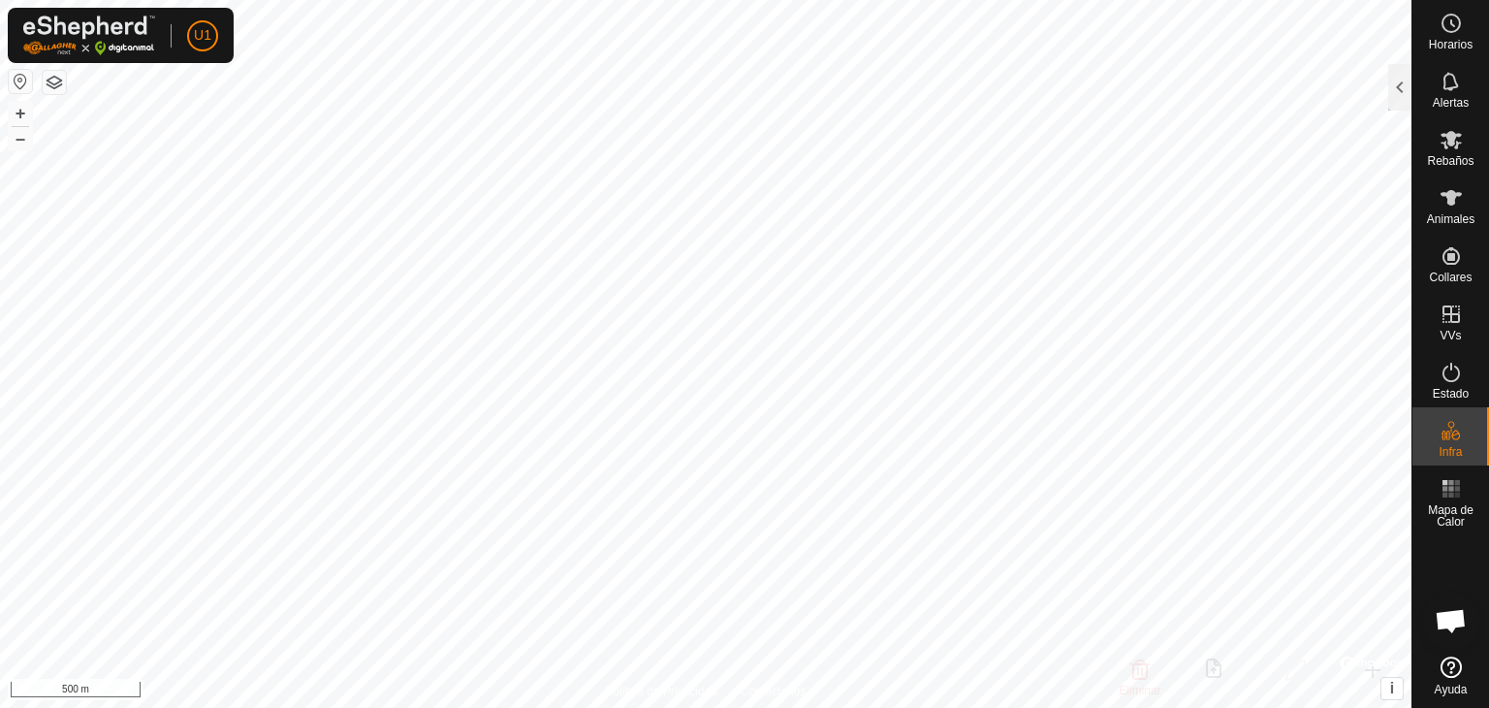
click at [1401, 67] on div at bounding box center [1399, 87] width 23 height 47
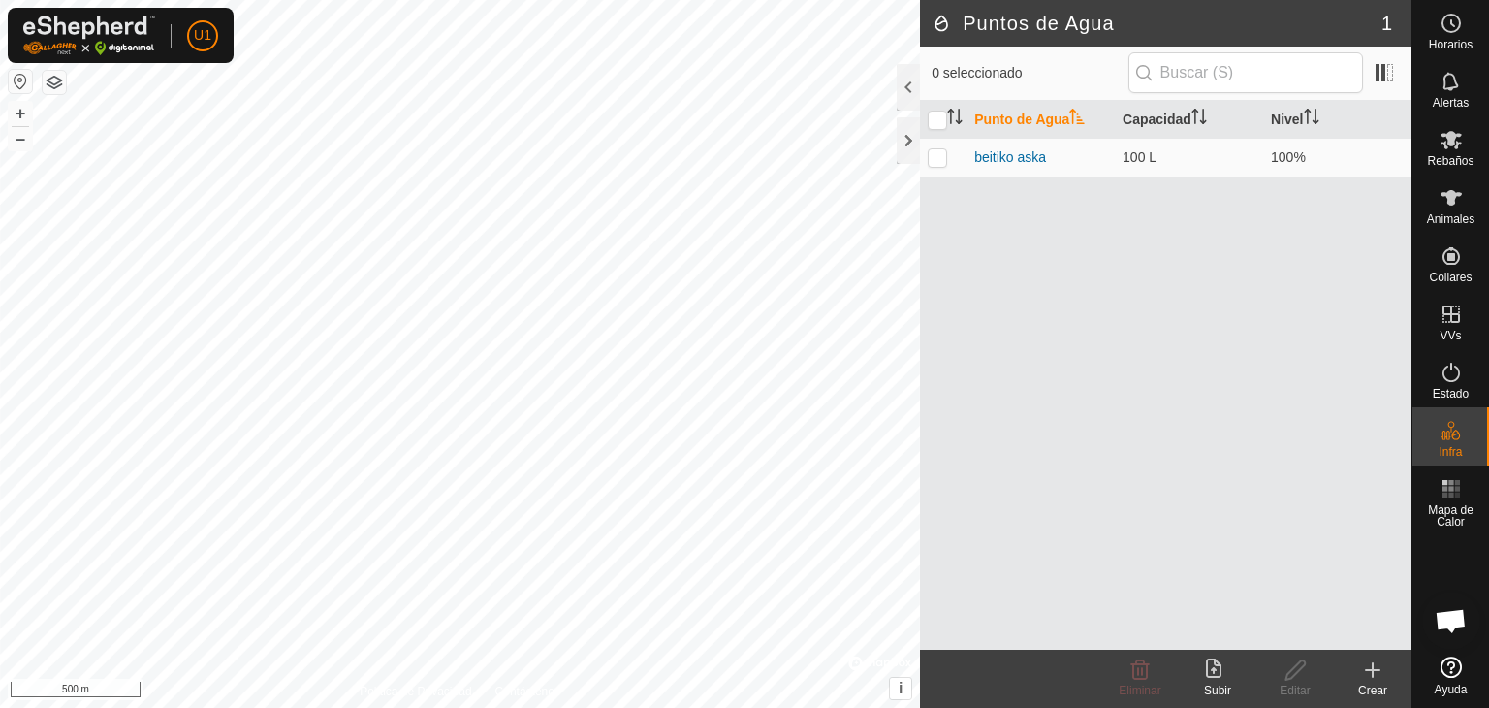
click at [1383, 673] on icon at bounding box center [1372, 669] width 23 height 23
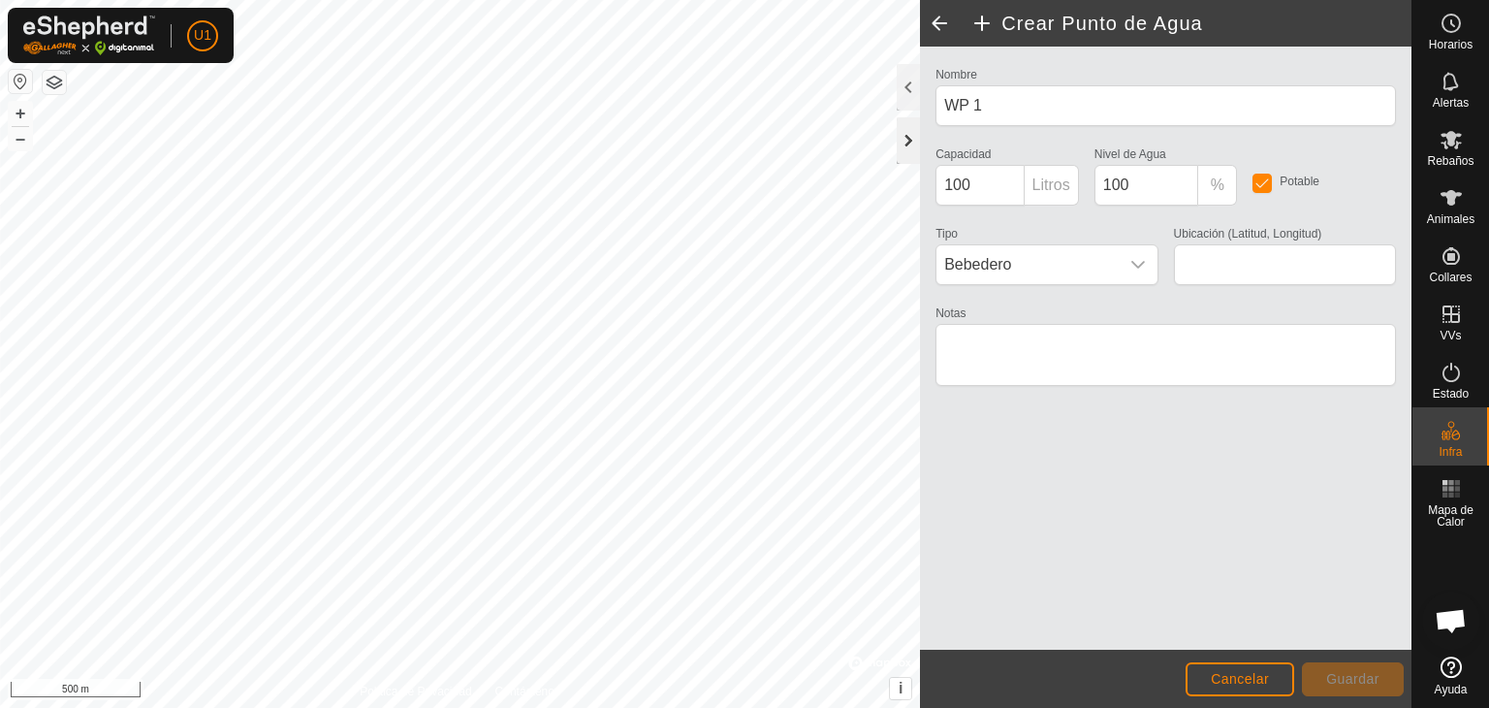
type input "43.198620, -1.578410"
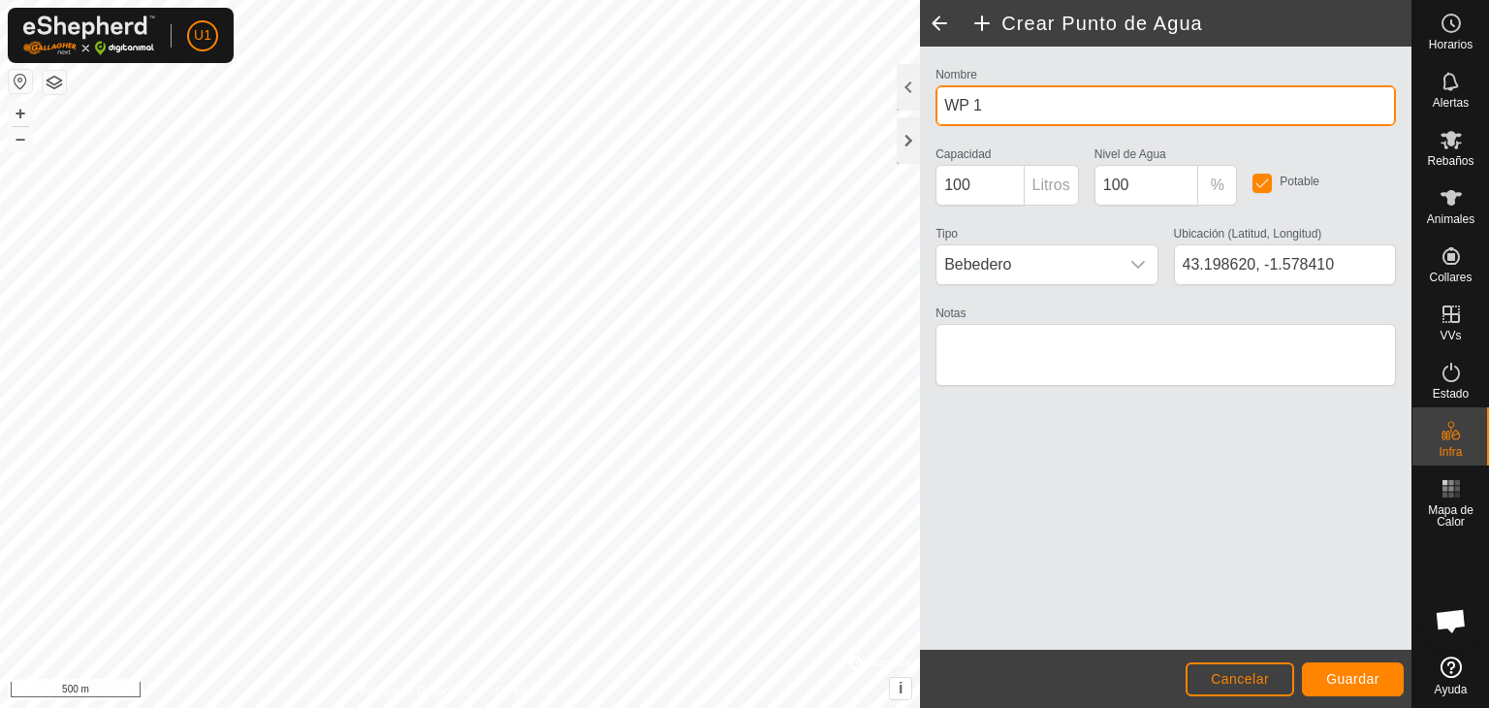
click at [1064, 113] on input "WP 1" at bounding box center [1165, 105] width 460 height 41
type input "W"
type input "erreka"
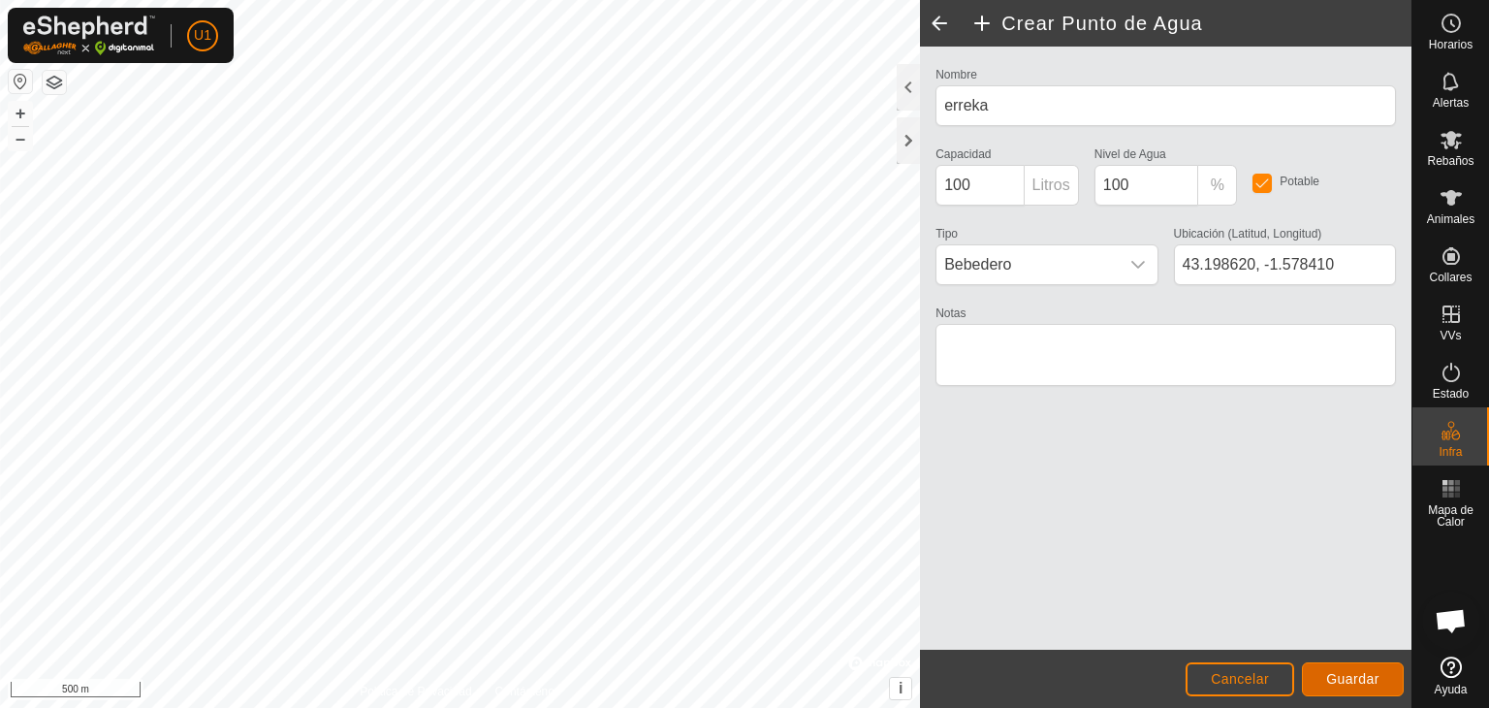
click at [1357, 676] on span "Guardar" at bounding box center [1352, 679] width 53 height 16
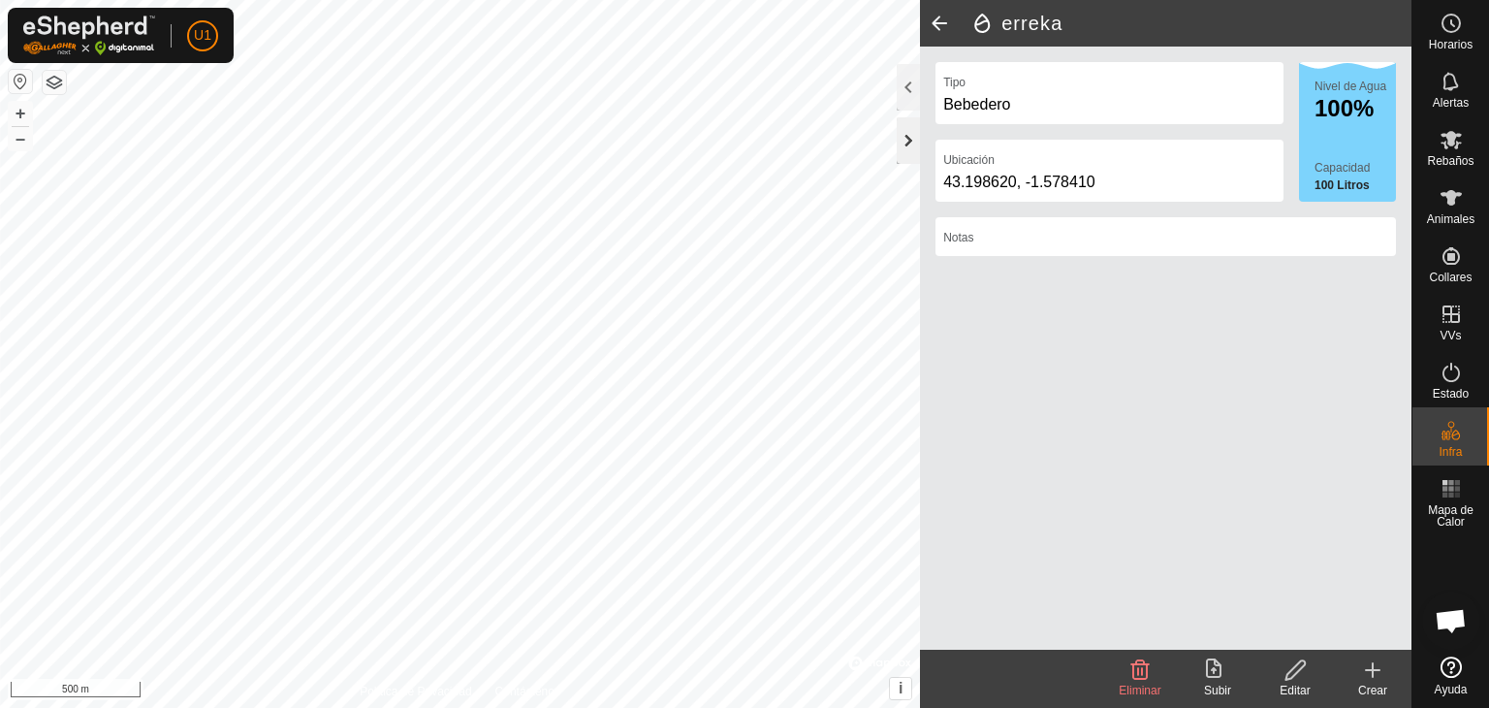
click at [917, 142] on div at bounding box center [908, 140] width 23 height 47
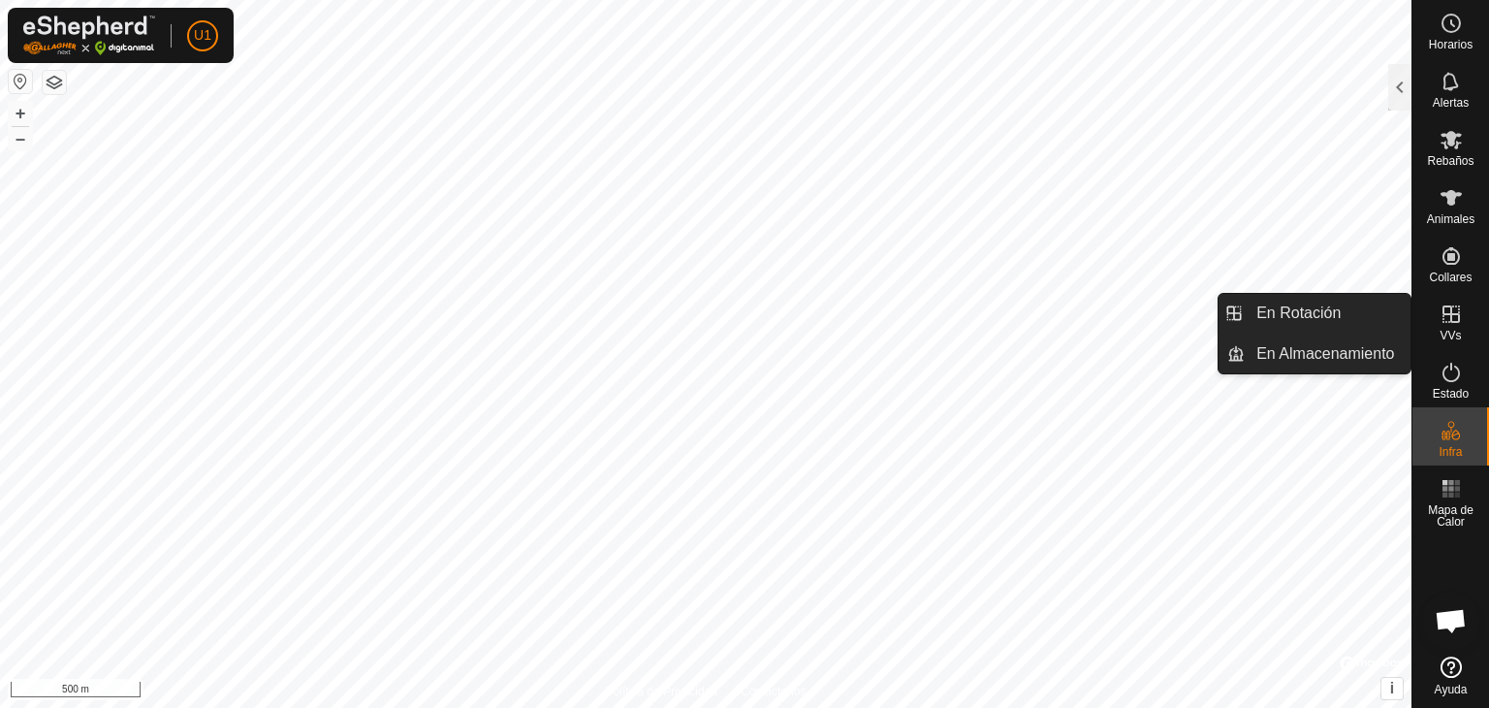
click at [1447, 319] on icon at bounding box center [1451, 313] width 23 height 23
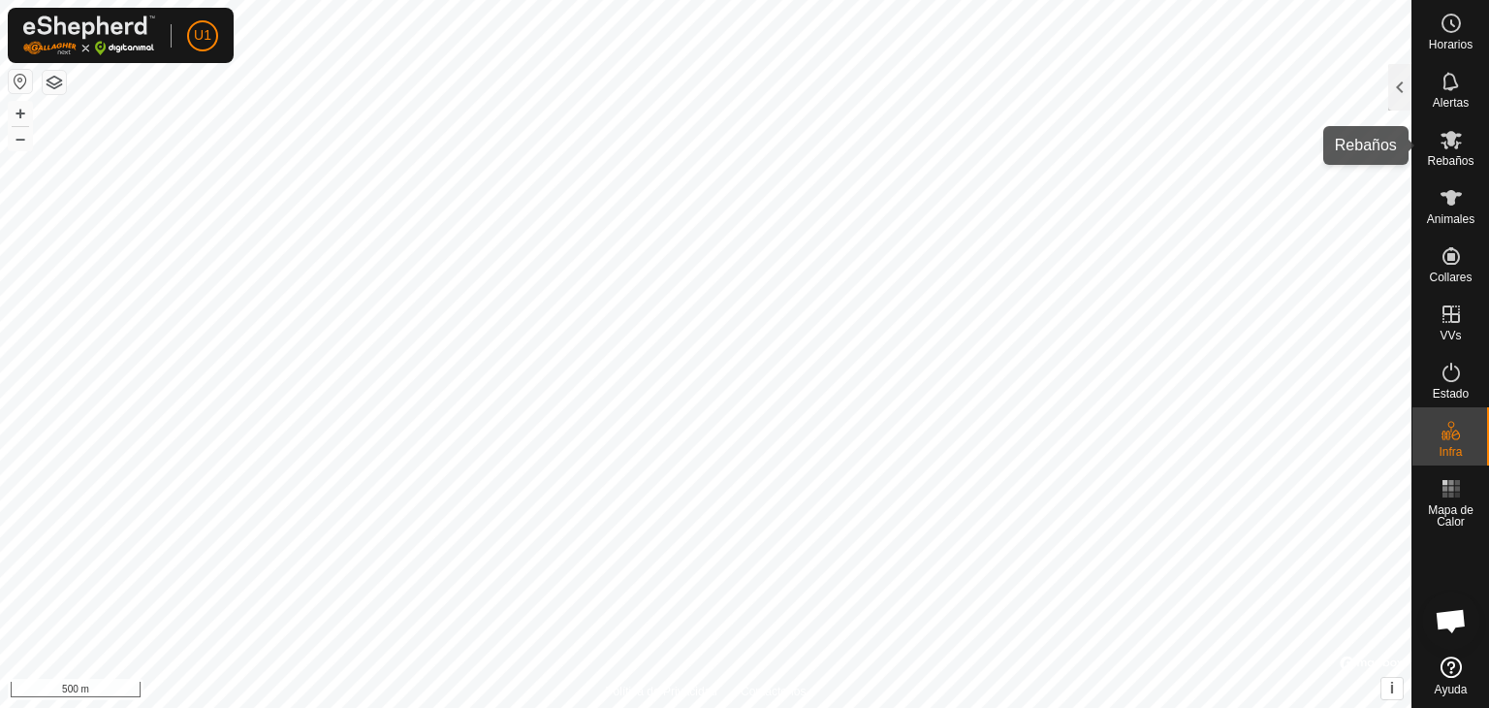
click at [1473, 164] on span "Rebaños" at bounding box center [1450, 161] width 47 height 12
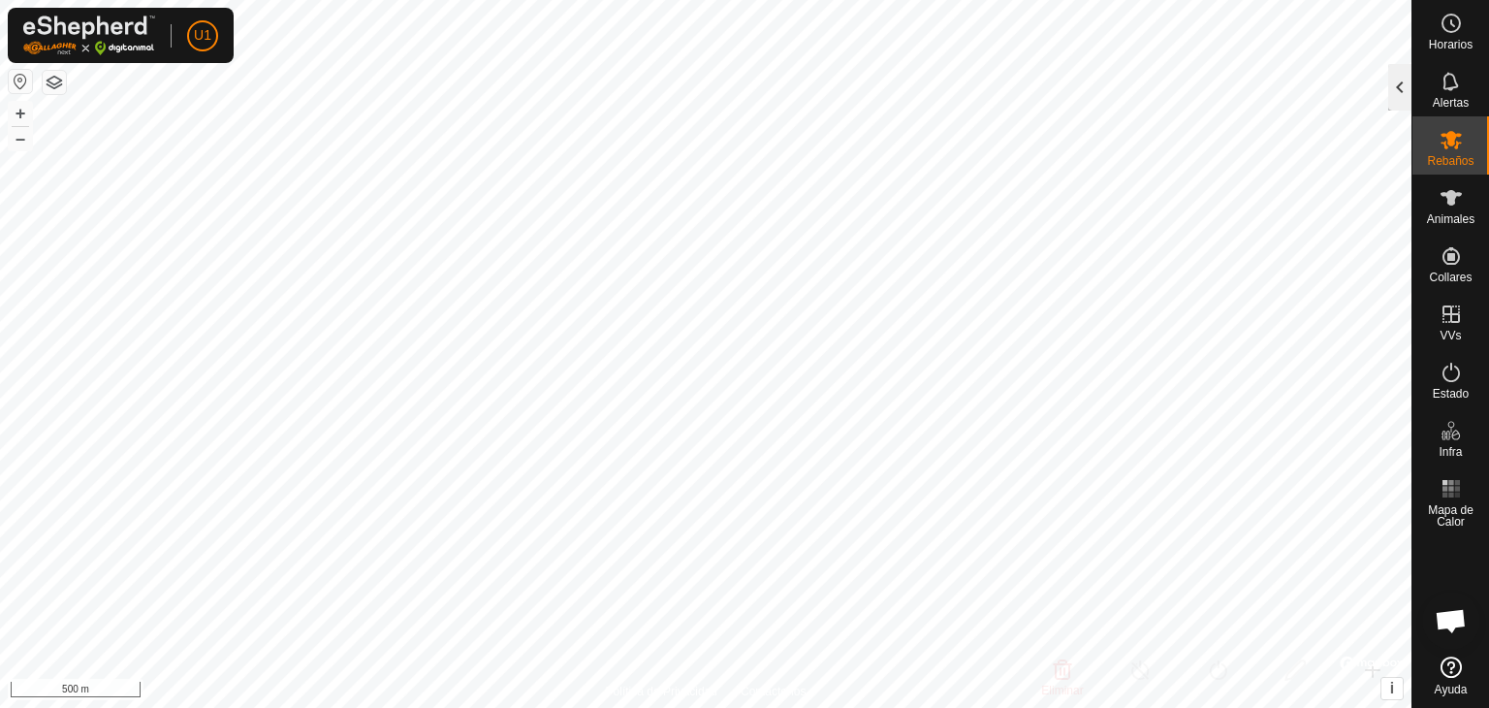
click at [1407, 96] on div at bounding box center [1399, 87] width 23 height 47
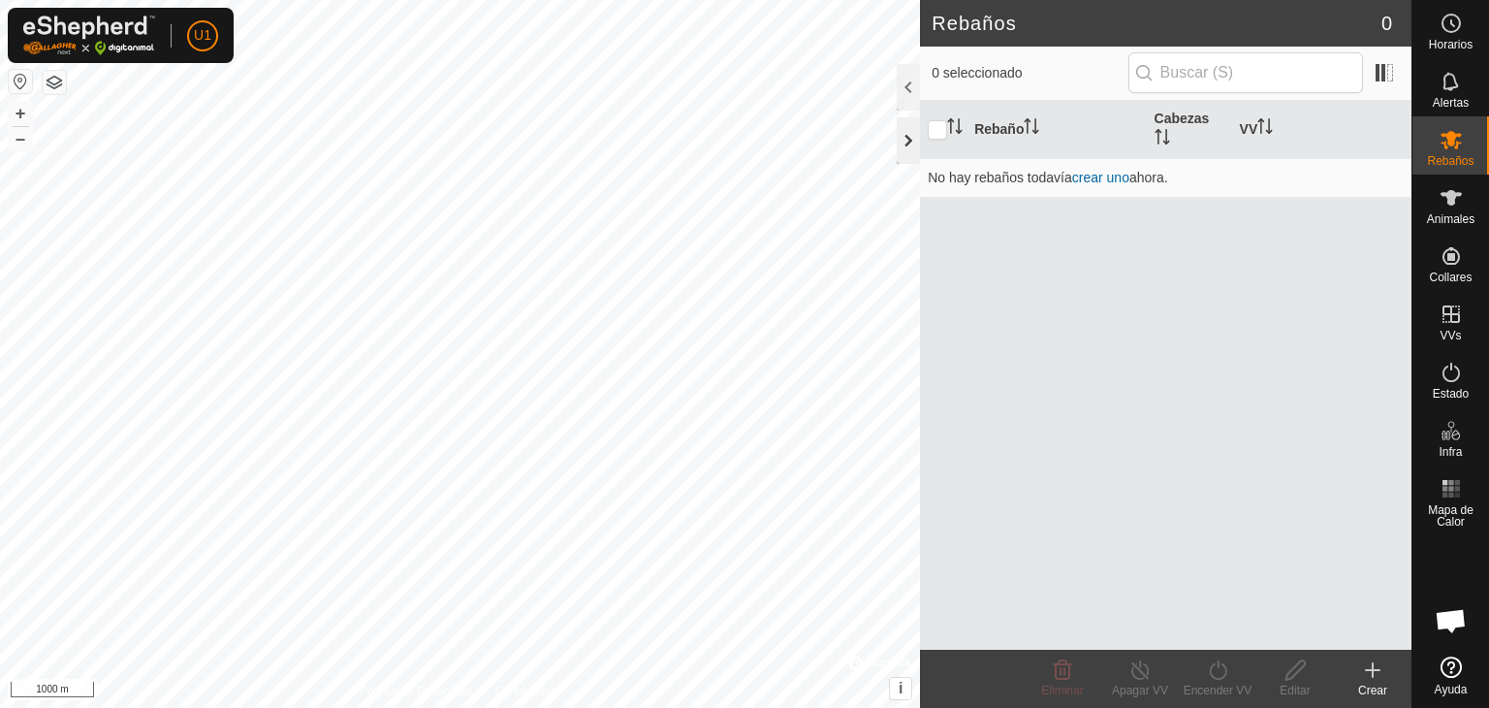
click at [916, 126] on div at bounding box center [908, 140] width 23 height 47
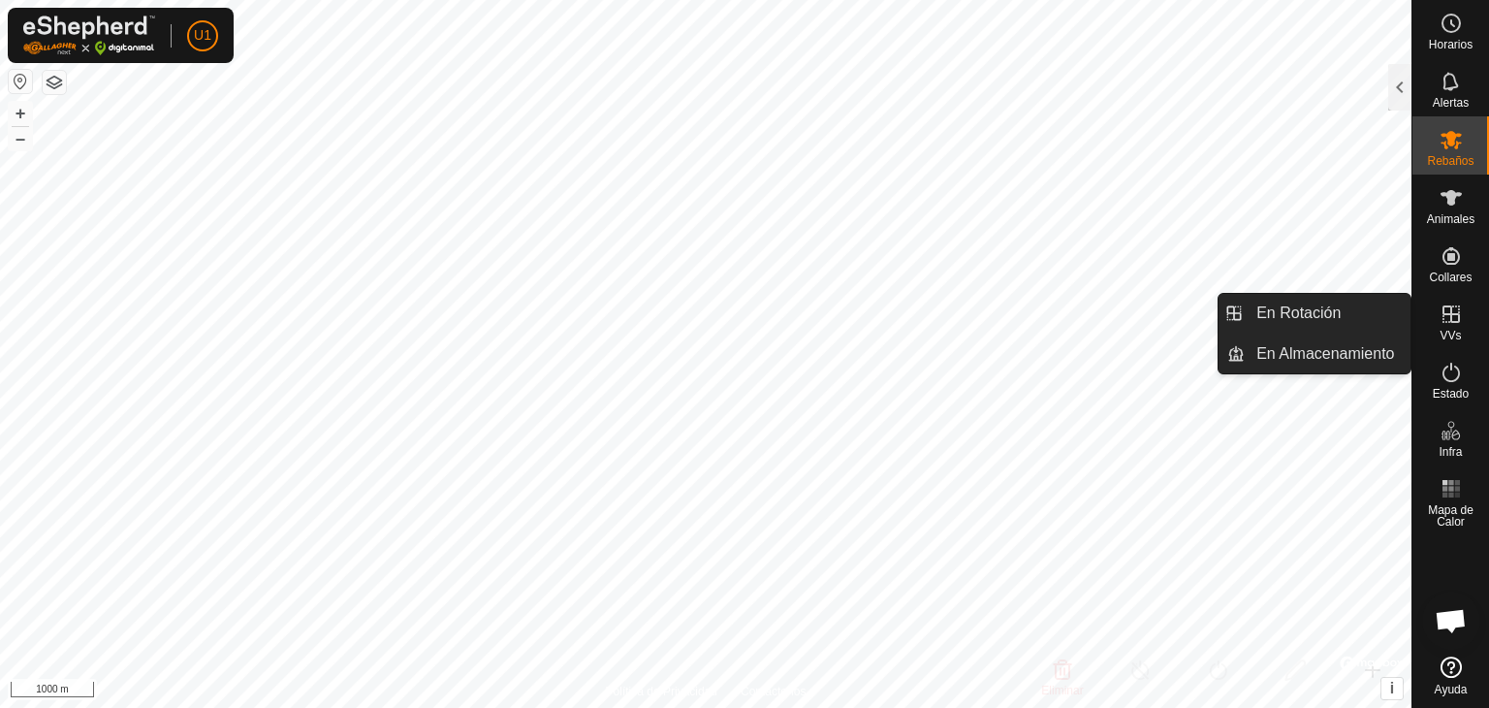
click at [1458, 303] on icon at bounding box center [1451, 313] width 23 height 23
click at [1365, 326] on link "En Rotación" at bounding box center [1328, 313] width 166 height 39
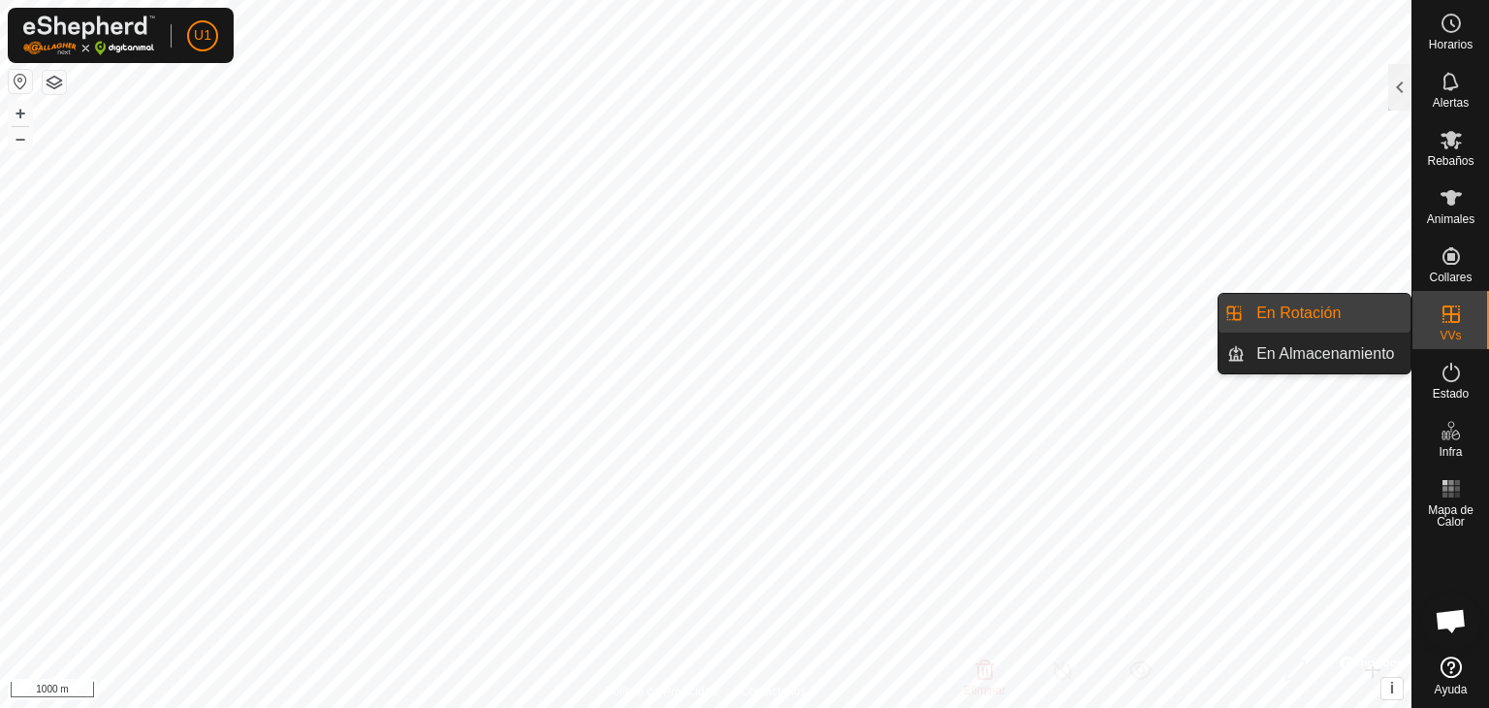
click at [1357, 348] on link "En Almacenamiento" at bounding box center [1328, 353] width 166 height 39
click at [1372, 320] on link "En Rotación" at bounding box center [1328, 313] width 166 height 39
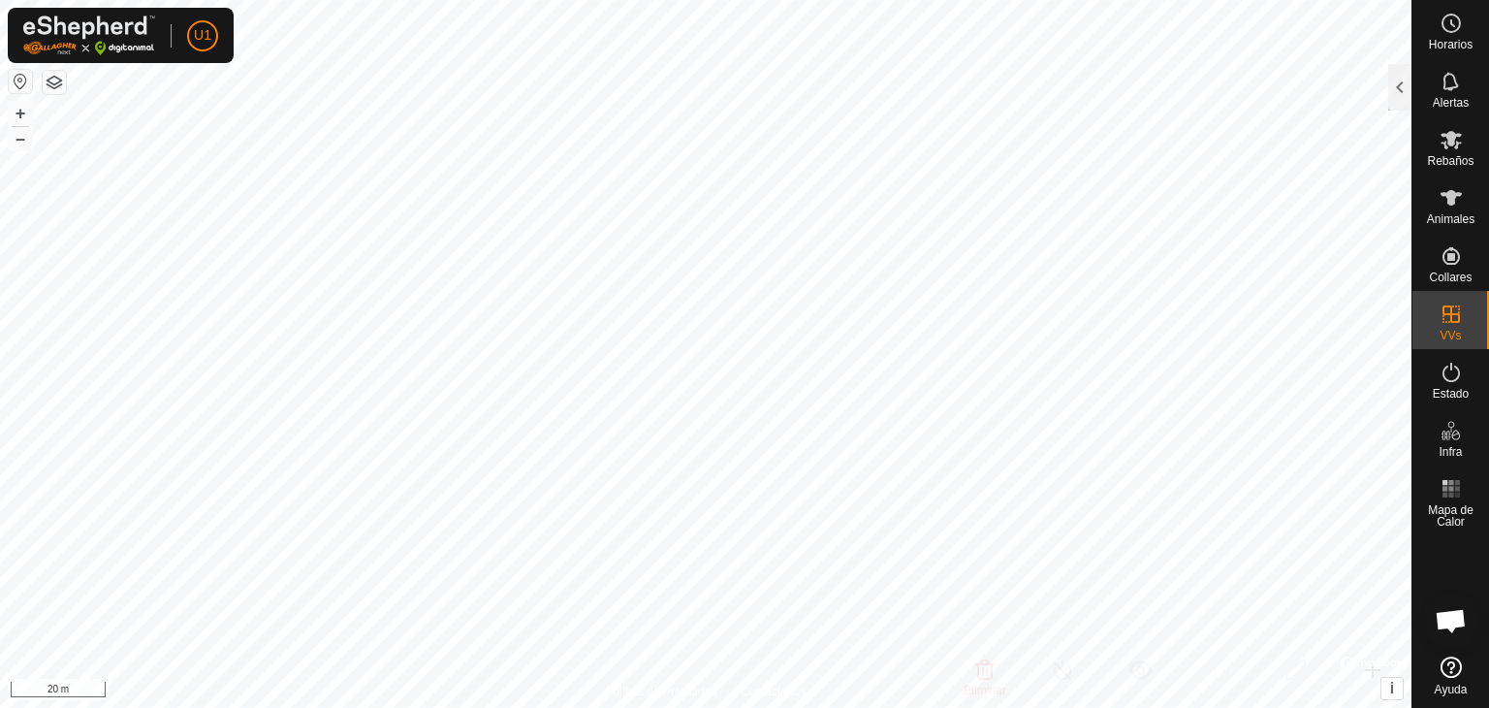
checkbox input "true"
click at [1454, 364] on icon at bounding box center [1451, 372] width 23 height 23
click at [1407, 93] on div at bounding box center [1399, 87] width 23 height 47
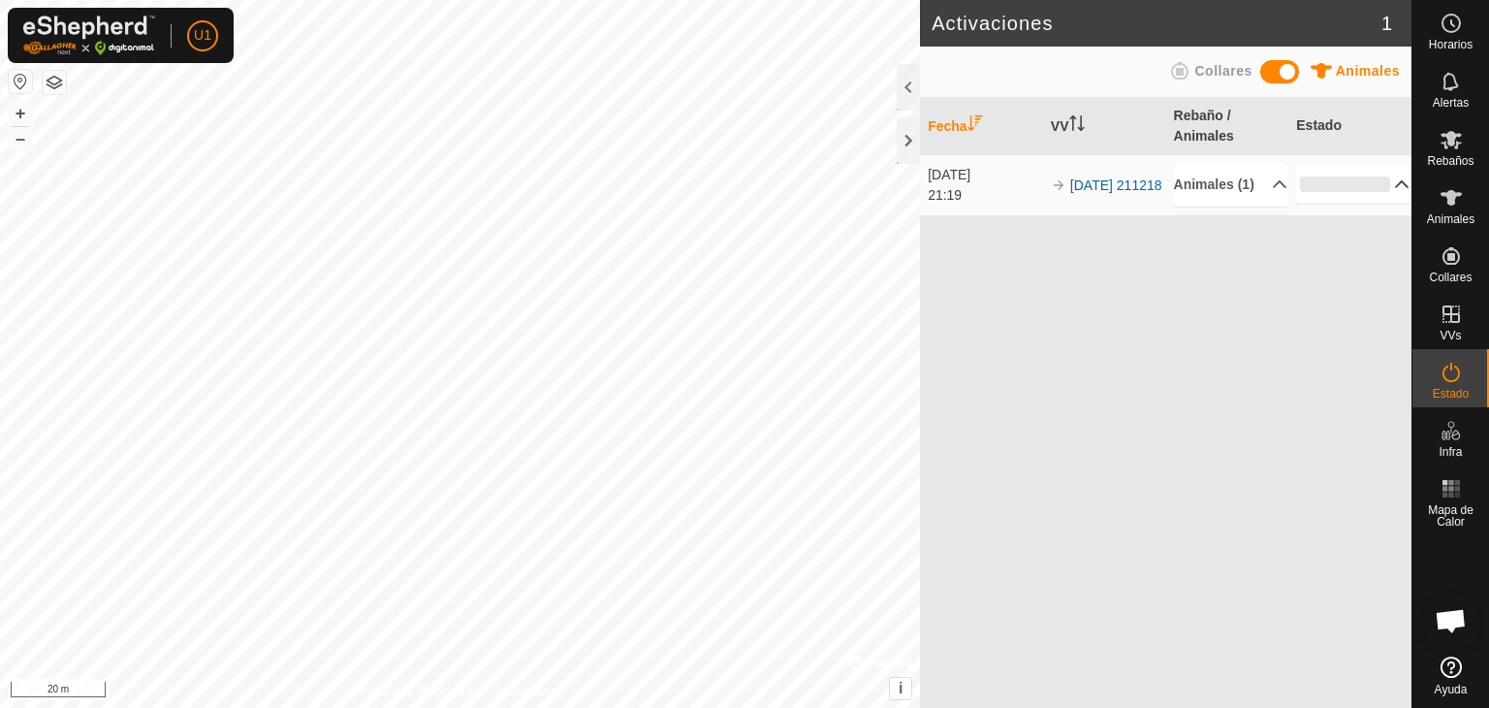
click at [1315, 196] on p-accordion-header "0%" at bounding box center [1352, 184] width 113 height 39
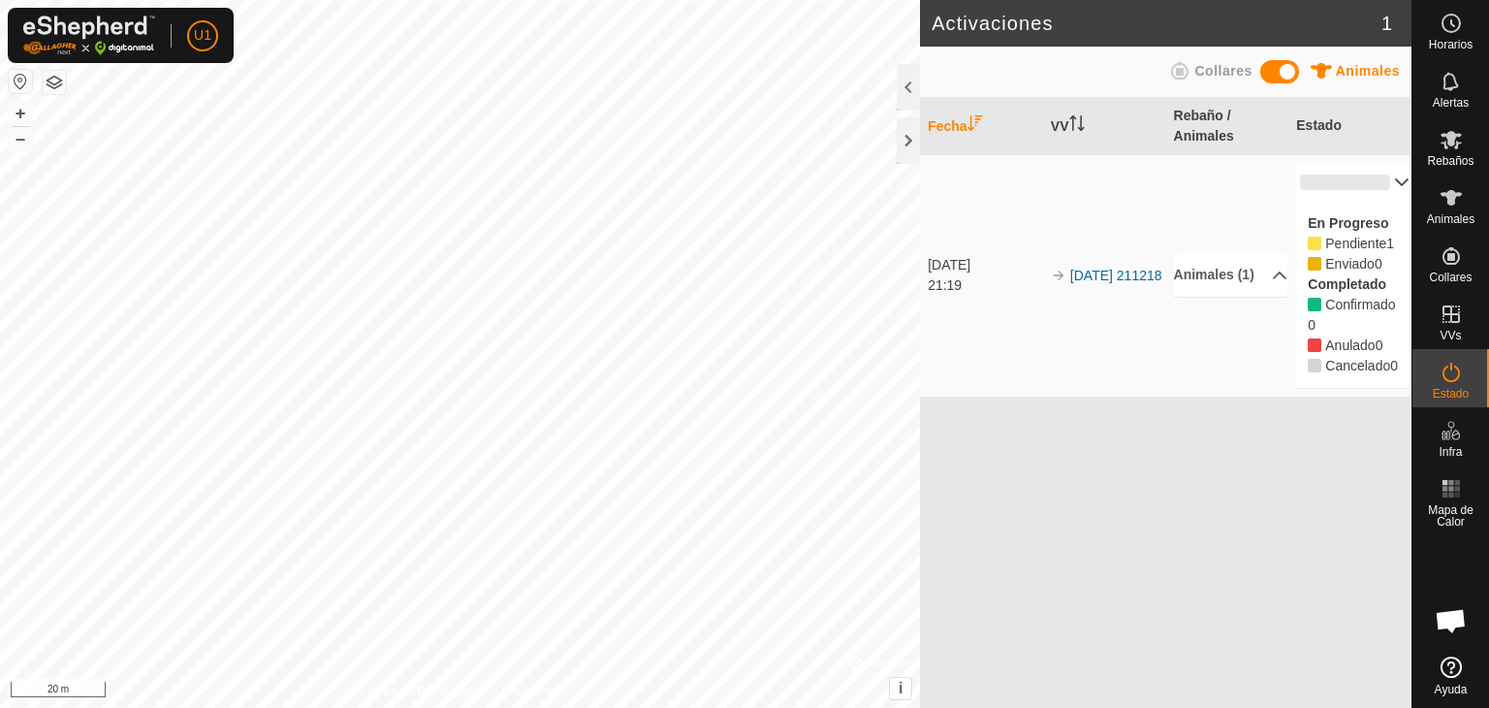
click at [1396, 187] on p-accordion-header "0%" at bounding box center [1352, 182] width 113 height 39
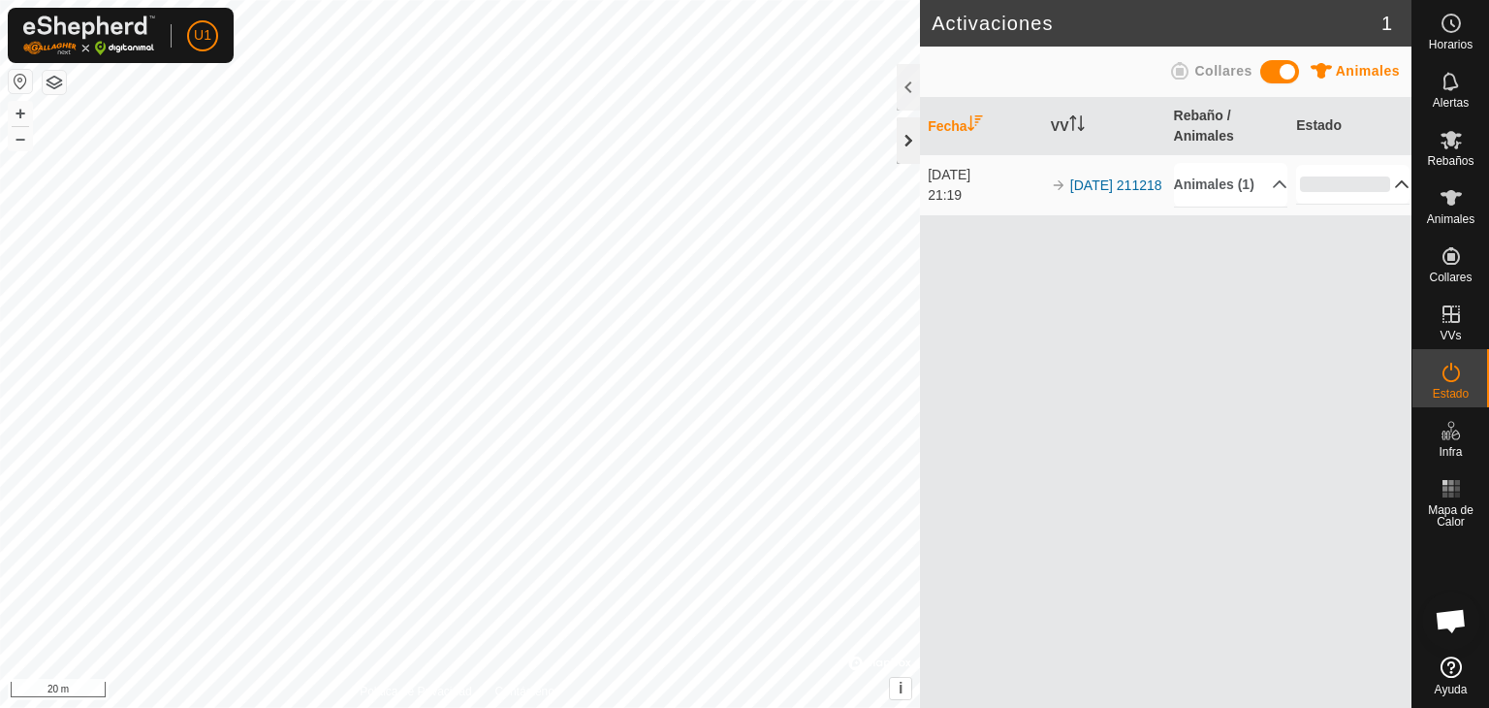
click at [909, 136] on div at bounding box center [908, 140] width 23 height 47
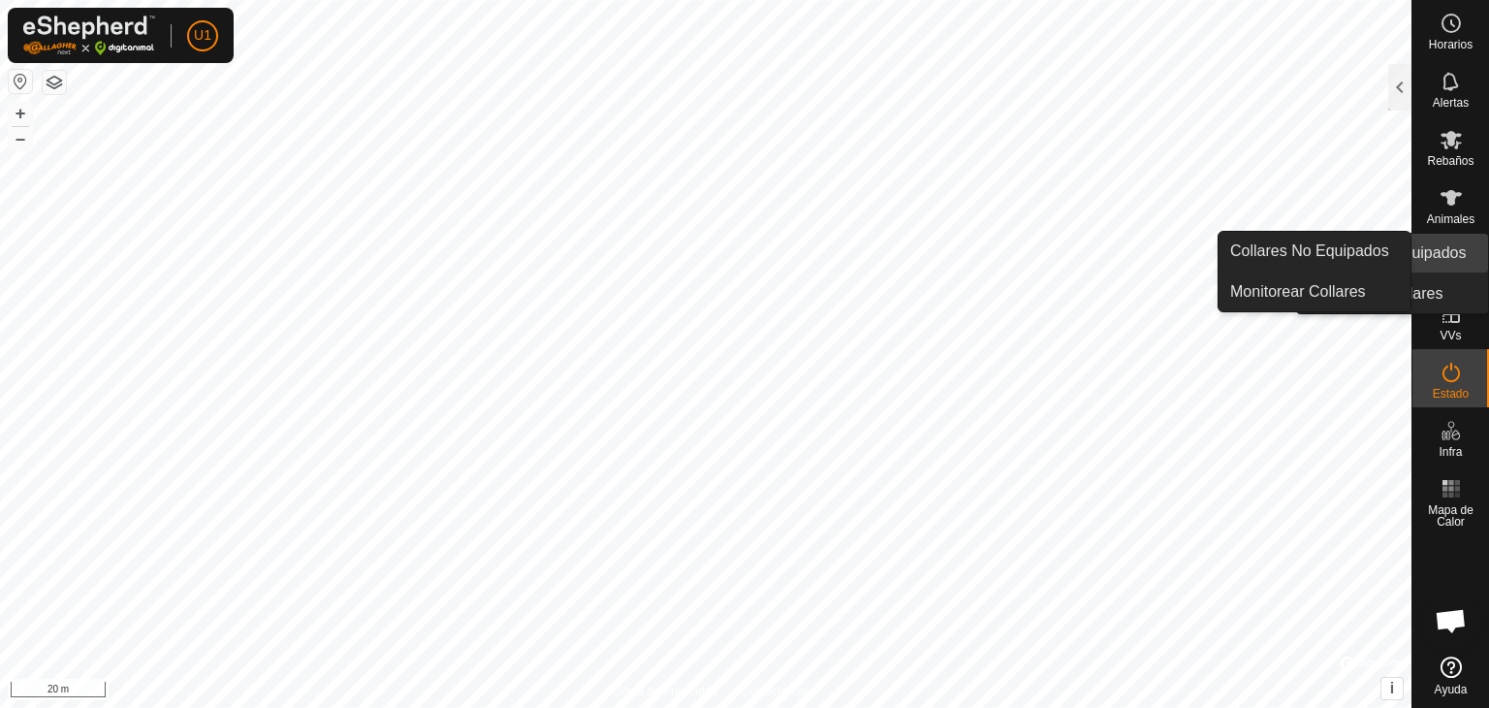
click at [1465, 247] on es-neckbands-svg-icon at bounding box center [1451, 255] width 35 height 31
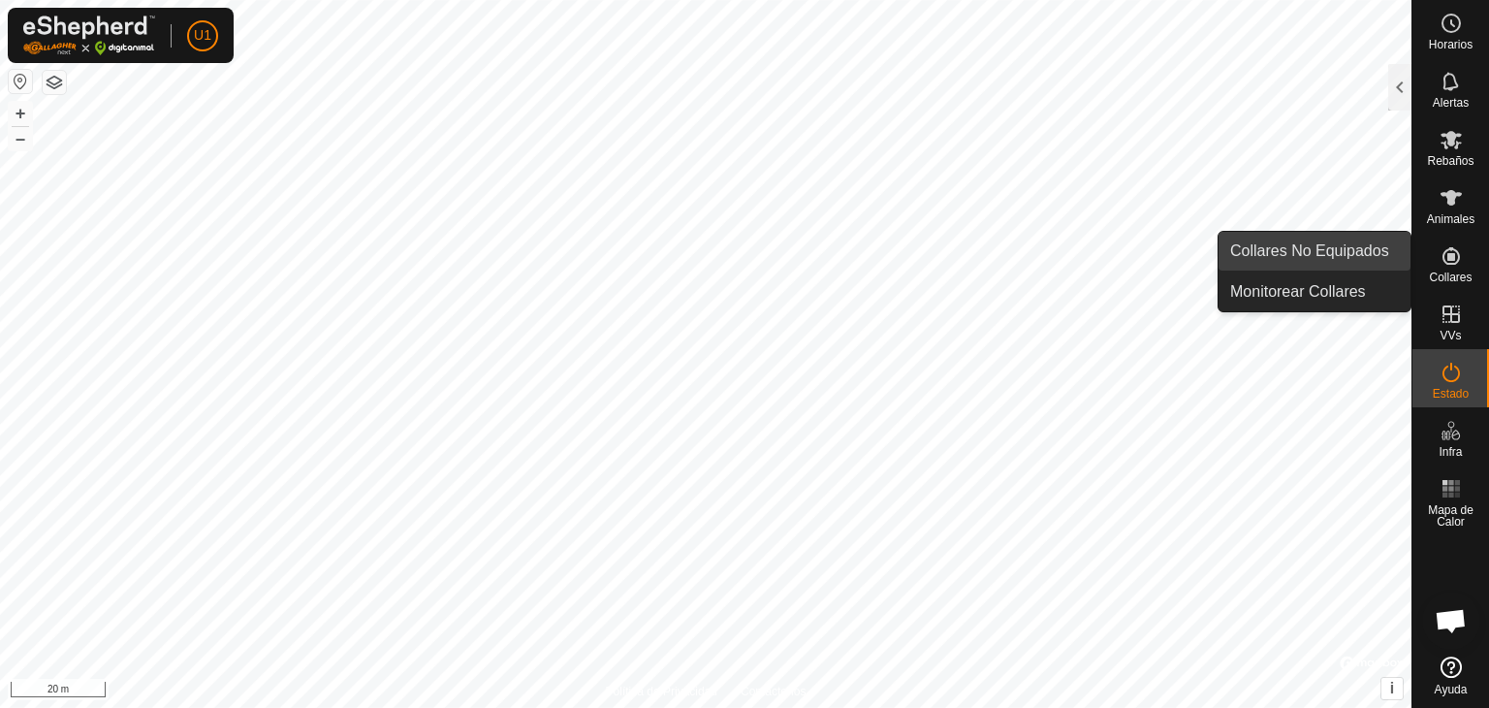
click at [1386, 253] on link "Collares No Equipados" at bounding box center [1314, 251] width 192 height 39
click at [1361, 260] on link "Collares No Equipados" at bounding box center [1314, 251] width 192 height 39
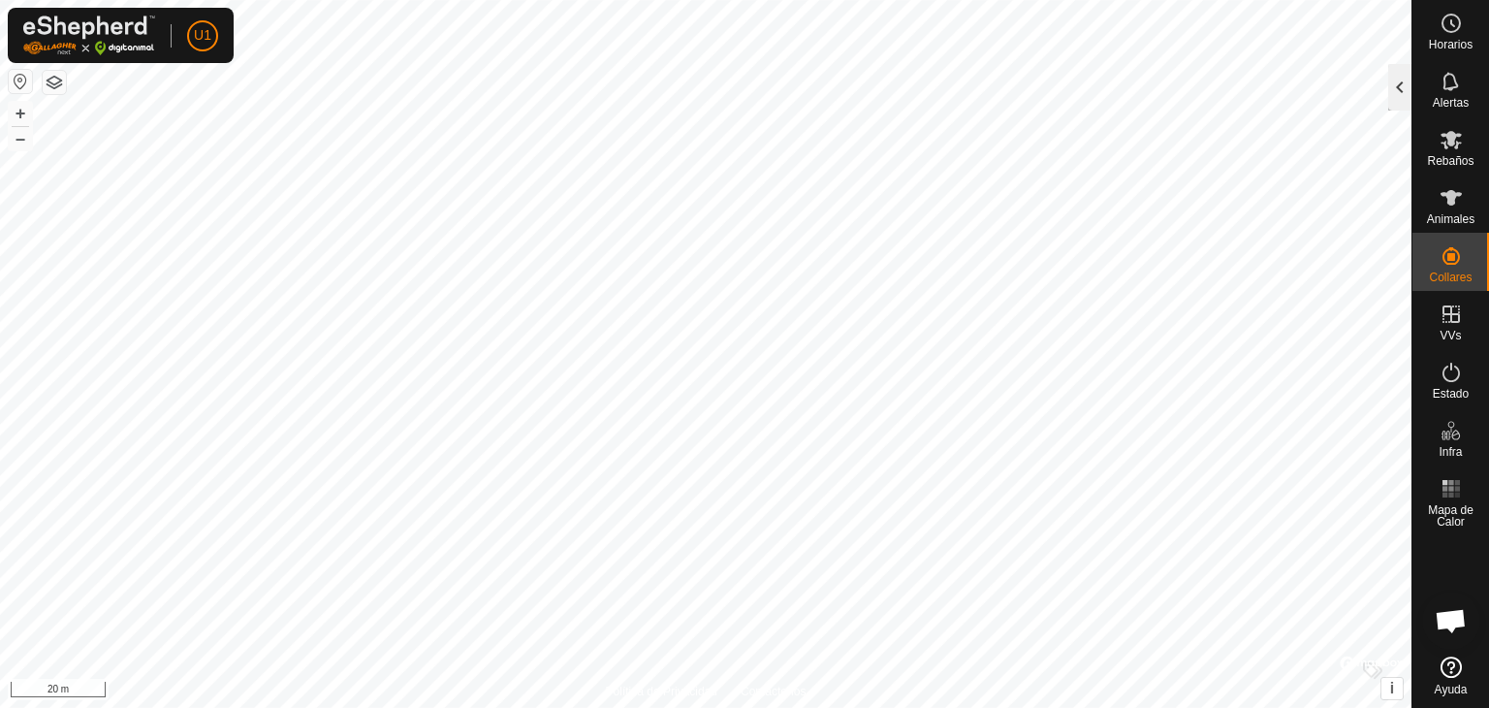
click at [1388, 106] on div at bounding box center [1399, 87] width 23 height 47
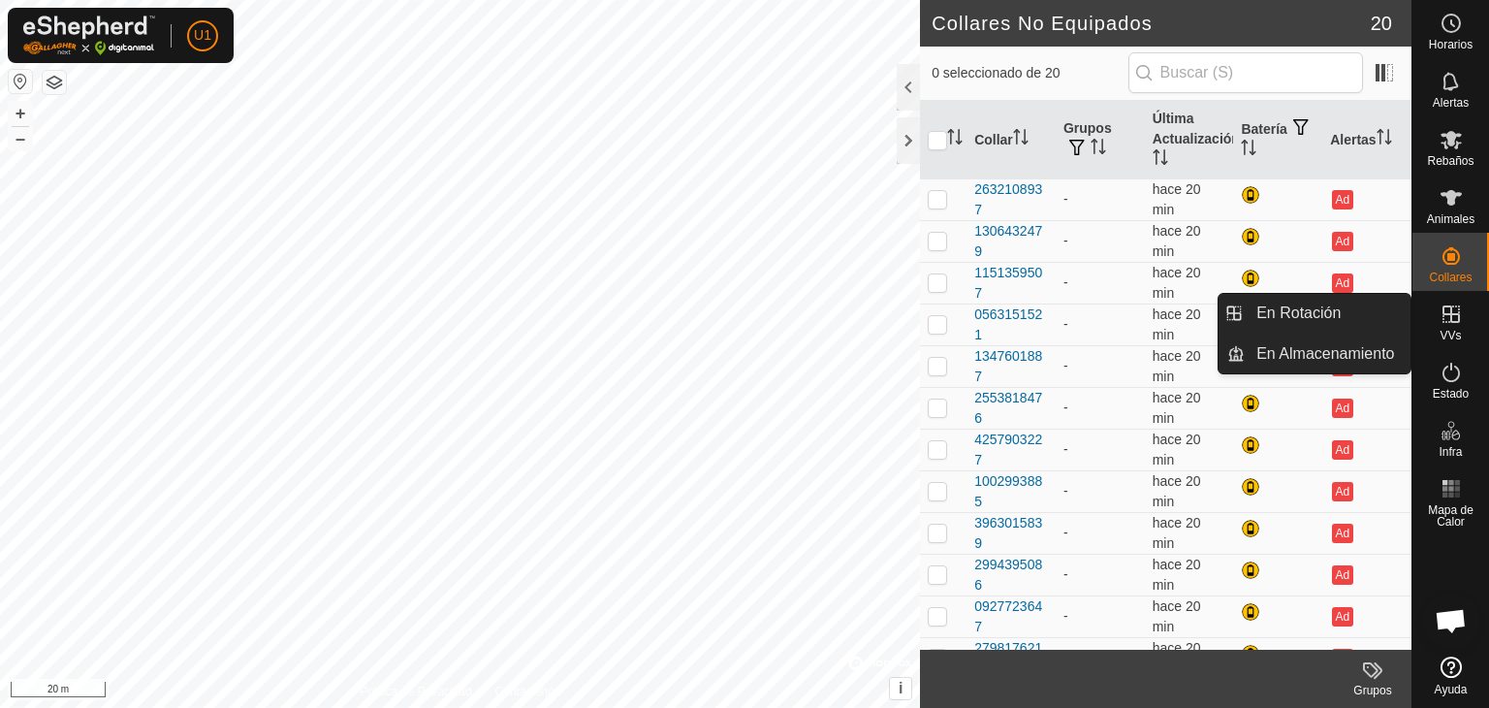
click at [1454, 326] on es-virtualpaddocks-svg-icon at bounding box center [1451, 314] width 35 height 31
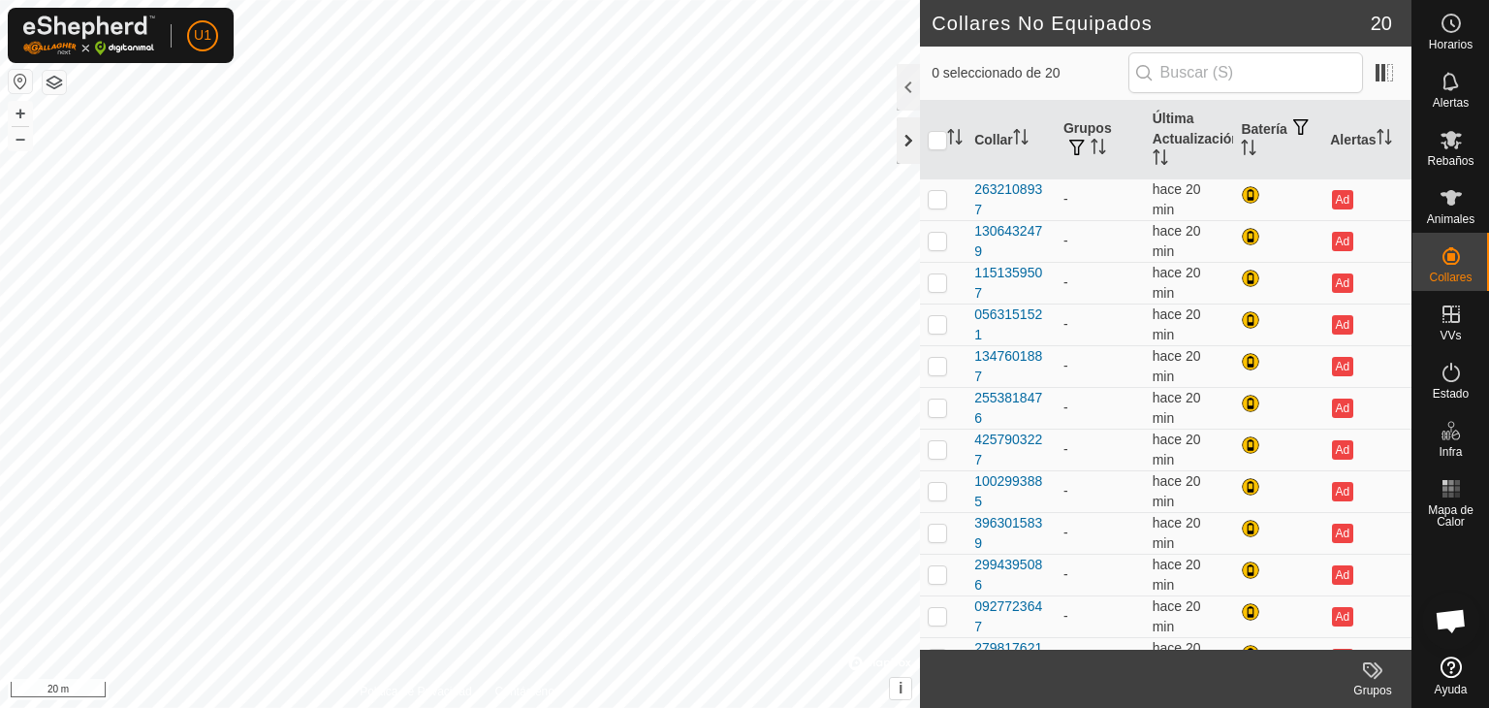
click at [918, 134] on div at bounding box center [908, 140] width 23 height 47
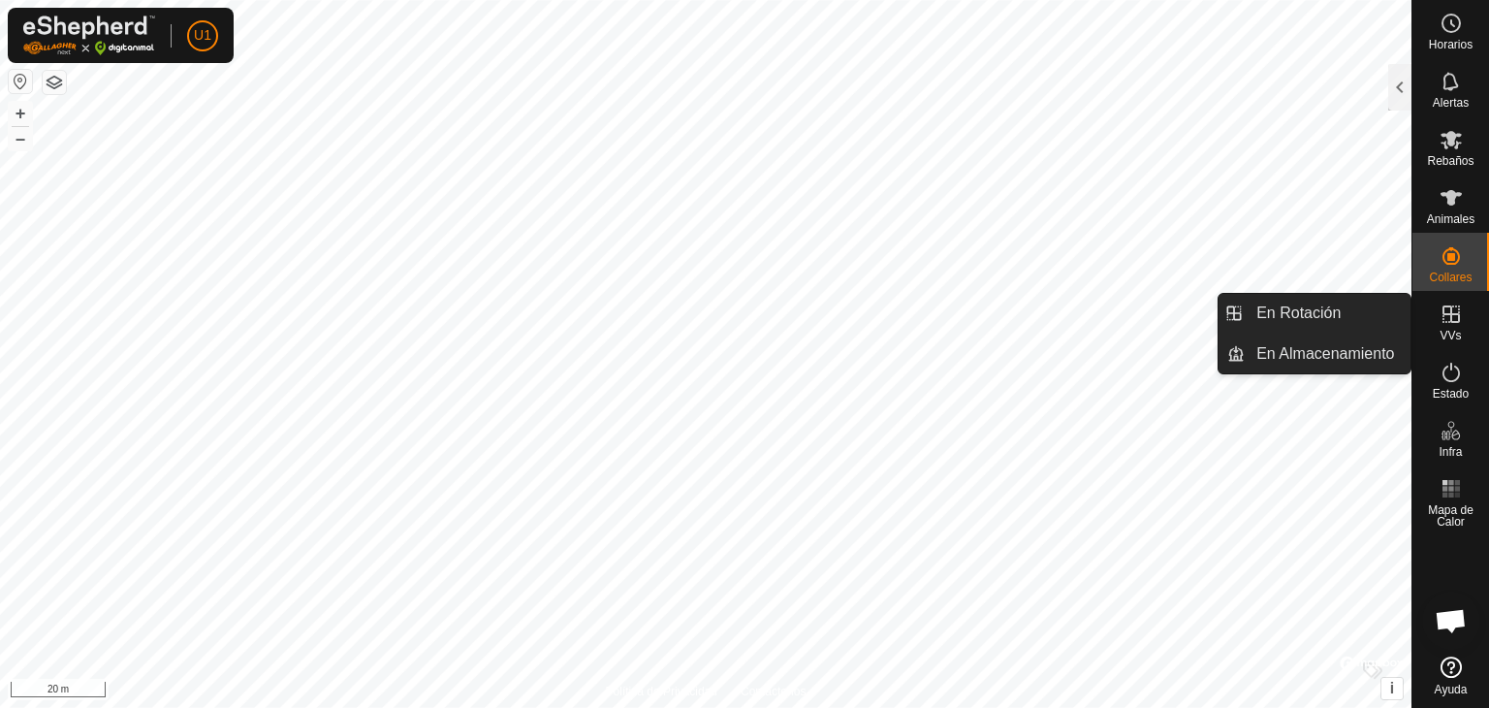
click at [1451, 330] on span "VVs" at bounding box center [1450, 336] width 21 height 12
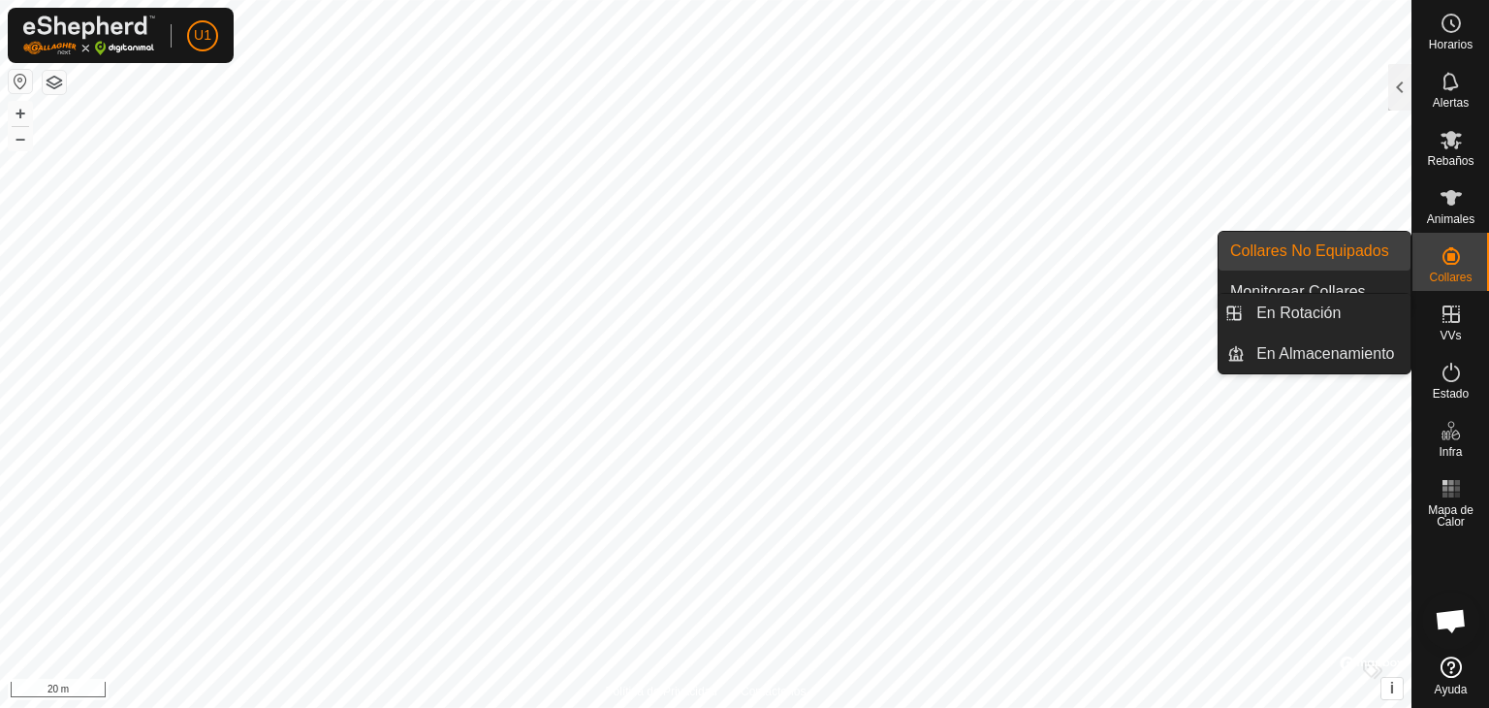
click at [1457, 306] on icon at bounding box center [1451, 313] width 23 height 23
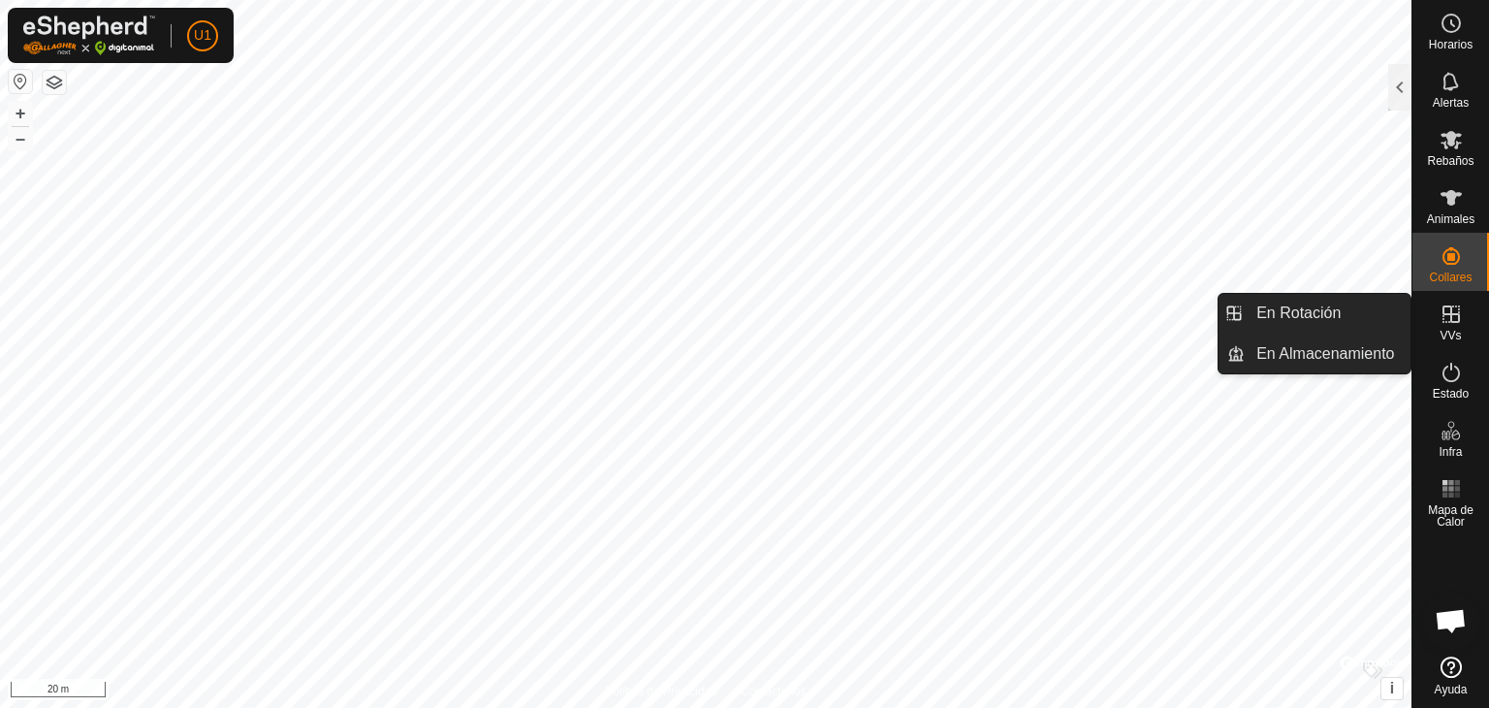
click at [1457, 343] on div "VVs" at bounding box center [1450, 320] width 77 height 58
click at [1457, 335] on span "VVs" at bounding box center [1450, 336] width 21 height 12
click at [1460, 318] on icon at bounding box center [1451, 313] width 23 height 23
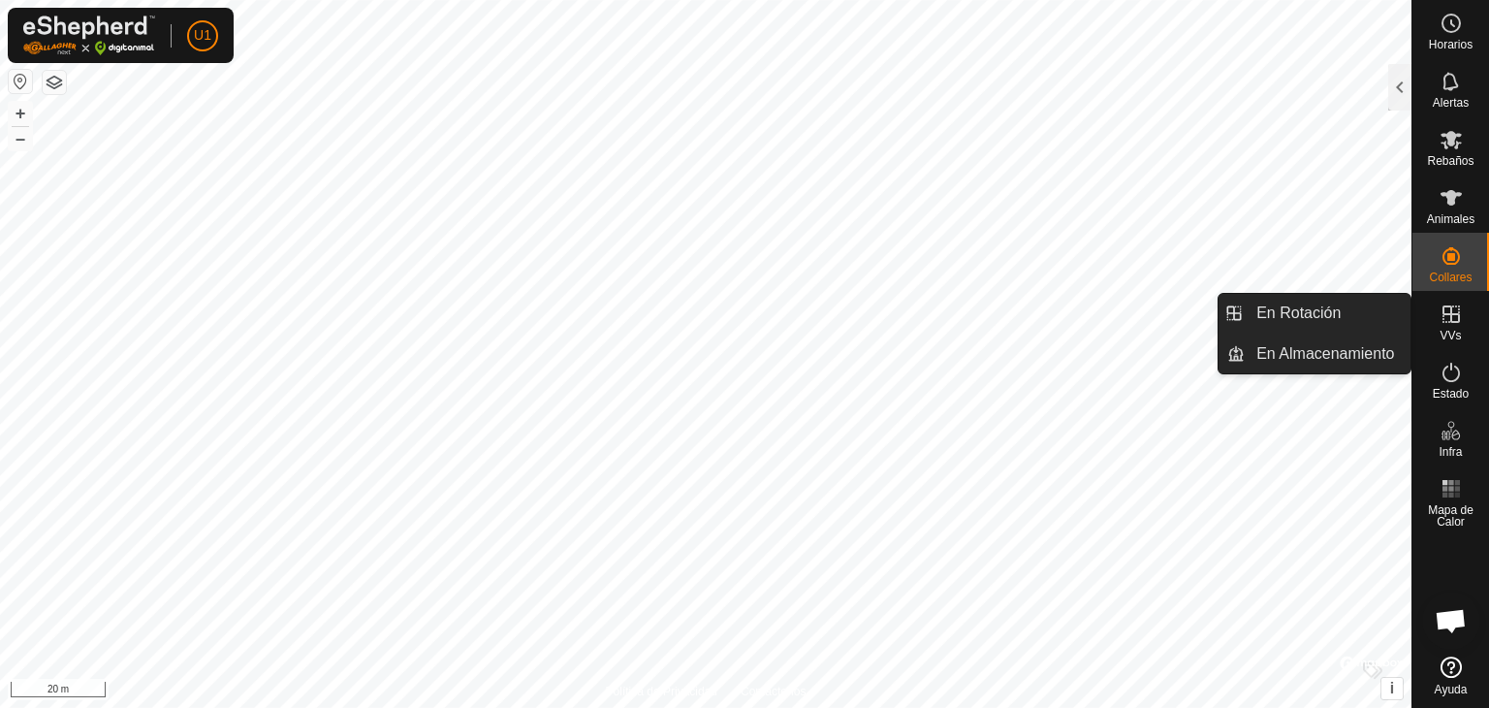
drag, startPoint x: 1462, startPoint y: 336, endPoint x: 1453, endPoint y: 315, distance: 23.0
click at [1453, 315] on icon at bounding box center [1450, 313] width 17 height 17
click at [1367, 326] on link "En Rotación" at bounding box center [1328, 313] width 166 height 39
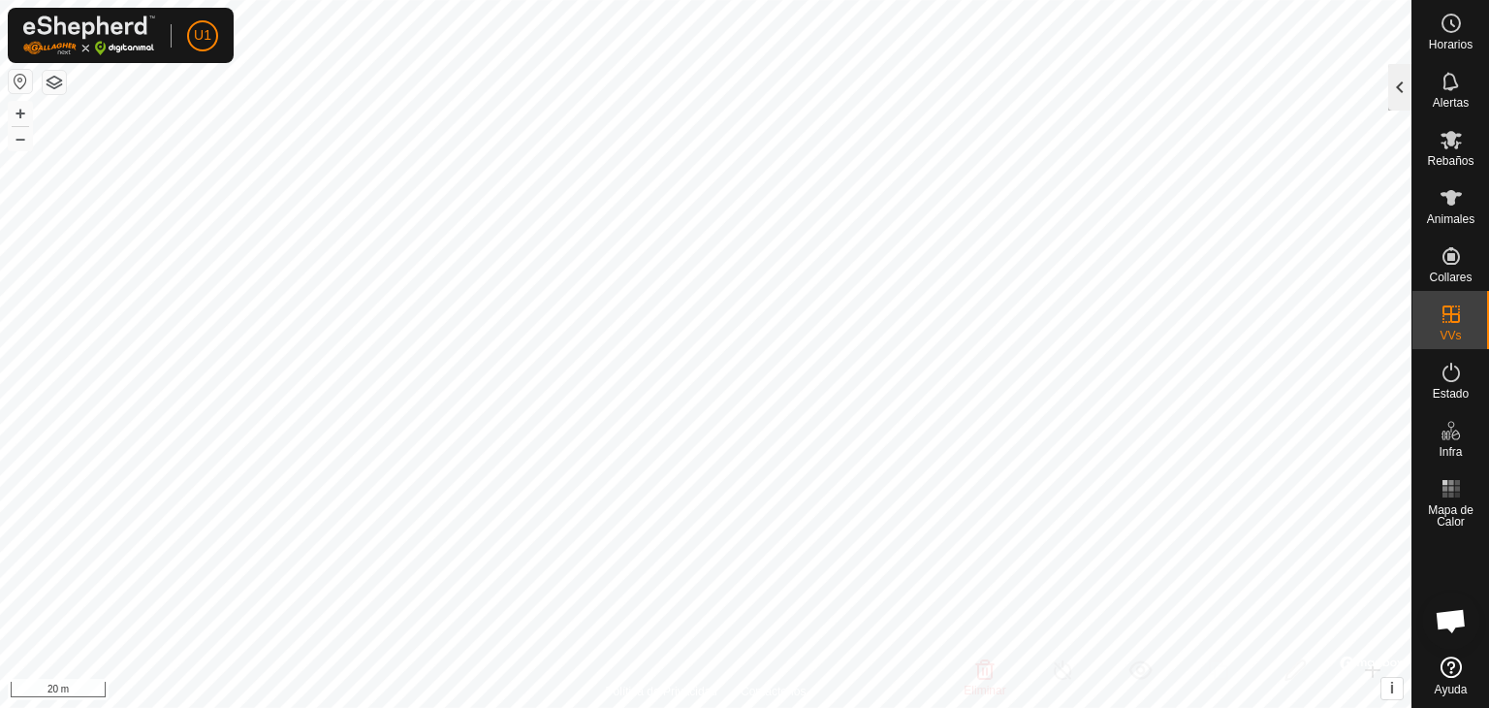
click at [1401, 97] on div at bounding box center [1399, 87] width 23 height 47
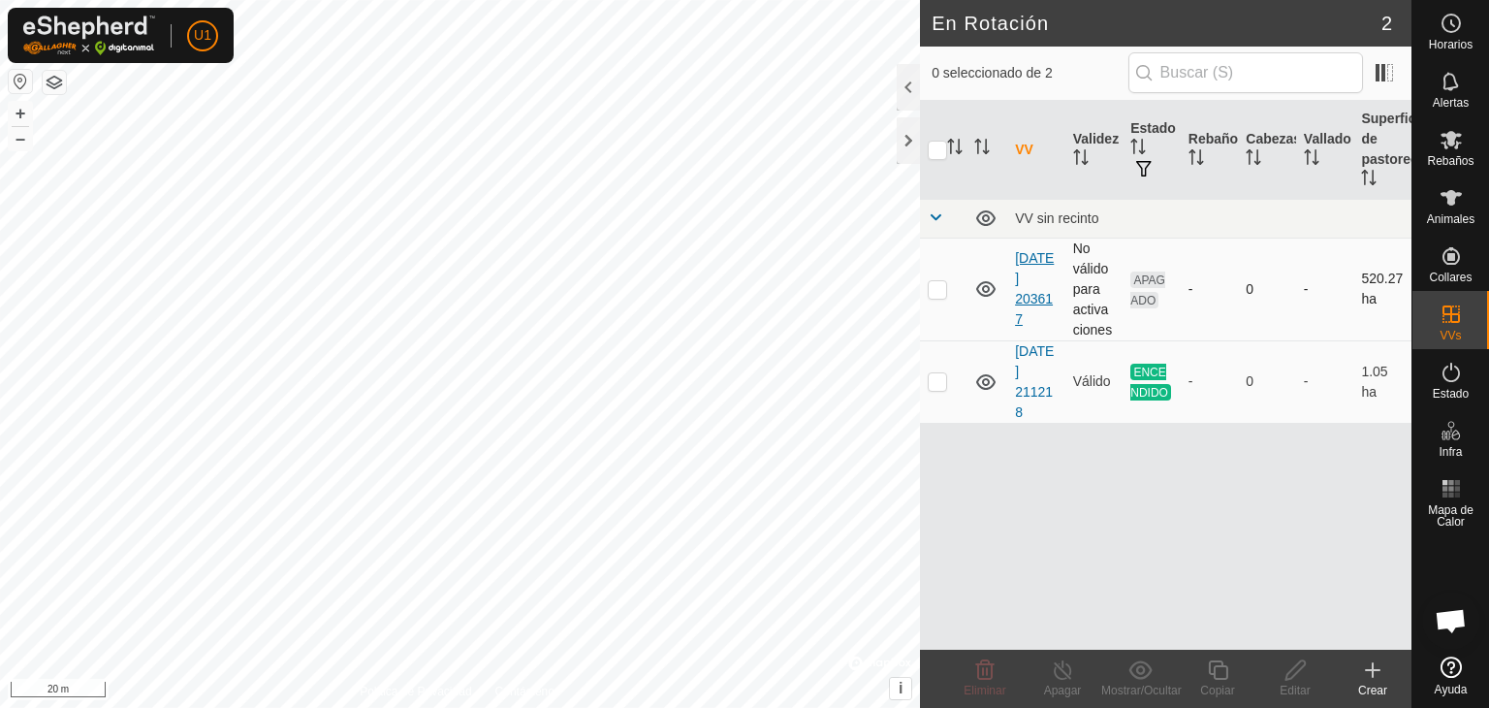
click at [1043, 280] on link "[DATE] 203617" at bounding box center [1034, 288] width 39 height 77
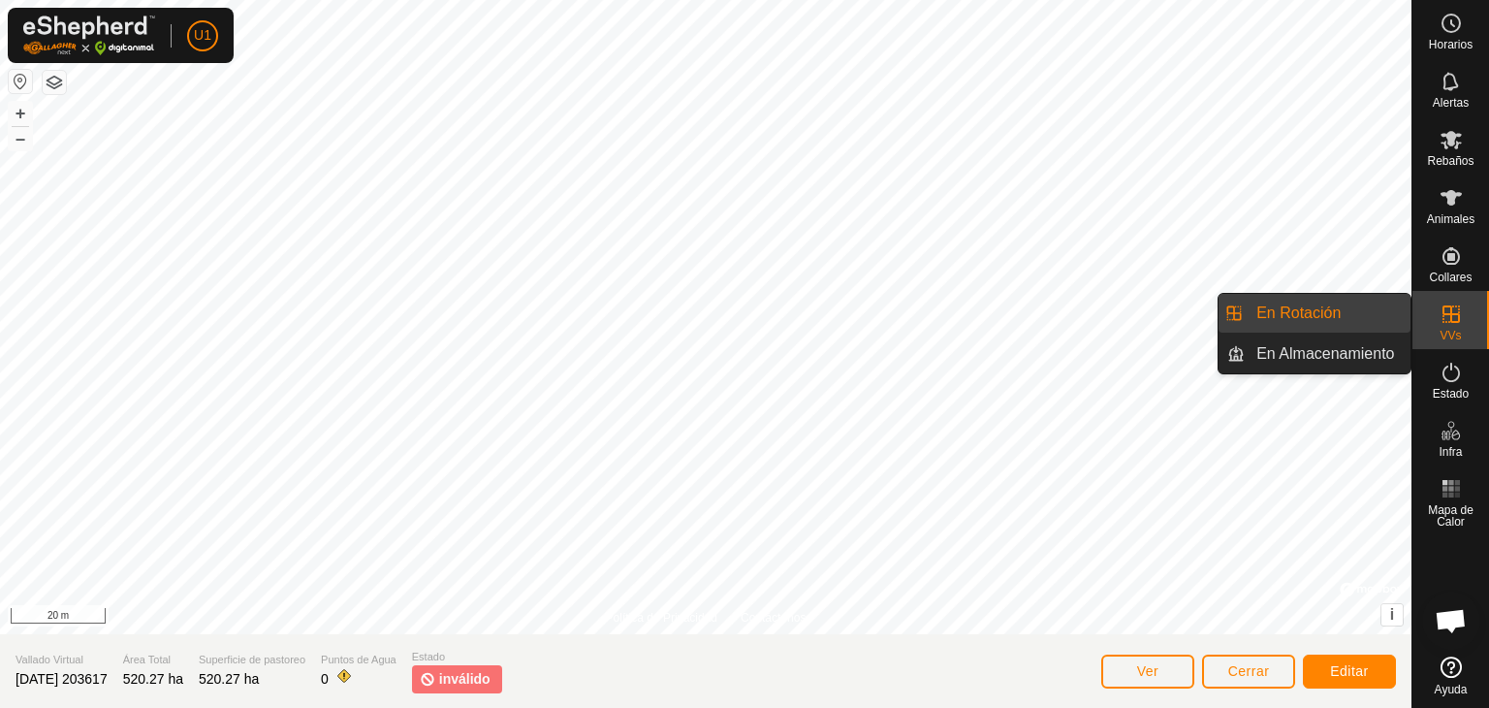
click at [1435, 320] on es-virtualpaddocks-svg-icon at bounding box center [1451, 314] width 35 height 31
click at [1465, 323] on es-virtualpaddocks-svg-icon at bounding box center [1451, 314] width 35 height 31
click at [1336, 319] on link "En Rotación" at bounding box center [1328, 313] width 166 height 39
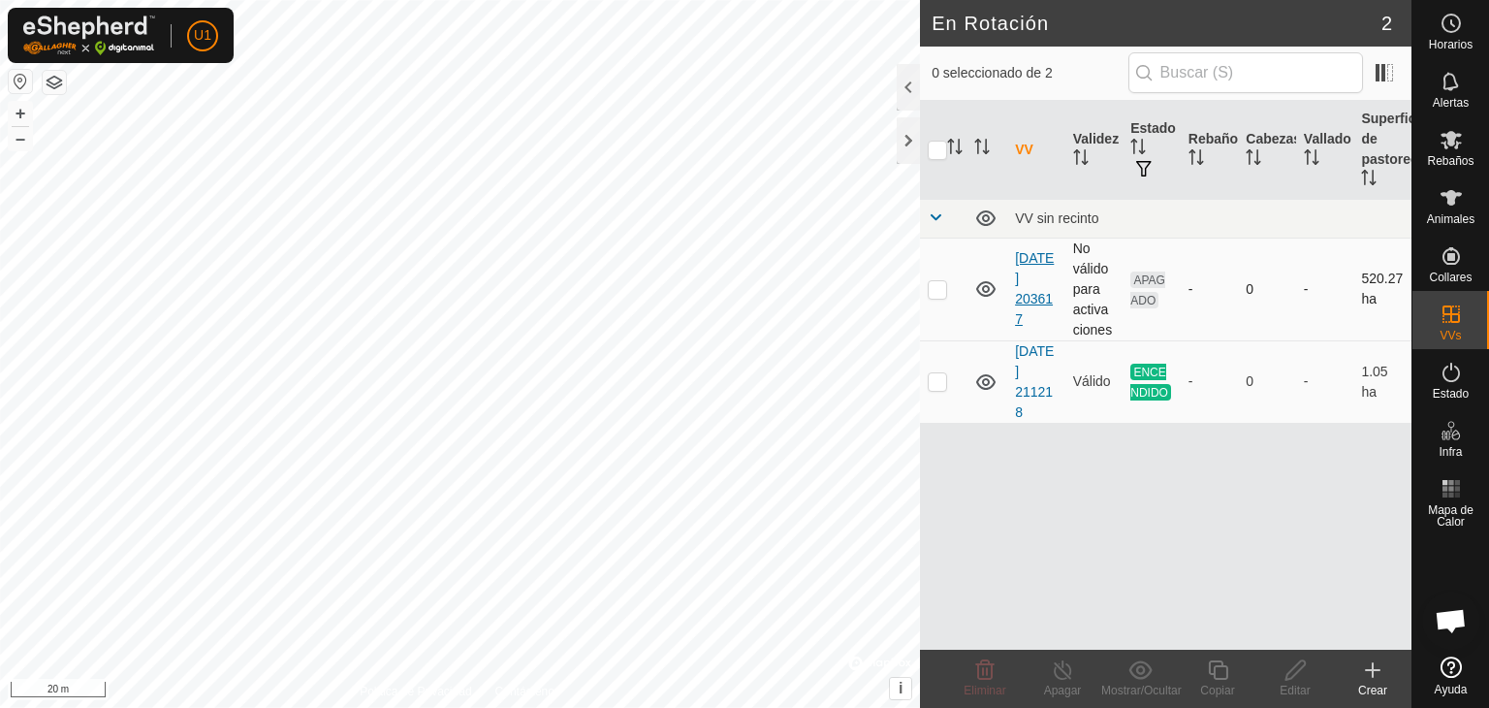
click at [1039, 282] on link "[DATE] 203617" at bounding box center [1034, 288] width 39 height 77
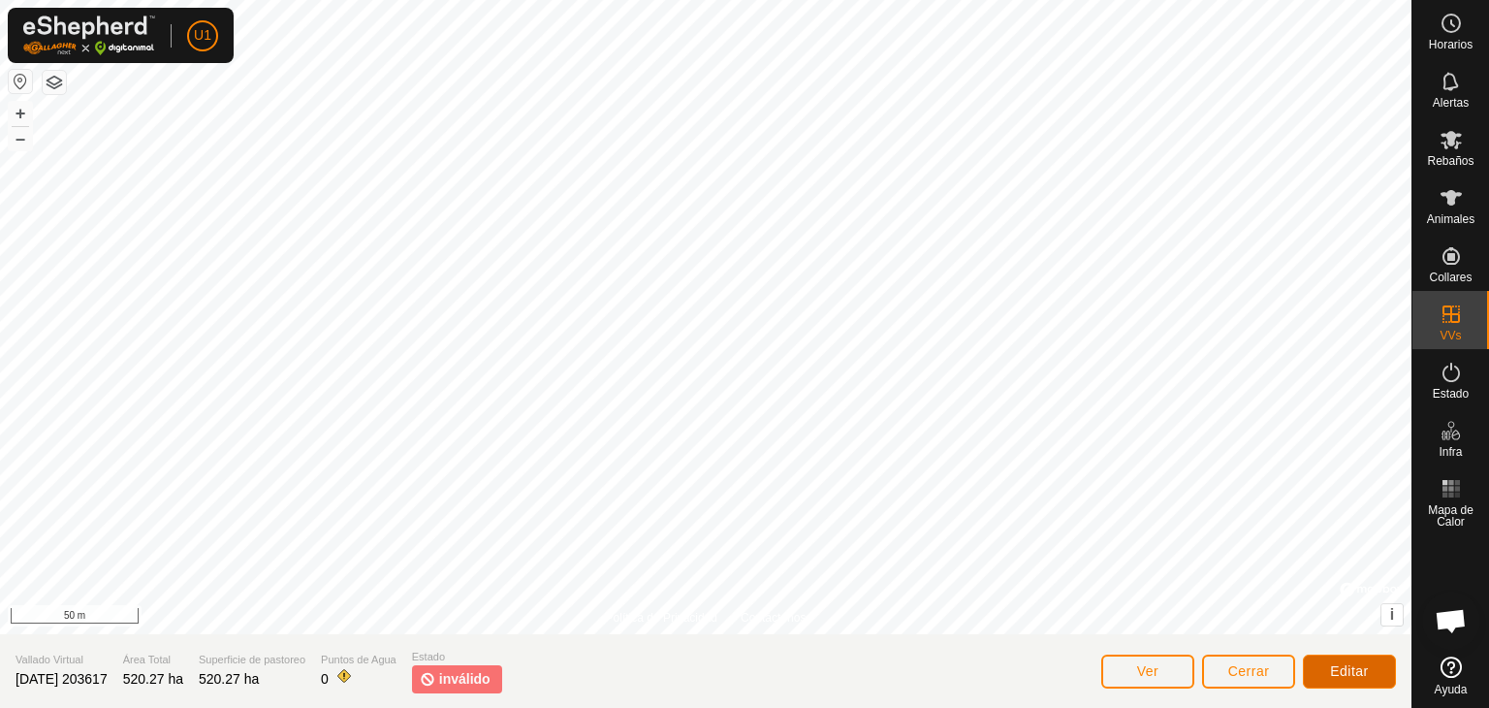
click at [1345, 679] on button "Editar" at bounding box center [1349, 671] width 93 height 34
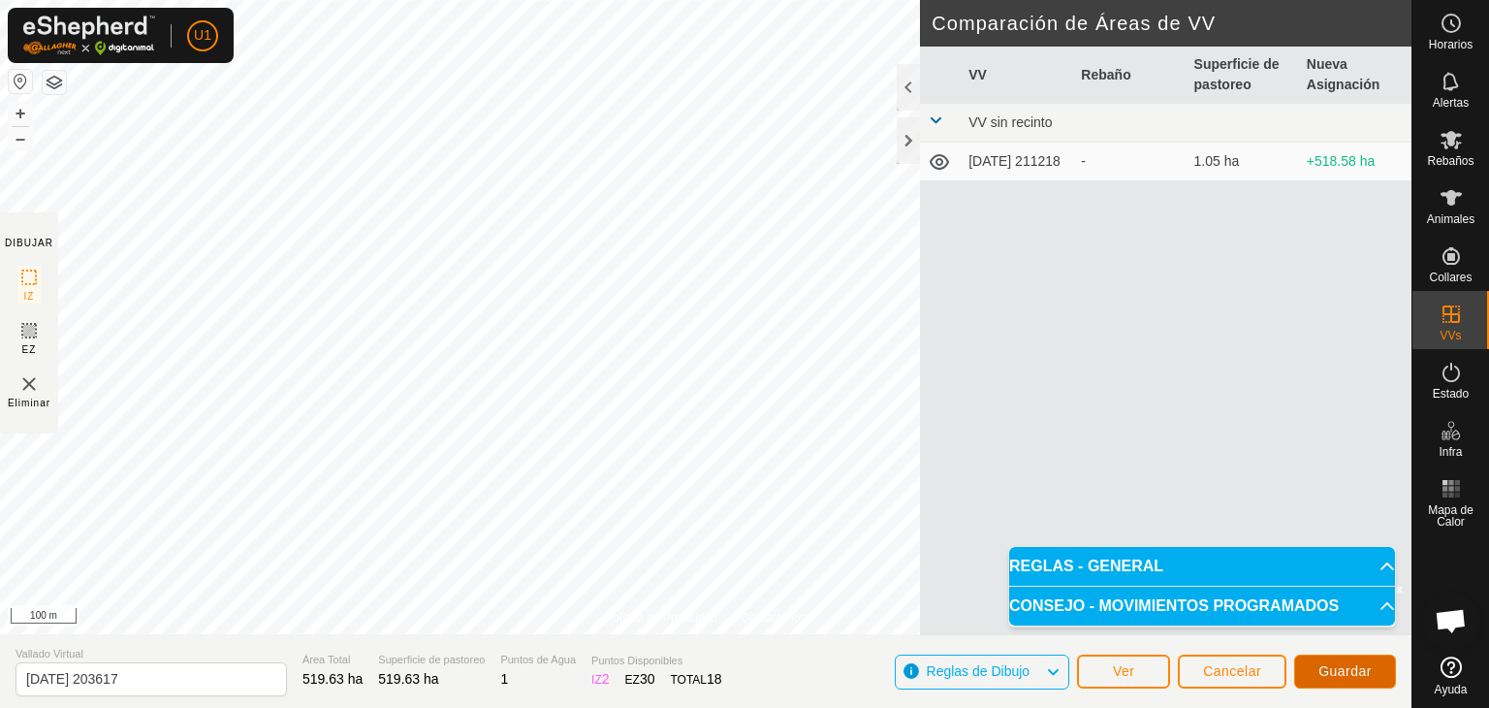
click at [1337, 676] on span "Guardar" at bounding box center [1344, 671] width 53 height 16
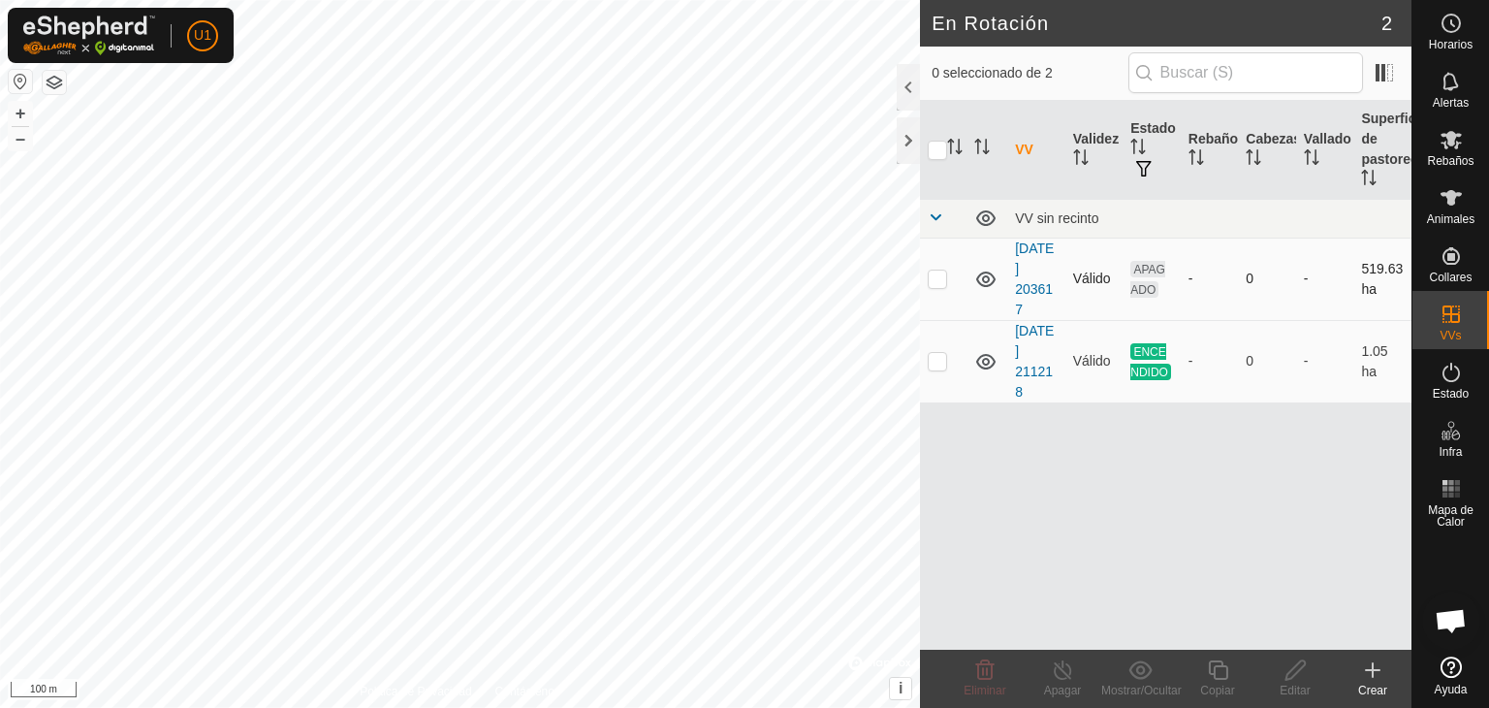
click at [1147, 262] on span "APAGADO" at bounding box center [1147, 279] width 35 height 37
click at [1030, 264] on link "[DATE] 203617" at bounding box center [1034, 278] width 39 height 77
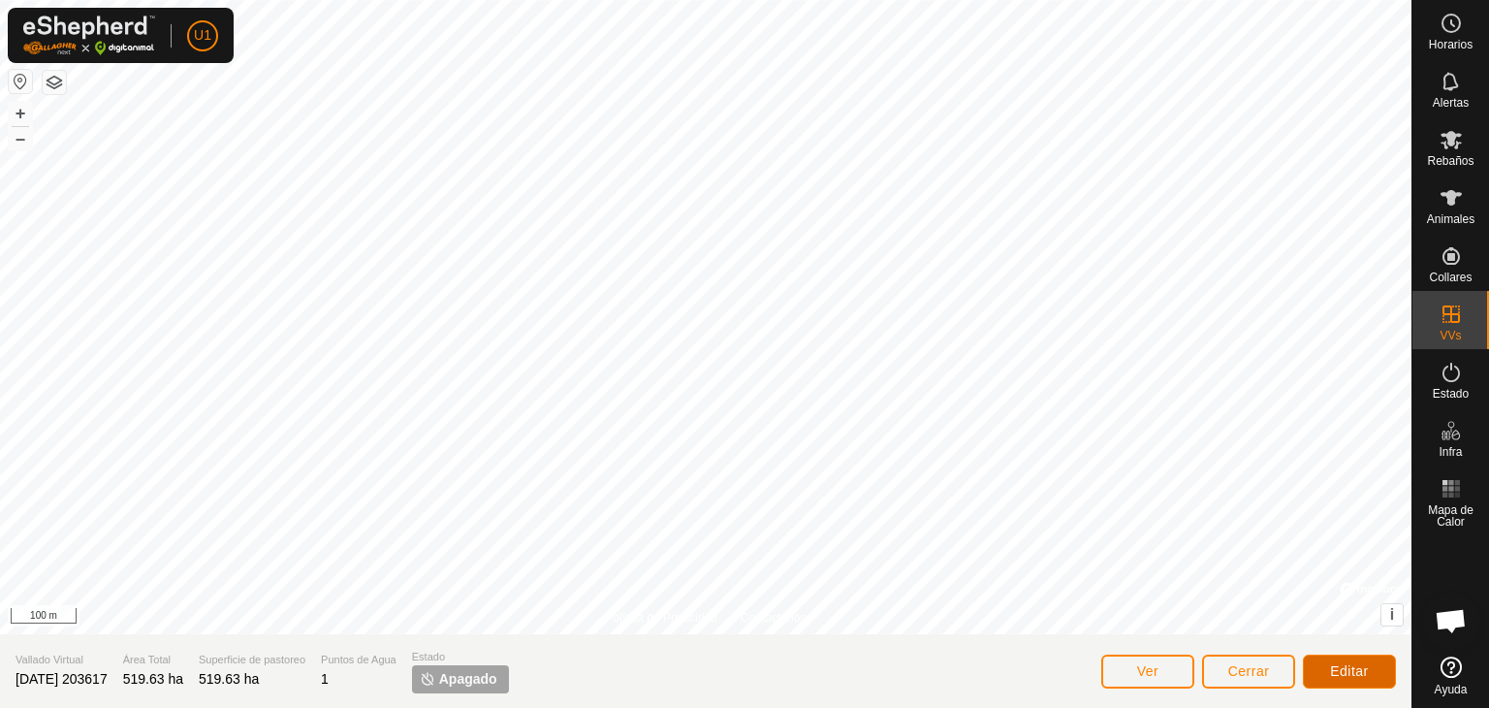
click at [1355, 684] on button "Editar" at bounding box center [1349, 671] width 93 height 34
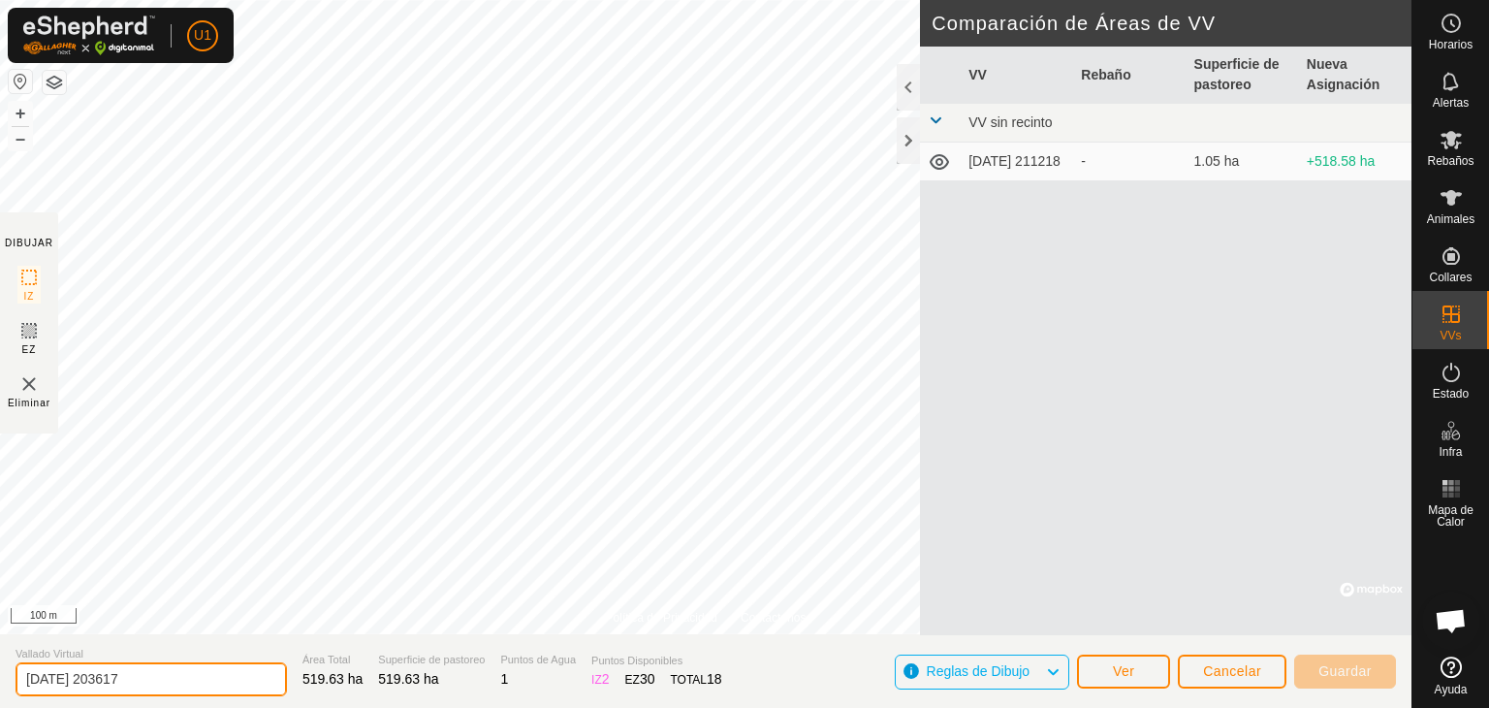
click at [176, 681] on input "[DATE] 203617" at bounding box center [151, 679] width 271 height 34
type input "2"
type input "zapitor"
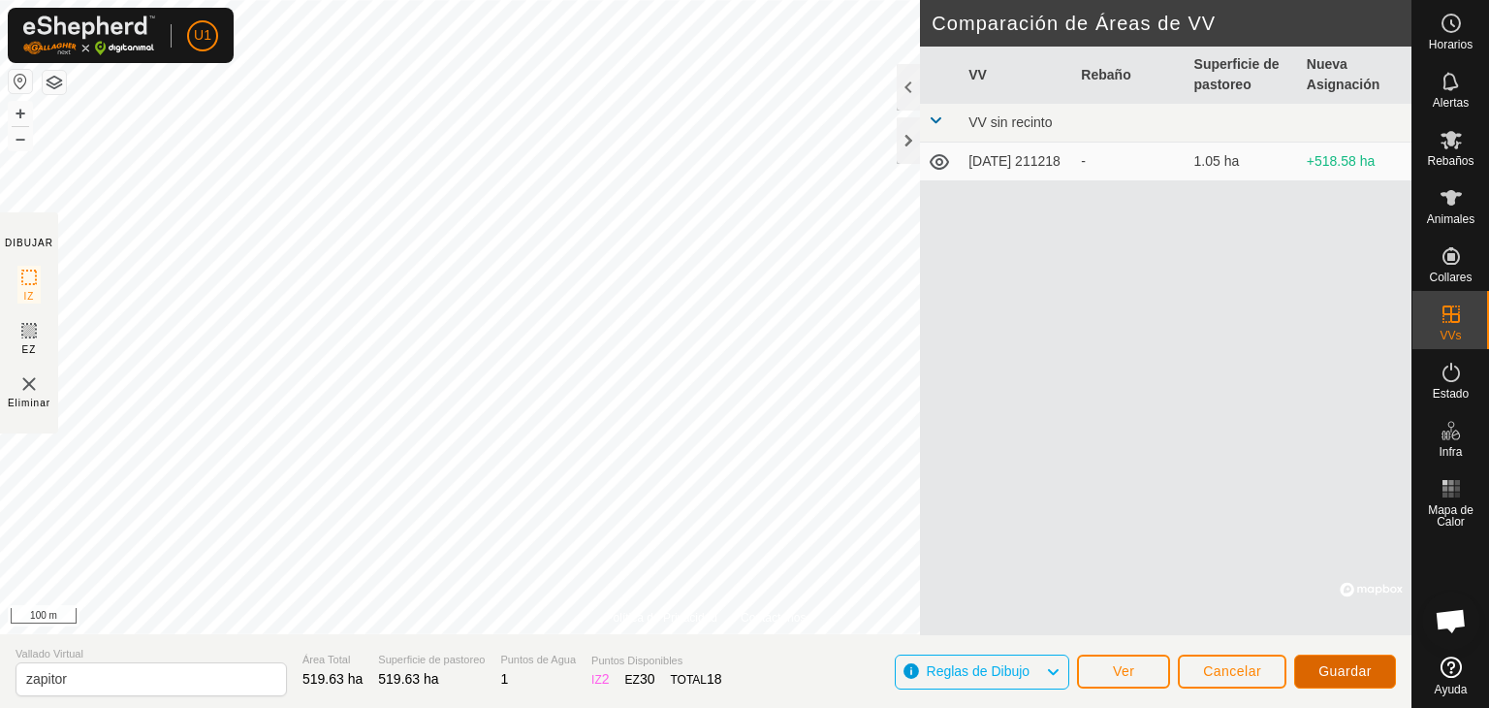
click at [1326, 664] on span "Guardar" at bounding box center [1344, 671] width 53 height 16
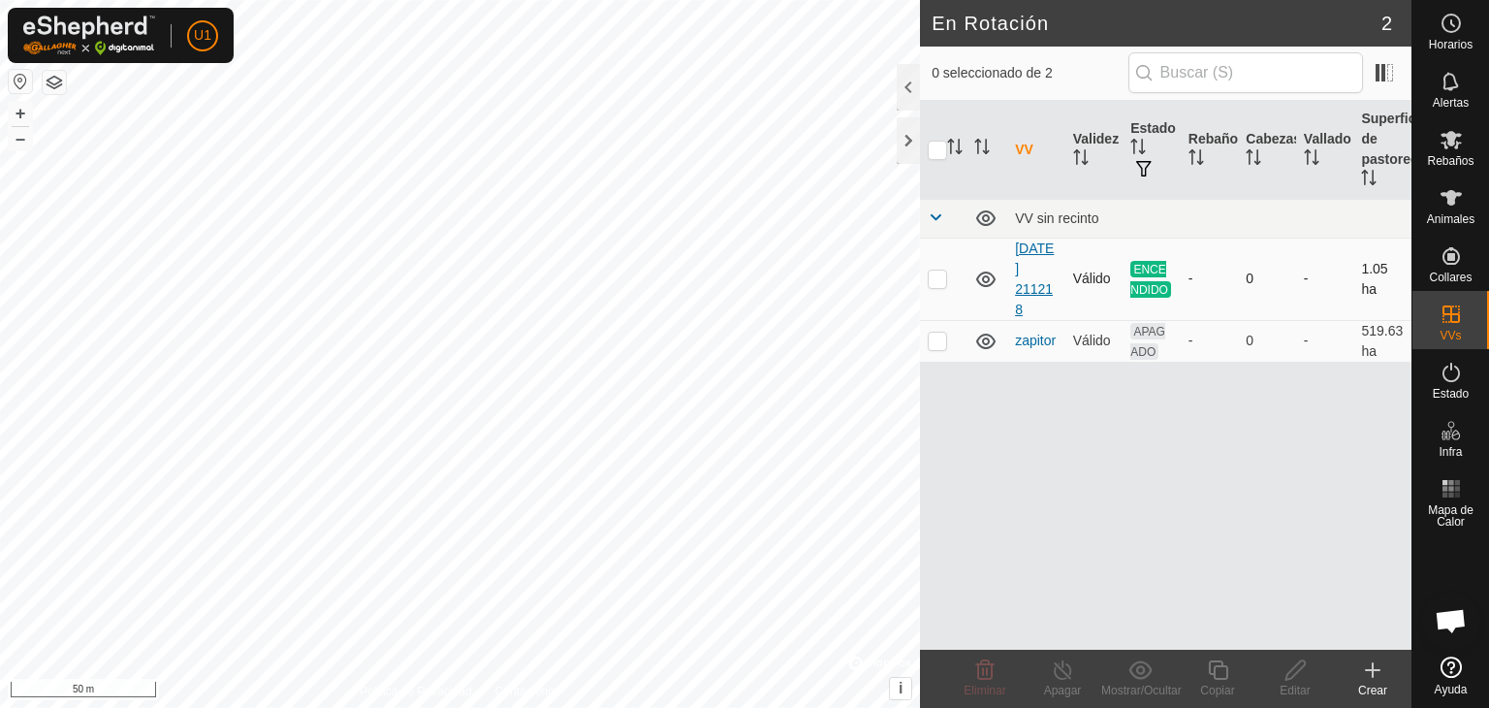
click at [1041, 268] on link "[DATE] 211218" at bounding box center [1034, 278] width 39 height 77
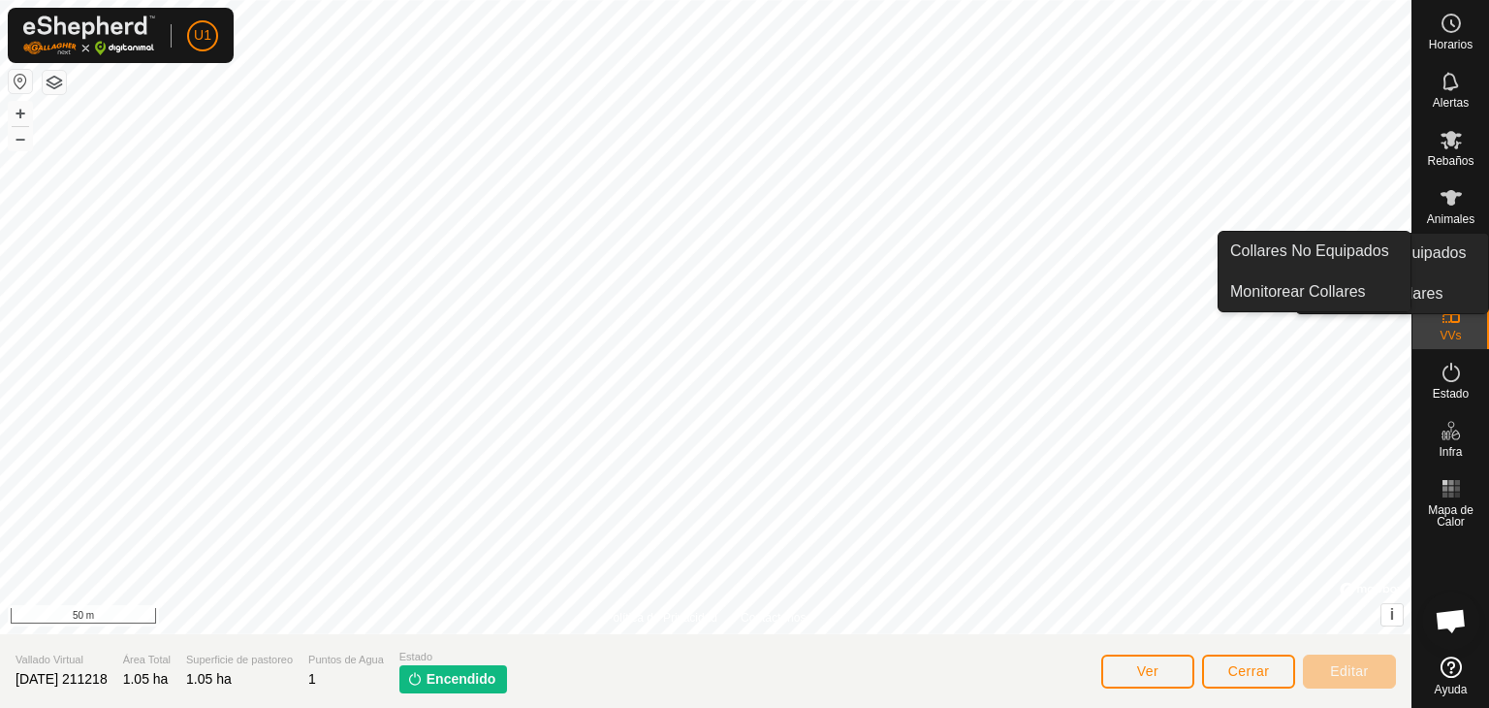
click at [1488, 236] on div "Collares" at bounding box center [1450, 262] width 77 height 58
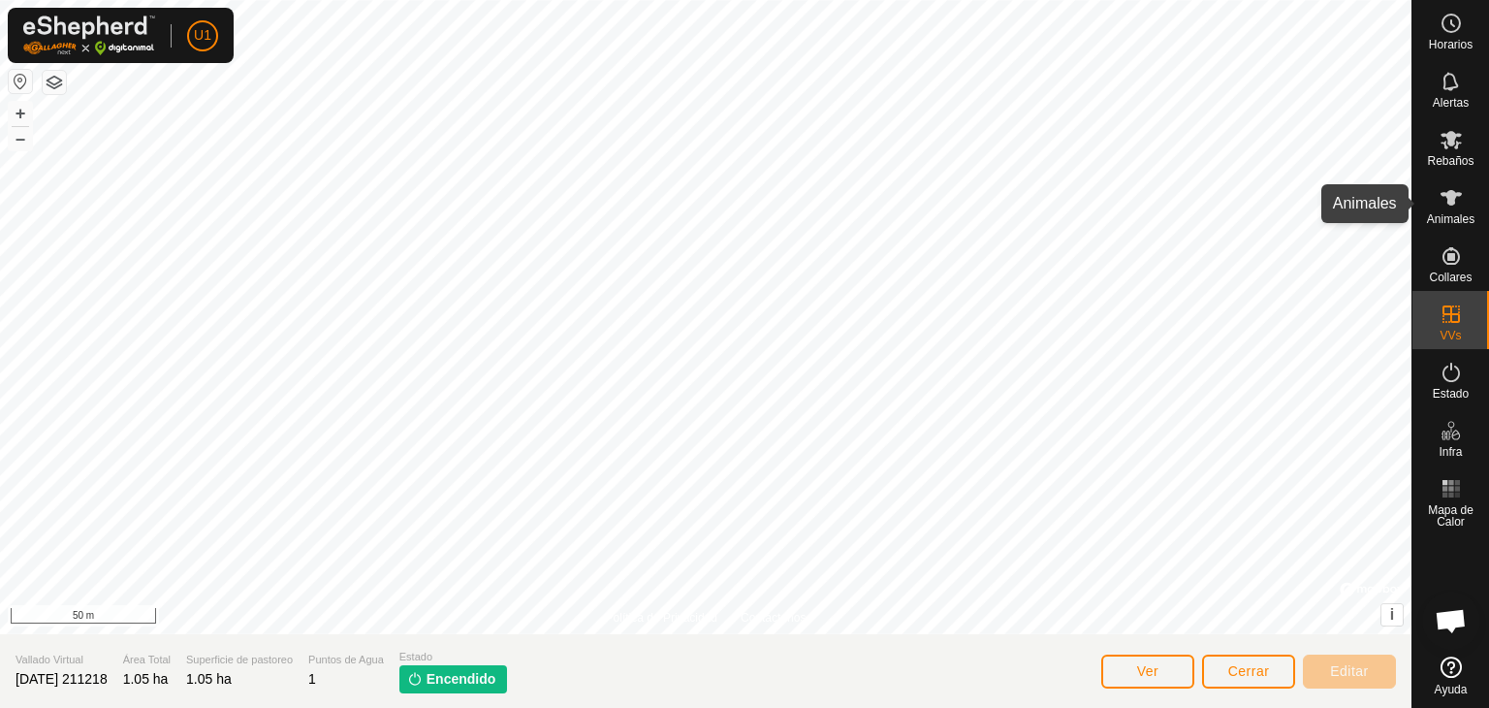
click at [1481, 221] on div "Animales" at bounding box center [1450, 203] width 77 height 58
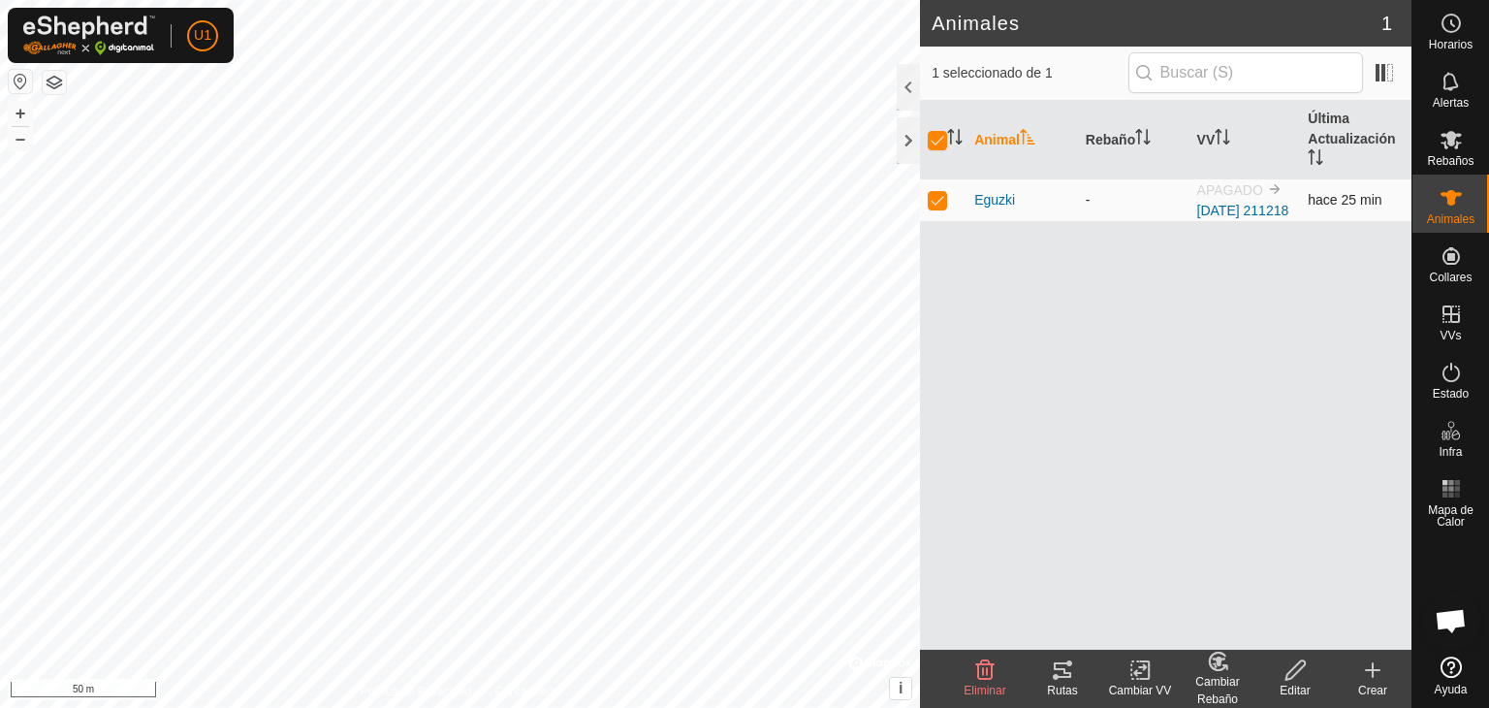
click at [1163, 207] on div "-" at bounding box center [1134, 200] width 96 height 20
click at [1234, 210] on link "[DATE] 211218" at bounding box center [1243, 211] width 92 height 16
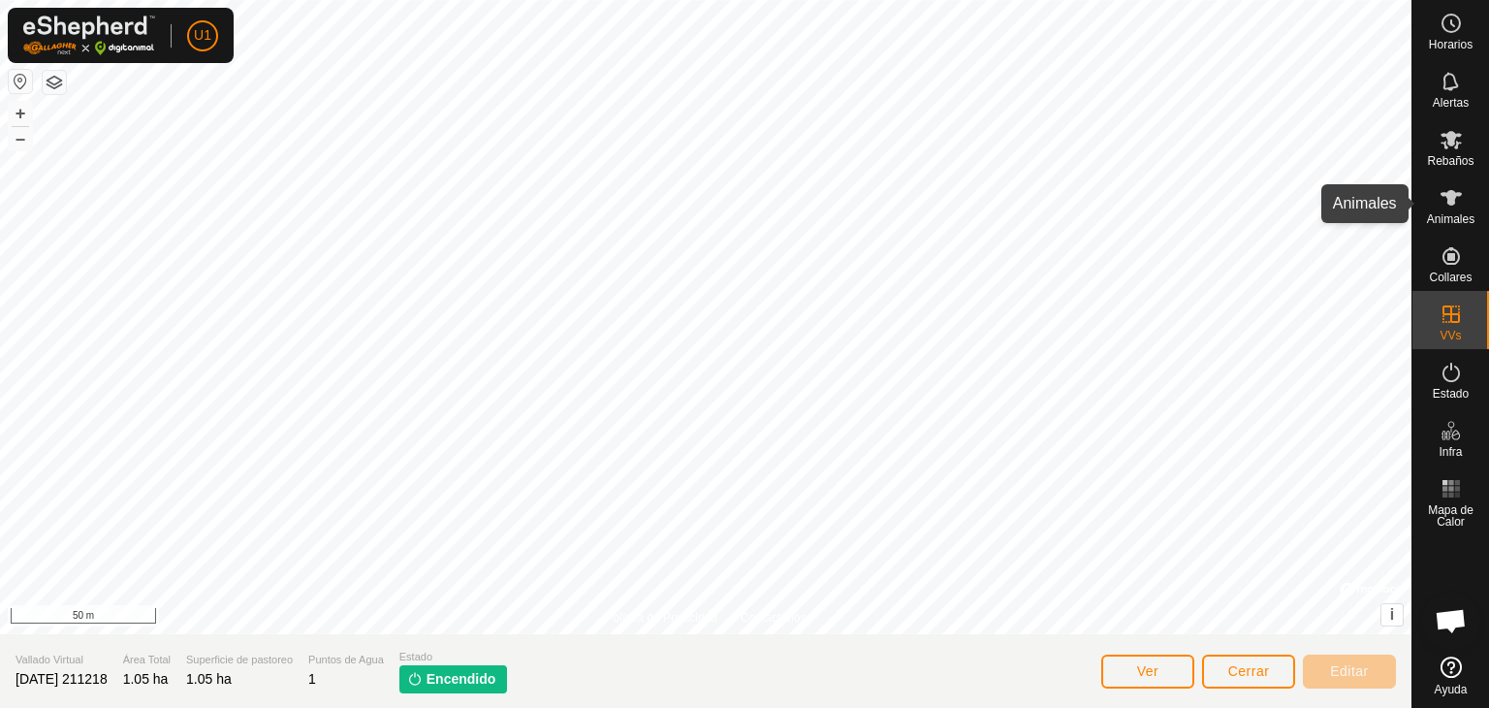
click at [1441, 205] on icon at bounding box center [1451, 197] width 23 height 23
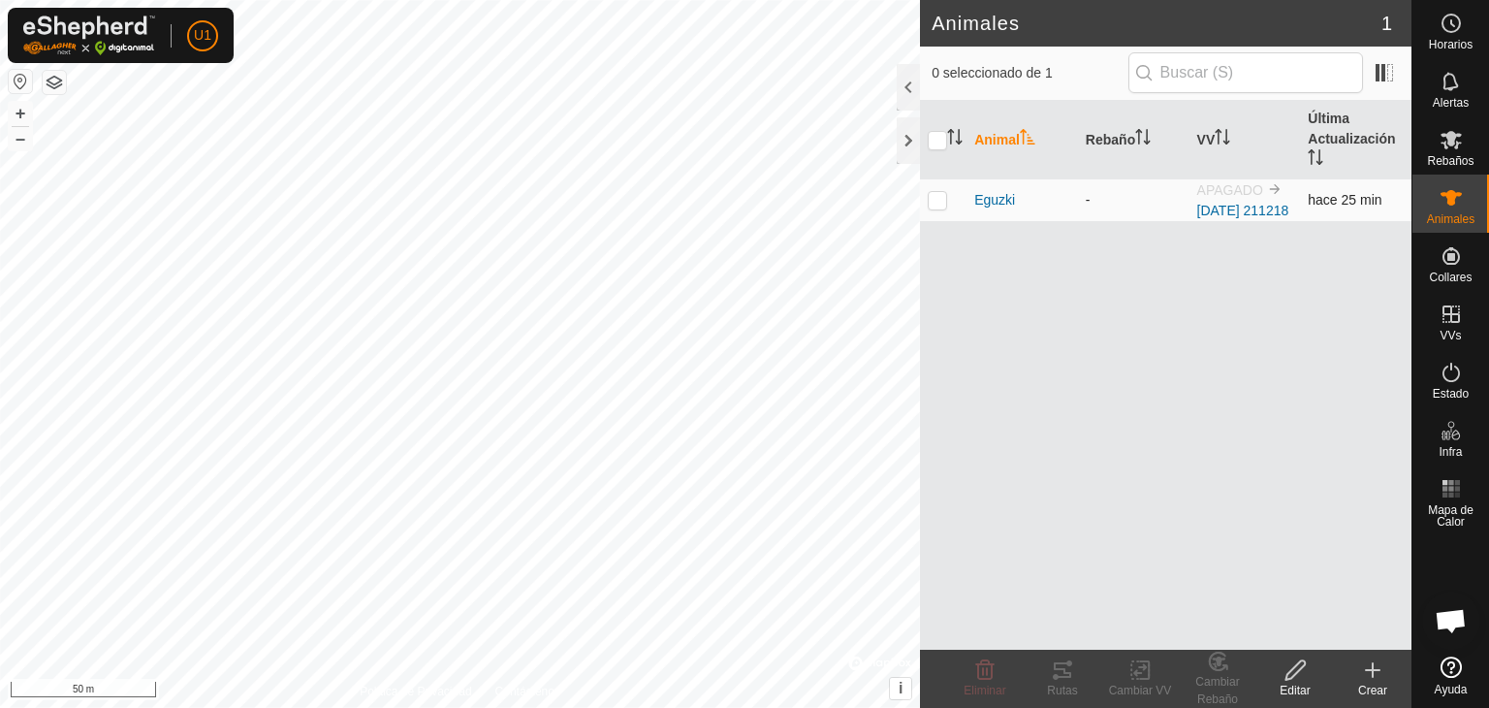
click at [1276, 186] on img at bounding box center [1275, 189] width 16 height 16
click at [1241, 210] on link "[DATE] 211218" at bounding box center [1243, 211] width 92 height 16
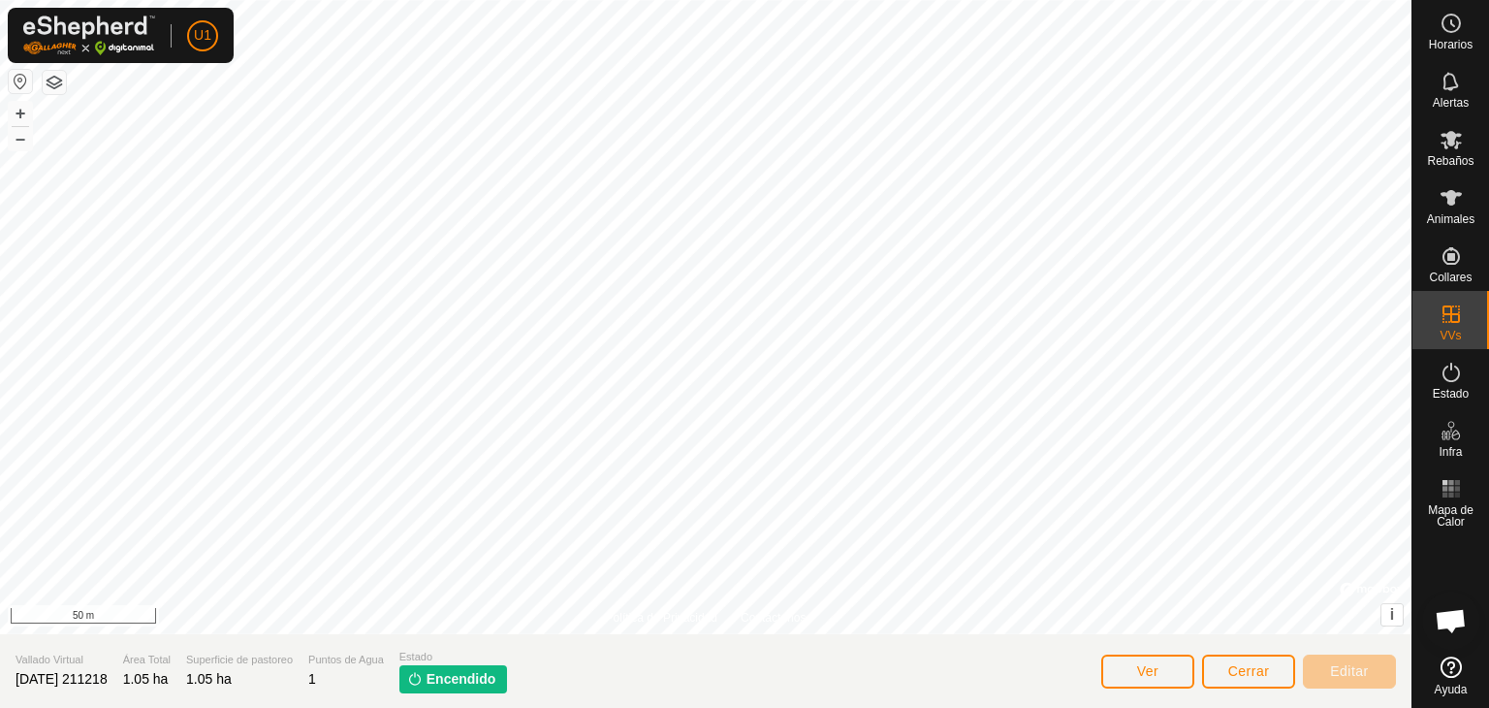
click at [108, 680] on span "[DATE] 211218" at bounding box center [62, 679] width 92 height 16
click at [1262, 667] on span "Cerrar" at bounding box center [1249, 671] width 42 height 16
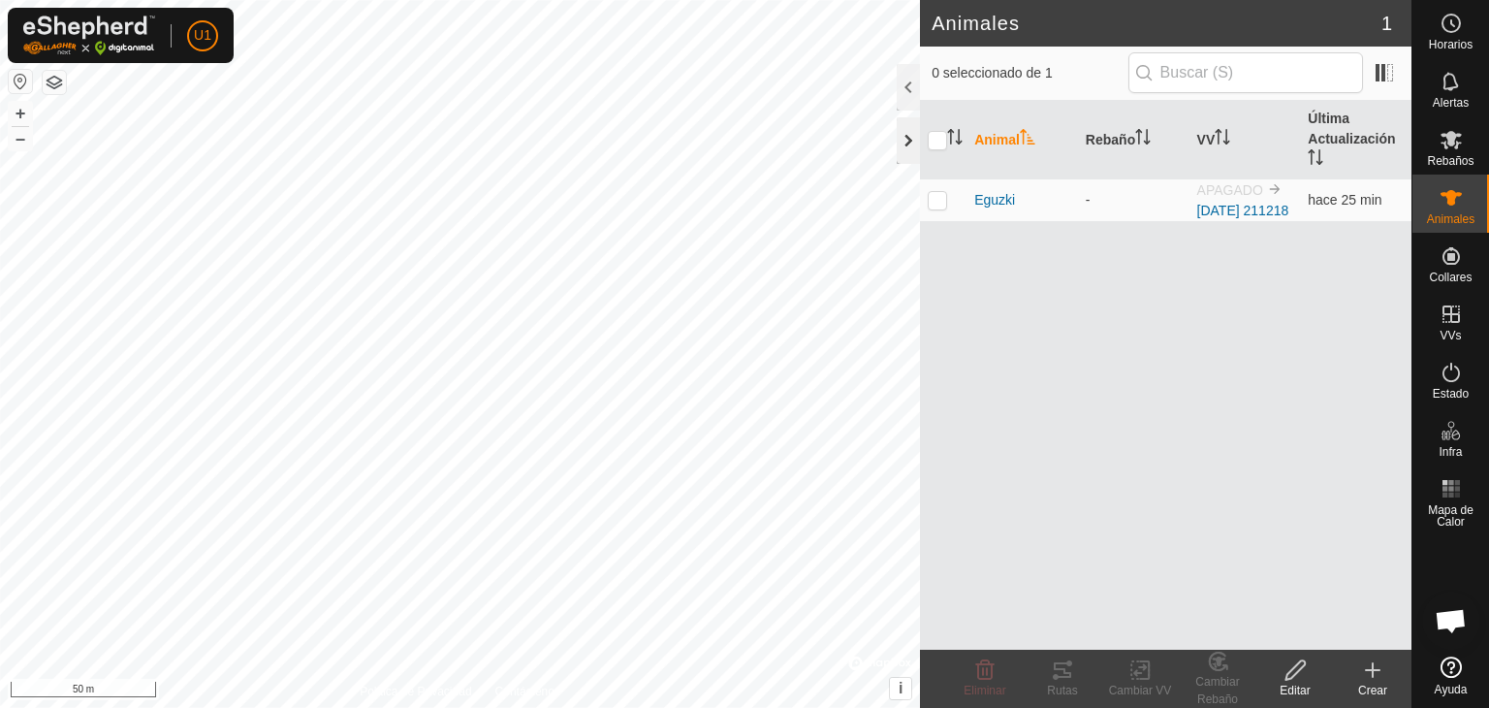
click at [901, 155] on div at bounding box center [908, 140] width 23 height 47
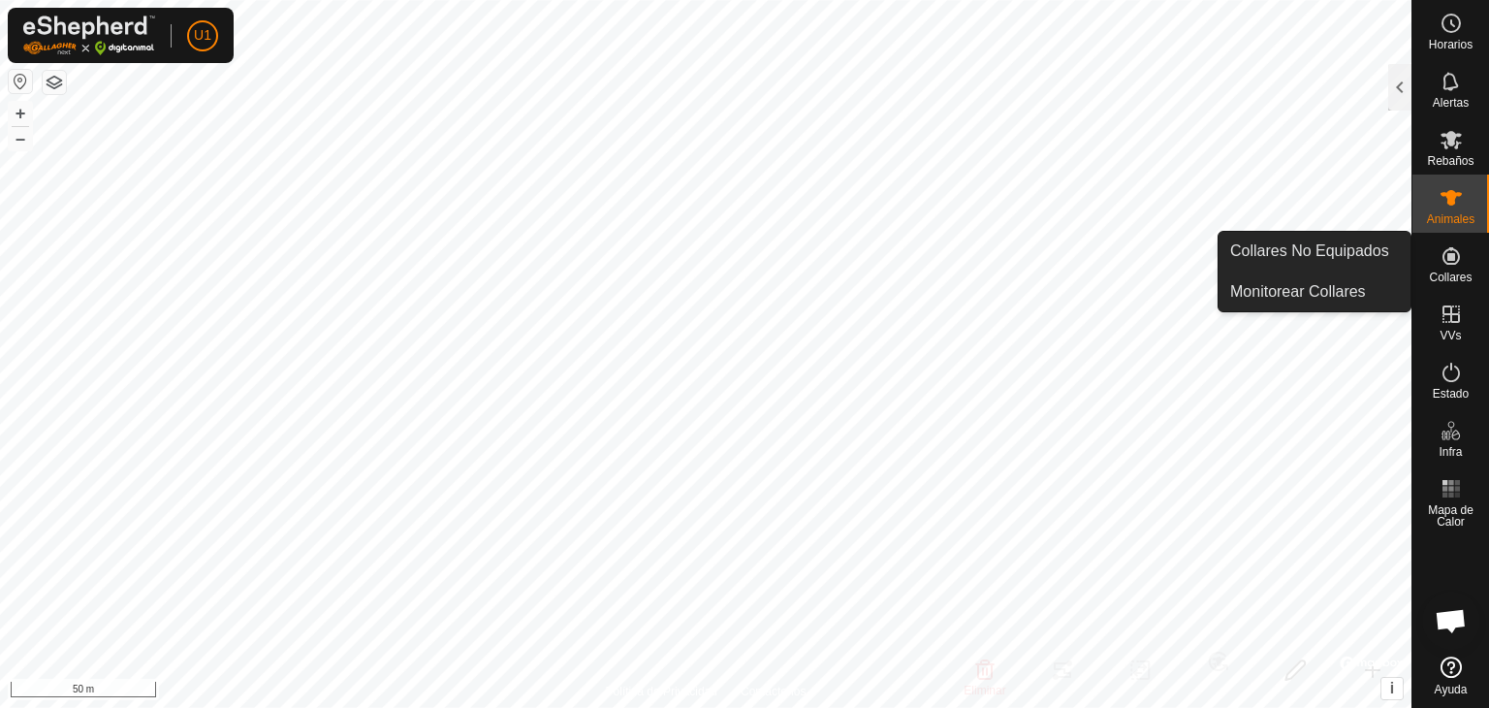
click at [1450, 259] on icon at bounding box center [1450, 255] width 17 height 17
click at [1370, 279] on link "Monitorear Collares" at bounding box center [1314, 291] width 192 height 39
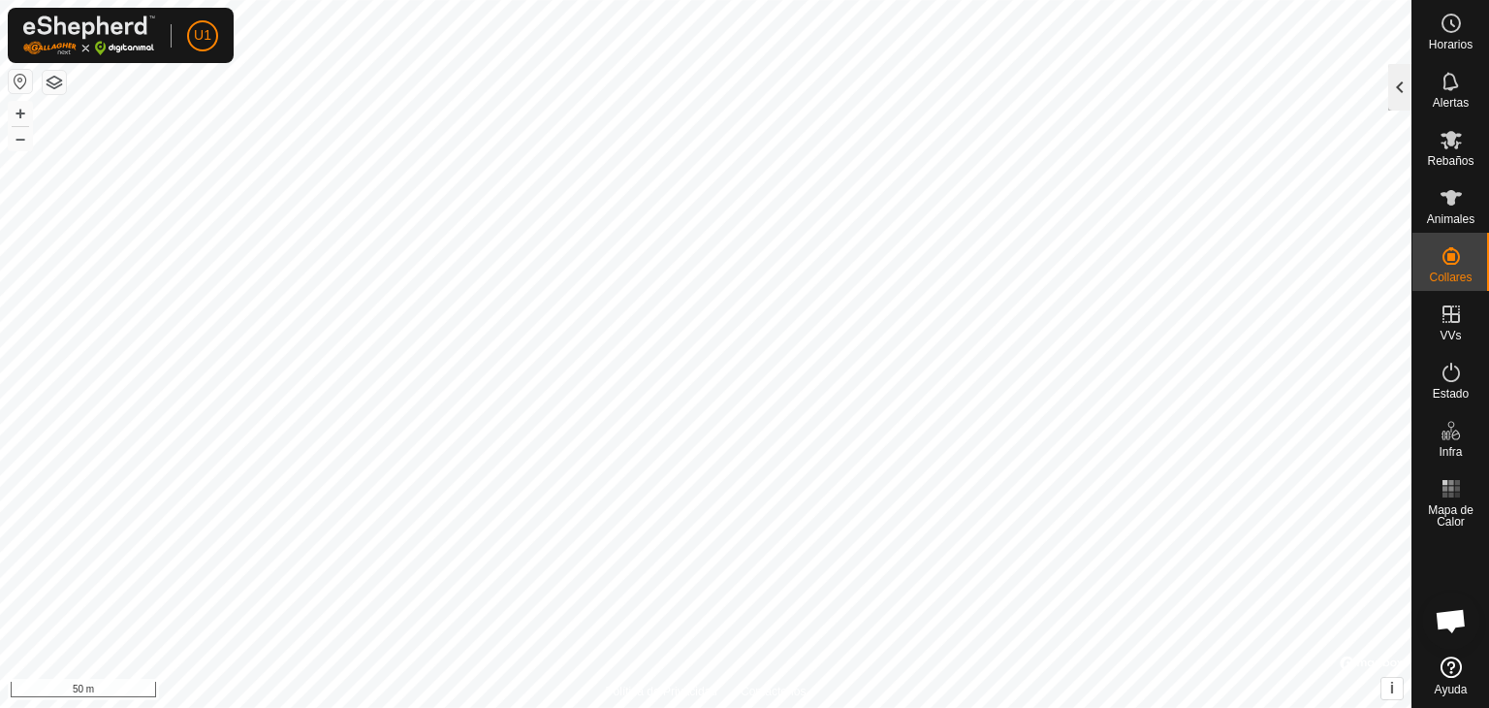
click at [1391, 87] on div at bounding box center [1399, 87] width 23 height 47
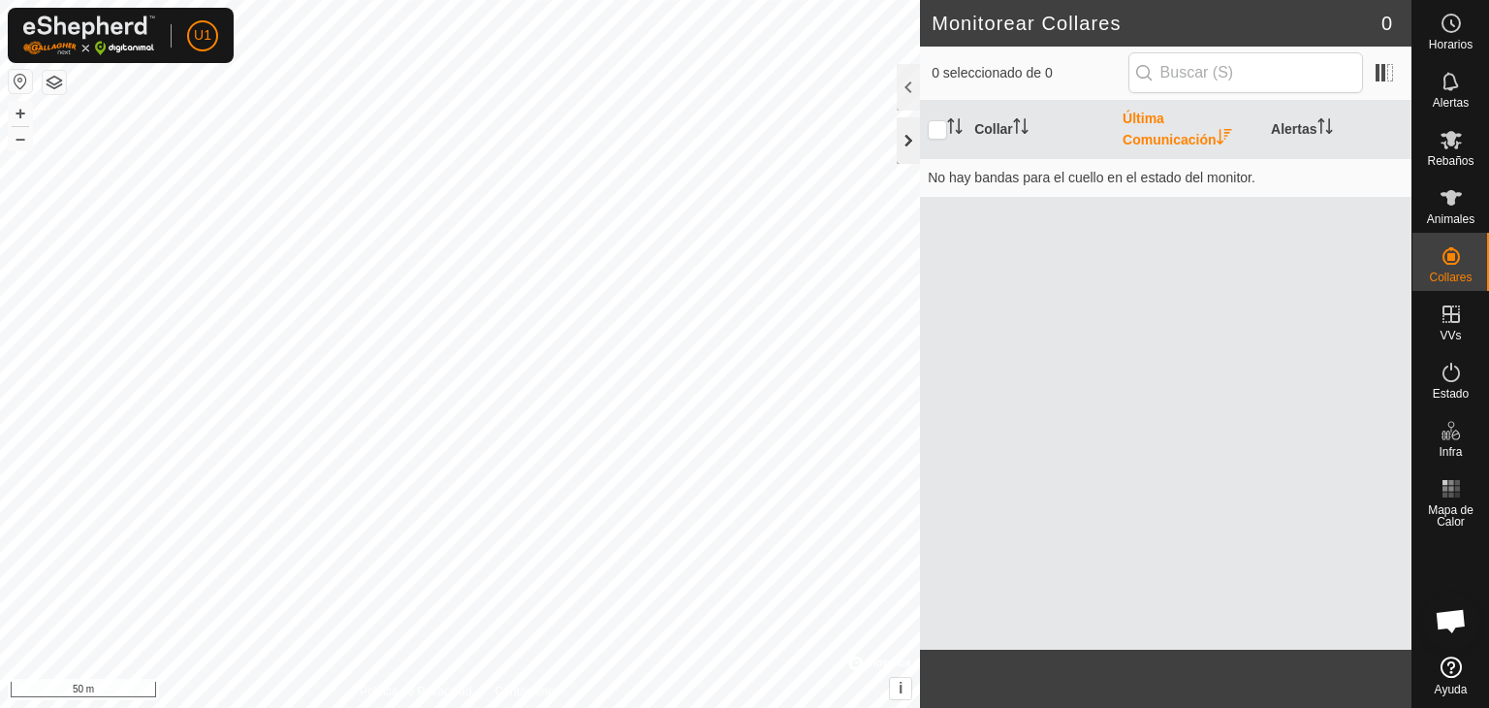
click at [908, 121] on div at bounding box center [908, 140] width 23 height 47
